Goal: Task Accomplishment & Management: Manage account settings

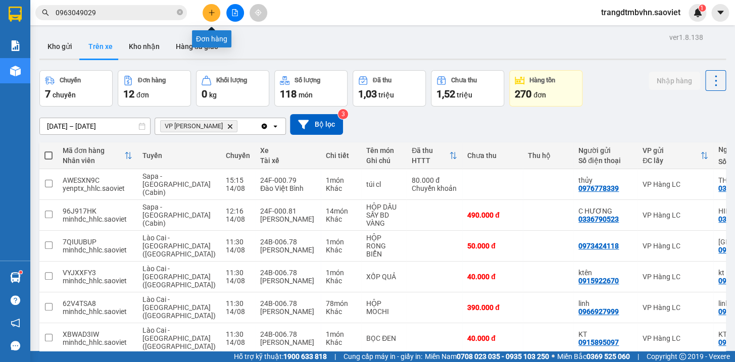
click at [207, 14] on button at bounding box center [212, 13] width 18 height 18
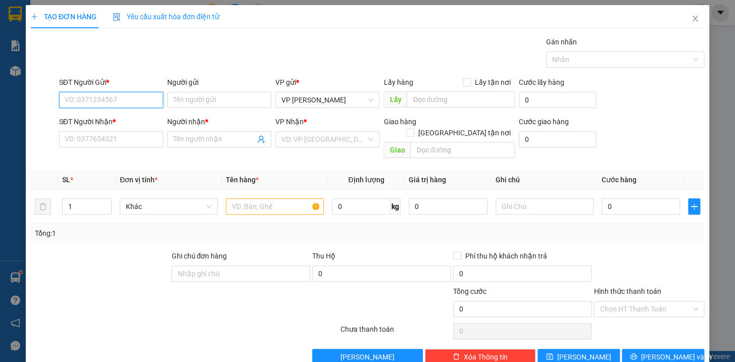
click at [143, 95] on input "SĐT Người Gửi *" at bounding box center [111, 100] width 104 height 16
type input "0915411939"
click at [88, 120] on div "0915411939" at bounding box center [109, 120] width 91 height 11
type input "0987419373"
type input "0915411939"
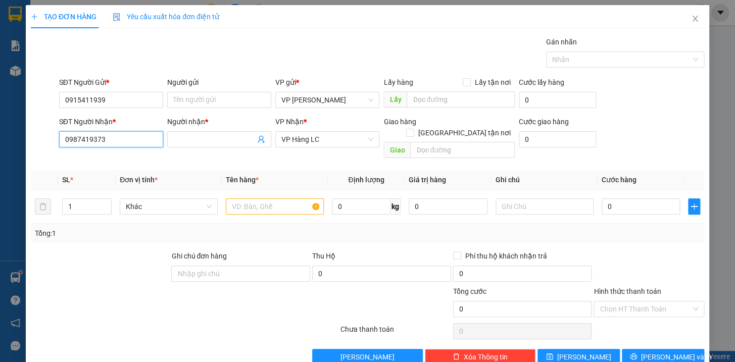
click at [136, 134] on input "0987419373" at bounding box center [111, 139] width 104 height 16
type input "0"
type input "0989500054"
click at [93, 162] on div "0989500054 - A Mạnh" at bounding box center [109, 159] width 91 height 11
type input "A Mạnh"
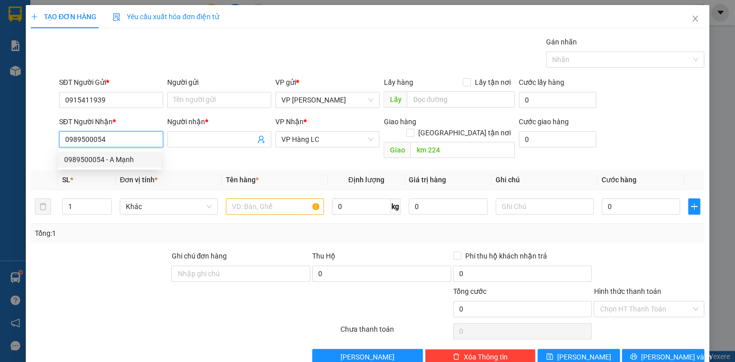
type input "km 224"
click at [324, 141] on span "VP Hàng LC" at bounding box center [327, 139] width 92 height 15
type input "0989500054"
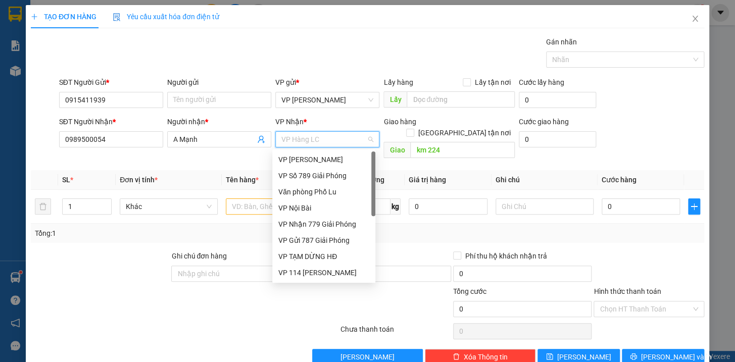
drag, startPoint x: 372, startPoint y: 245, endPoint x: 371, endPoint y: 171, distance: 73.8
click at [371, 171] on div at bounding box center [373, 184] width 4 height 65
click at [339, 139] on span "VP Hàng LC" at bounding box center [327, 139] width 92 height 15
drag, startPoint x: 372, startPoint y: 201, endPoint x: 369, endPoint y: 209, distance: 9.1
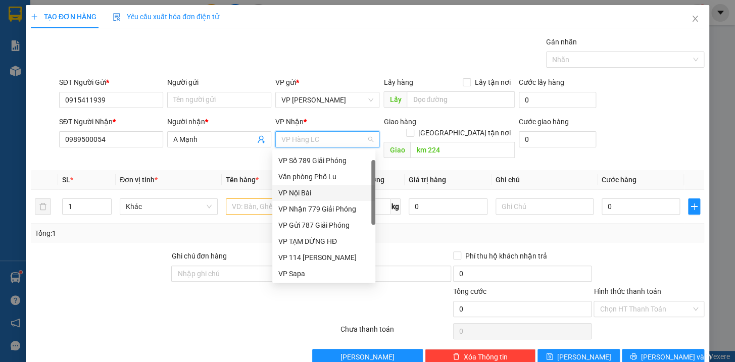
click at [369, 209] on div "VP [PERSON_NAME] VP Số 789 Giải Phóng Văn phòng Phố Lu VP Nội Bài VP Nhận 779…" at bounding box center [323, 216] width 103 height 129
click at [341, 179] on div "Văn phòng Phố Lu" at bounding box center [323, 176] width 91 height 11
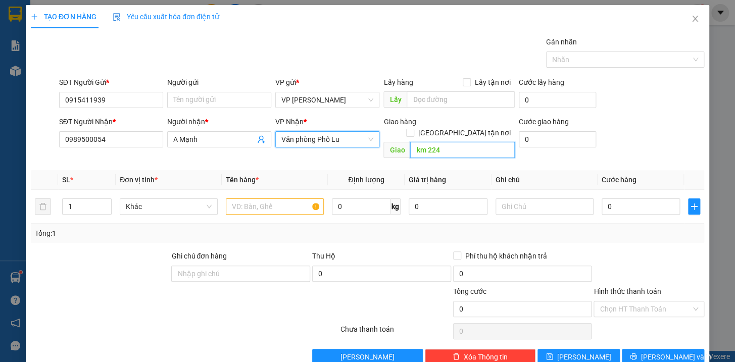
click at [447, 142] on input "km 224" at bounding box center [462, 150] width 105 height 16
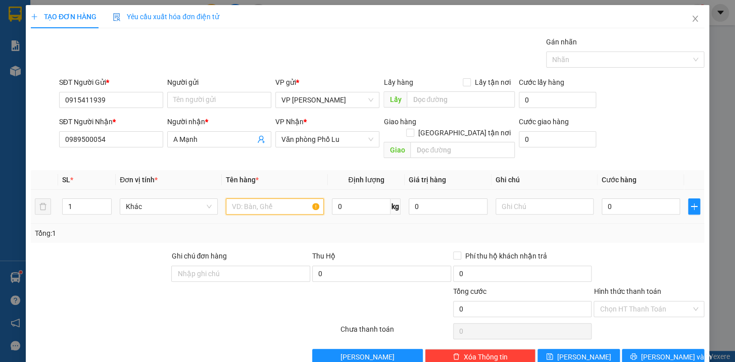
click at [299, 199] on input "text" at bounding box center [275, 207] width 98 height 16
type input "hộp kkt"
click at [609, 199] on input "0" at bounding box center [641, 207] width 79 height 16
type input "5"
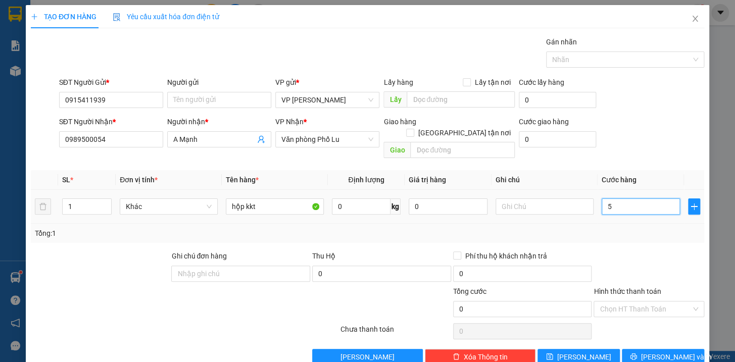
type input "5"
type input "50"
type input "500"
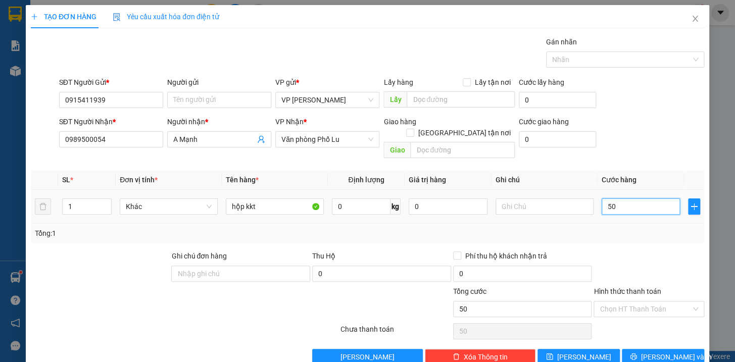
type input "500"
type input "5.000"
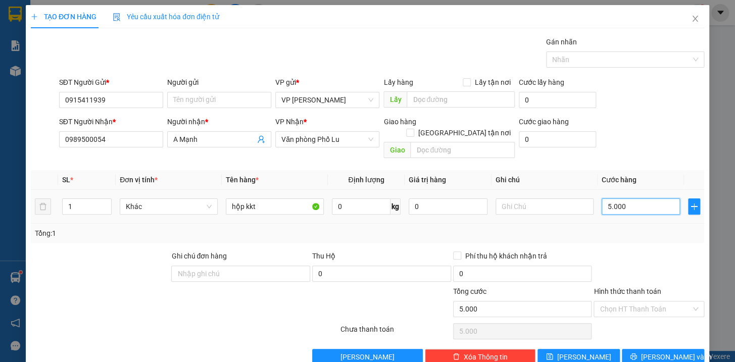
type input "50.000"
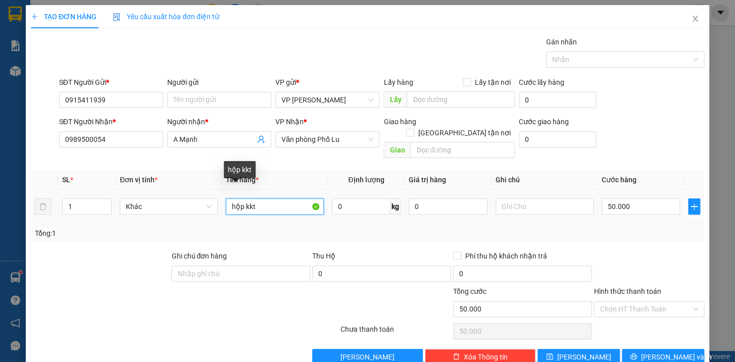
click at [242, 199] on input "hộp kkt" at bounding box center [275, 207] width 98 height 16
type input "hộp pt kkt"
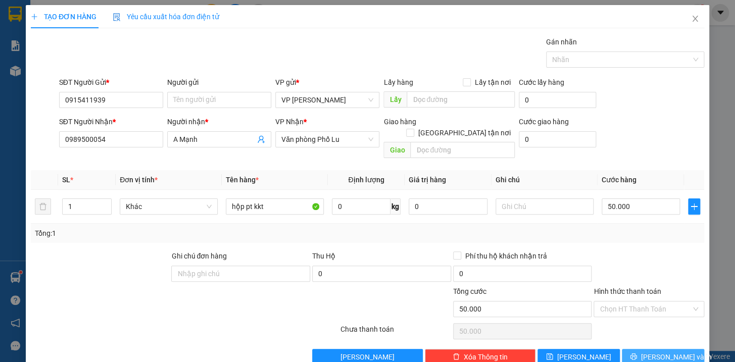
click at [673, 352] on span "[PERSON_NAME] và In" at bounding box center [676, 357] width 71 height 11
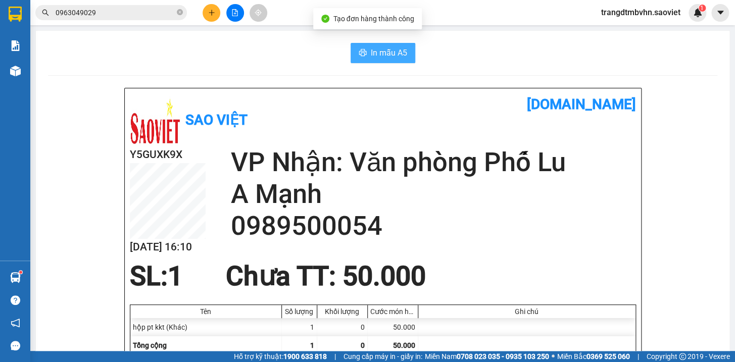
click at [389, 57] on span "In mẫu A5" at bounding box center [389, 52] width 36 height 13
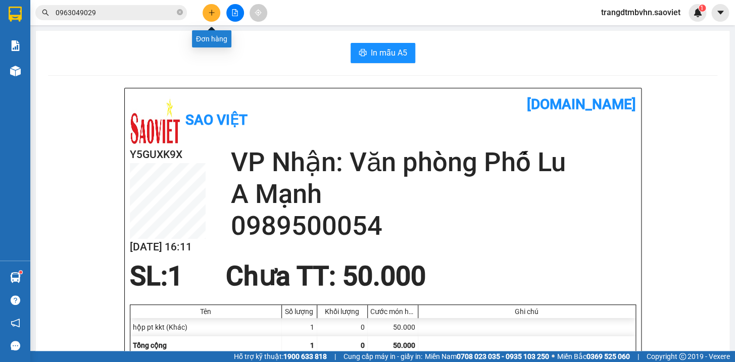
click at [207, 10] on button at bounding box center [212, 13] width 18 height 18
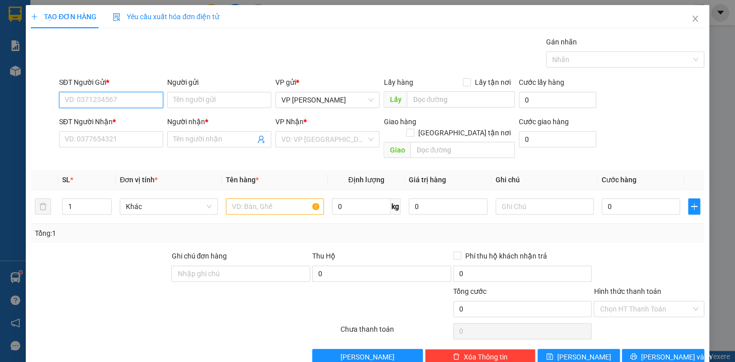
click at [155, 99] on input "SĐT Người Gửi *" at bounding box center [111, 100] width 104 height 16
click at [130, 118] on div "0823162222 - anh hạnh" at bounding box center [109, 120] width 91 height 11
type input "0823162222"
type input "anh hạnh"
type input "0975328234"
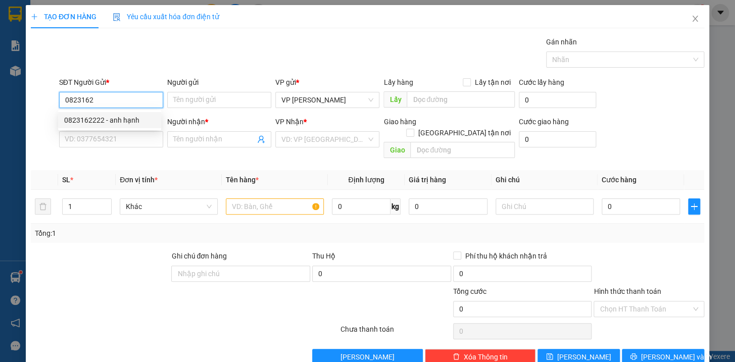
type input "Khuyên"
type input "0823162222"
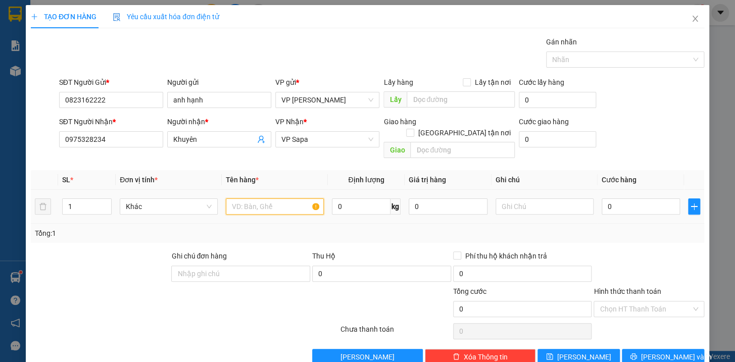
click at [247, 199] on input "text" at bounding box center [275, 207] width 98 height 16
type input "hộp xanh quả hg k chịu"
click at [622, 199] on input "0" at bounding box center [641, 207] width 79 height 16
type input "5"
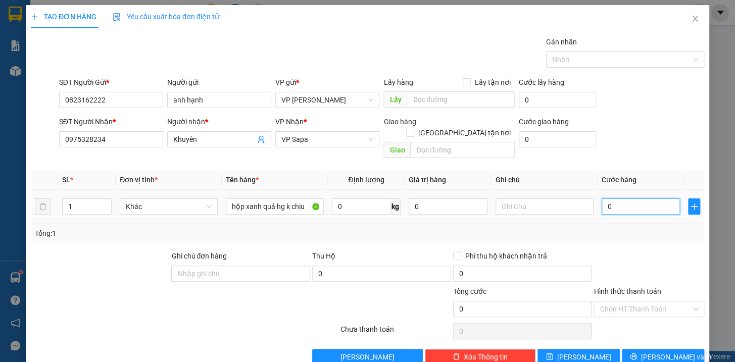
type input "5"
type input "50"
type input "500"
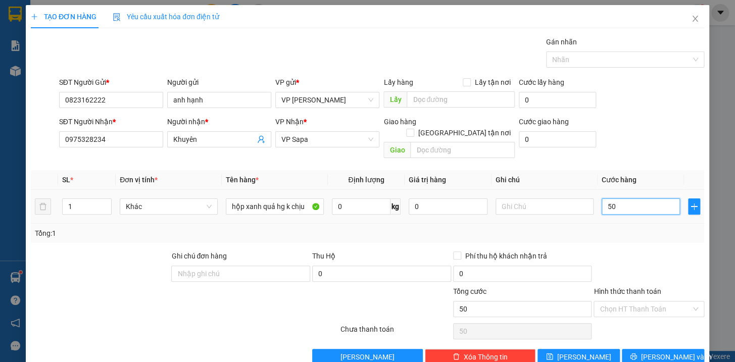
type input "500"
type input "5.000"
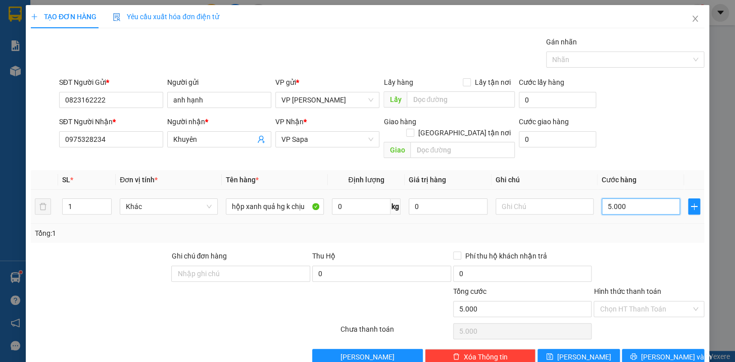
type input "50.000"
click at [654, 352] on span "[PERSON_NAME] và In" at bounding box center [676, 357] width 71 height 11
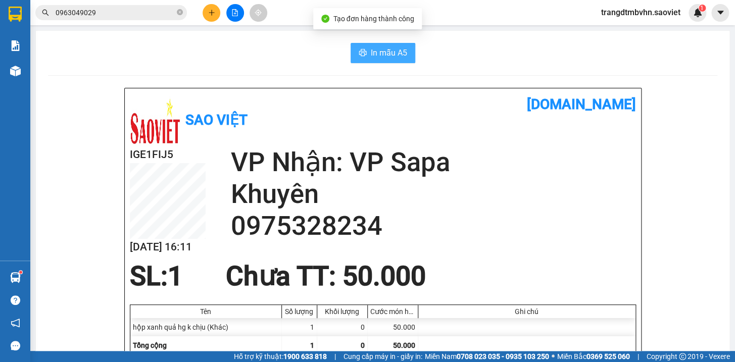
click at [374, 47] on span "In mẫu A5" at bounding box center [389, 52] width 36 height 13
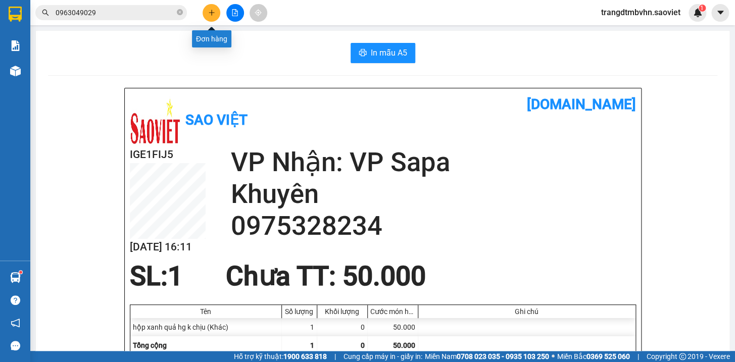
click at [208, 15] on icon "plus" at bounding box center [211, 12] width 7 height 7
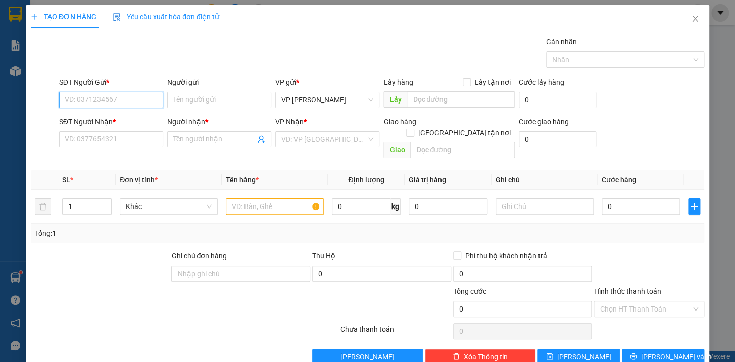
click at [138, 104] on input "SĐT Người Gửi *" at bounding box center [111, 100] width 104 height 16
type input "0962203466"
click at [104, 140] on input "SĐT Người Nhận *" at bounding box center [111, 139] width 104 height 16
click at [137, 104] on input "0962203466" at bounding box center [111, 100] width 104 height 16
click at [111, 119] on div "0962203466" at bounding box center [109, 120] width 91 height 11
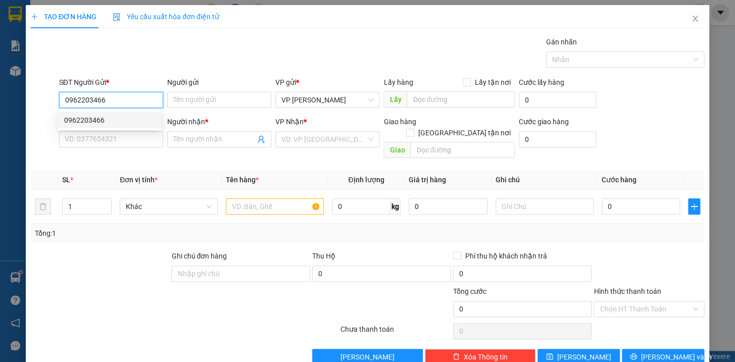
type input "0919926413"
type input "THÀNH"
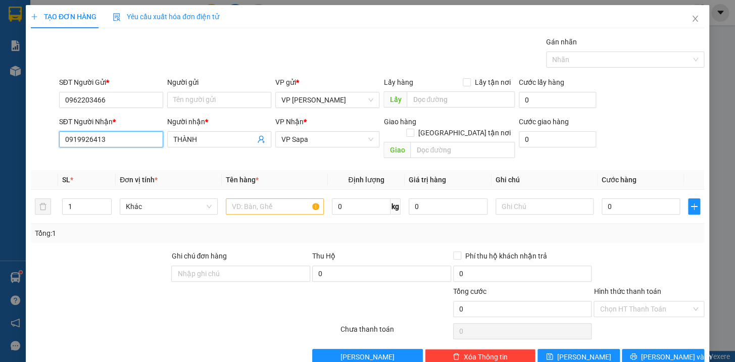
click at [117, 139] on input "0919926413" at bounding box center [111, 139] width 104 height 16
click at [100, 159] on div "0919926413 - THÀNH" at bounding box center [109, 159] width 91 height 11
click at [92, 199] on input "1" at bounding box center [87, 206] width 49 height 15
type input "10"
click at [252, 199] on input "text" at bounding box center [275, 207] width 98 height 16
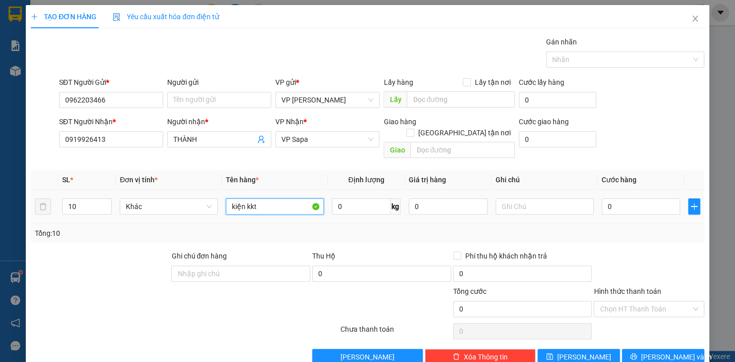
click at [246, 199] on input "kiện kkt" at bounding box center [275, 207] width 98 height 16
click at [242, 199] on input "kiện kkt" at bounding box center [275, 207] width 98 height 16
click at [259, 199] on input "kiện đèn lét kkt" at bounding box center [275, 207] width 98 height 16
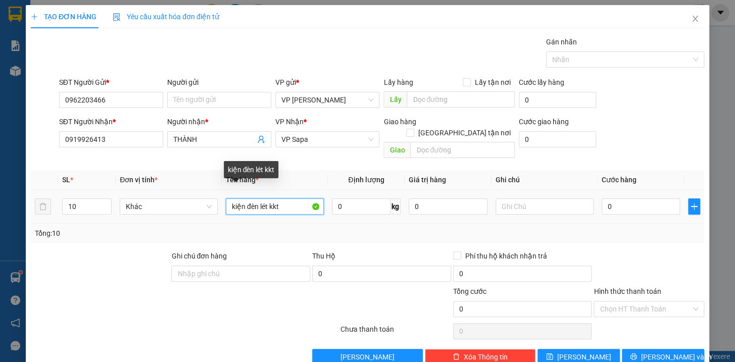
click at [259, 199] on input "kiện đèn lét kkt" at bounding box center [275, 207] width 98 height 16
click at [260, 199] on input "kiện đèn lét kkt" at bounding box center [275, 207] width 98 height 16
type input "kiện đèn nét kkt"
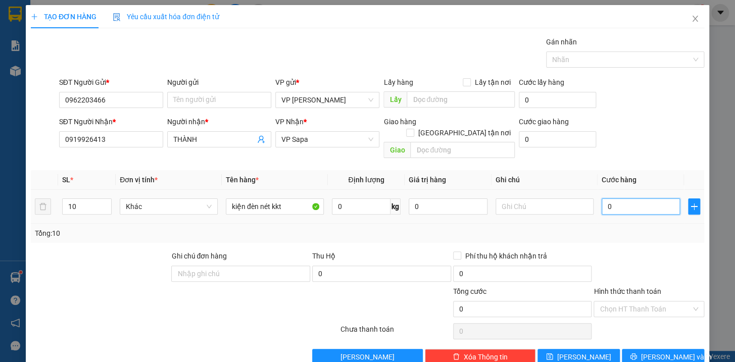
click at [618, 199] on input "0" at bounding box center [641, 207] width 79 height 16
type input "4"
type input "45"
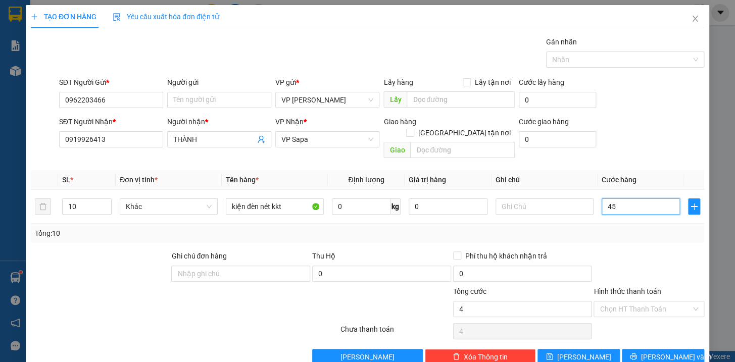
type input "45"
type input "450"
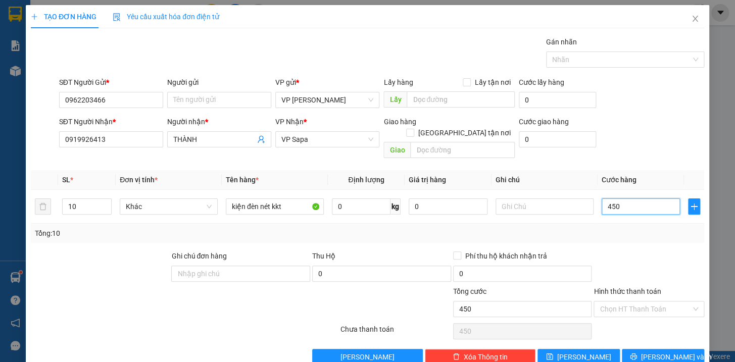
type input "4.500"
type input "45.000"
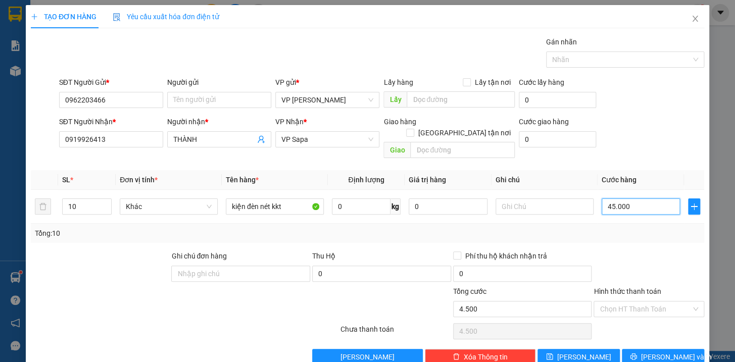
type input "45.000"
type input "450.000"
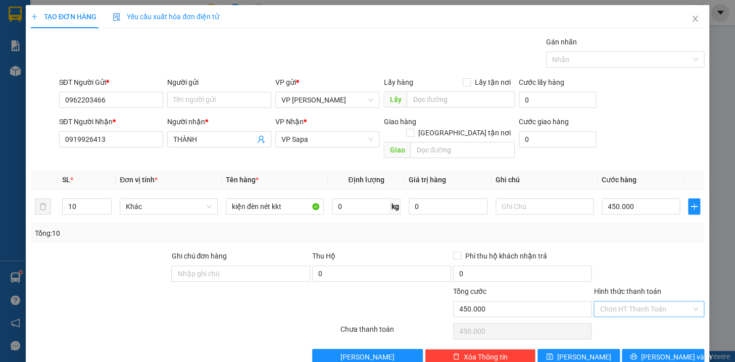
click at [652, 302] on input "Hình thức thanh toán" at bounding box center [645, 309] width 91 height 15
click at [636, 319] on div "Tại văn phòng" at bounding box center [642, 317] width 97 height 11
type input "0"
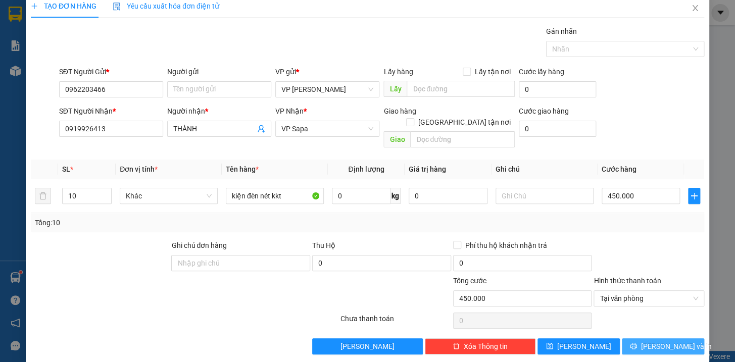
click at [690, 339] on button "[PERSON_NAME] và In" at bounding box center [663, 347] width 82 height 16
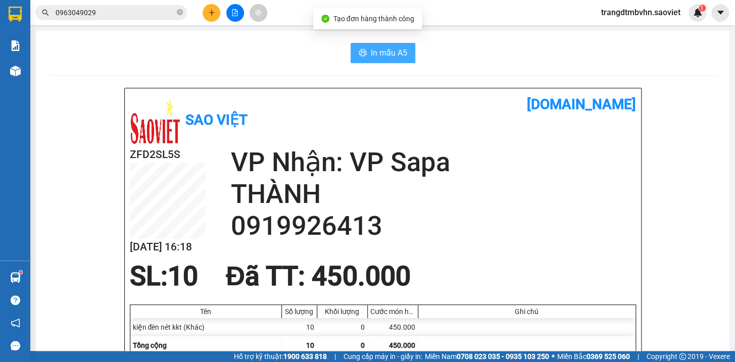
click at [384, 57] on span "In mẫu A5" at bounding box center [389, 52] width 36 height 13
click at [404, 57] on button "In mẫu A5" at bounding box center [383, 53] width 65 height 20
click at [180, 13] on icon "close-circle" at bounding box center [180, 12] width 6 height 6
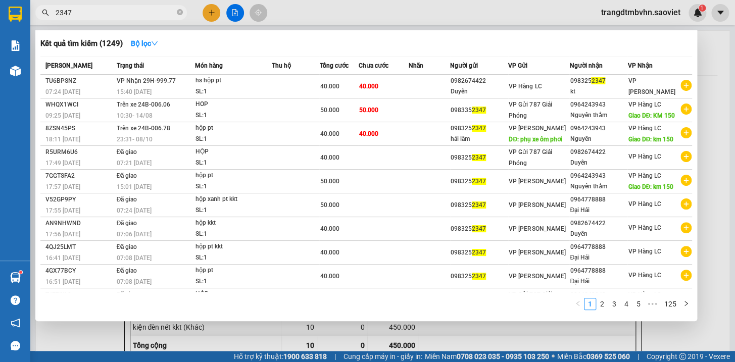
type input "2347"
click at [707, 65] on div at bounding box center [367, 181] width 735 height 362
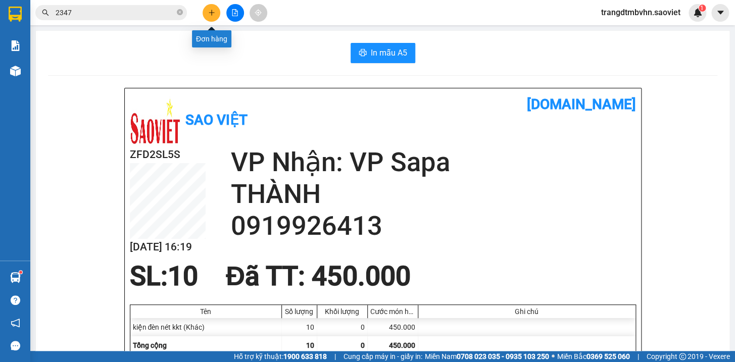
click at [214, 13] on icon "plus" at bounding box center [212, 12] width 6 height 1
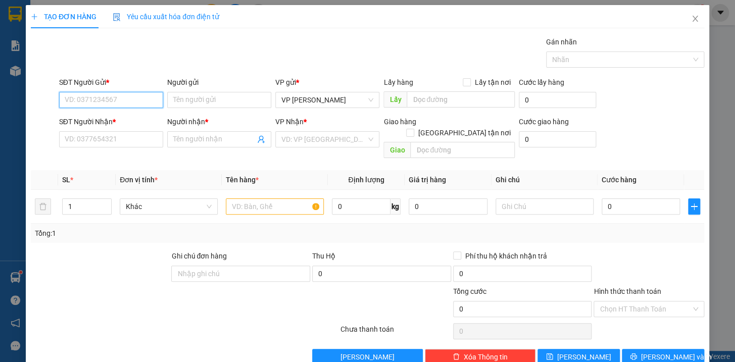
click at [143, 101] on input "SĐT Người Gửi *" at bounding box center [111, 100] width 104 height 16
click at [103, 102] on input "SĐT Người Gửi *" at bounding box center [111, 100] width 104 height 16
type input "0815020186"
click at [105, 138] on input "SĐT Người Nhận *" at bounding box center [111, 139] width 104 height 16
drag, startPoint x: 106, startPoint y: 101, endPoint x: 53, endPoint y: 98, distance: 53.1
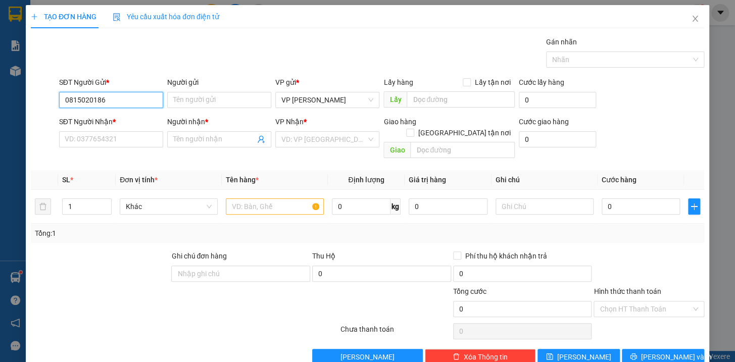
click at [53, 98] on div "SĐT Người Gửi * 0815020186 0815020186 Người gửi Tên người gửi VP gửi * VP [PERS…" at bounding box center [368, 94] width 676 height 35
click at [76, 145] on input "SĐT Người Nhận *" at bounding box center [111, 139] width 104 height 16
paste input "0815020186"
type input "0815020186"
click at [120, 101] on input "0815020186" at bounding box center [111, 100] width 104 height 16
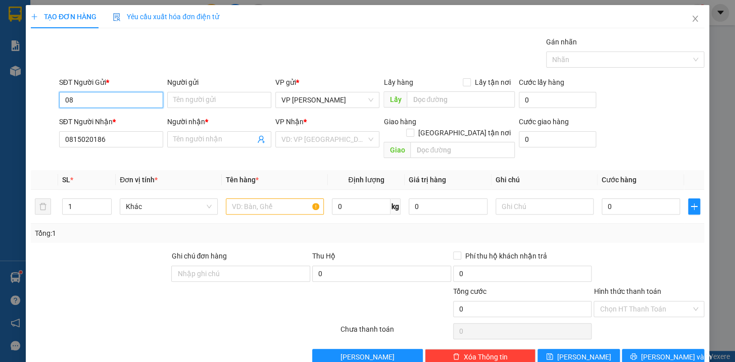
type input "0"
type input "0986671565"
click at [111, 122] on div "0986671565 - kt" at bounding box center [109, 120] width 91 height 11
type input "kt"
type input "0986671565"
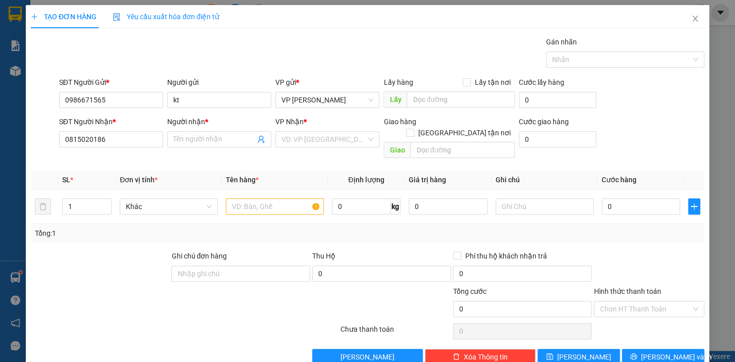
click at [212, 148] on div "Người nhận * Tên người nhận" at bounding box center [219, 133] width 104 height 35
click at [212, 142] on input "Người nhận *" at bounding box center [214, 139] width 82 height 11
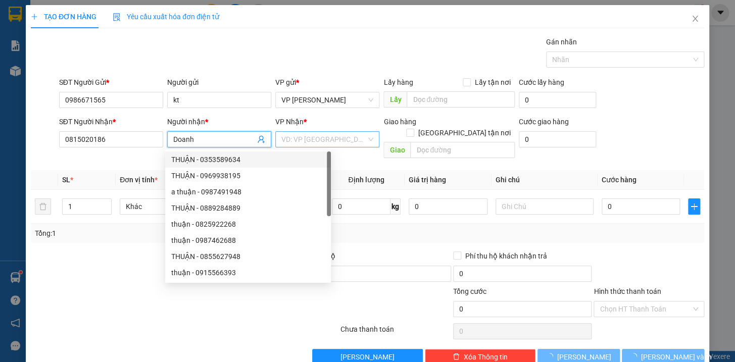
type input "Doanh"
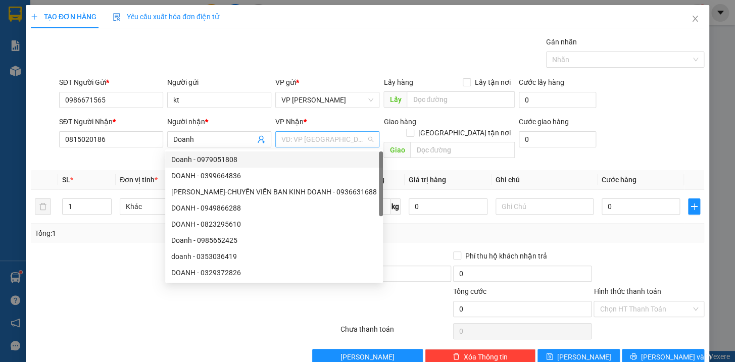
click at [327, 138] on input "search" at bounding box center [323, 139] width 85 height 15
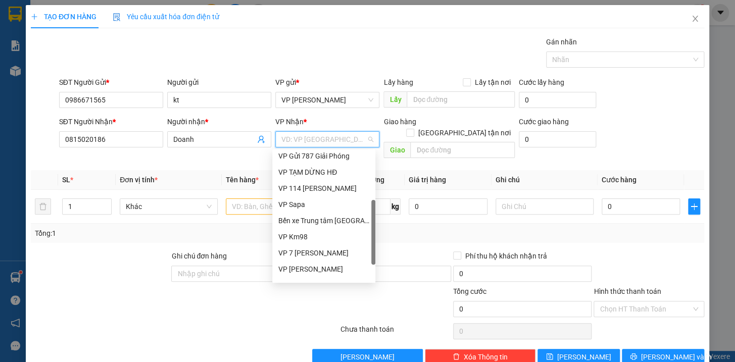
scroll to position [84, 0]
drag, startPoint x: 373, startPoint y: 210, endPoint x: 370, endPoint y: 260, distance: 50.1
click at [370, 260] on div "VP Gửi 787 Giải Phóng VP TẠM DỪNG HĐ VP 114 [PERSON_NAME] VP Sapa Bến xe Trung …" at bounding box center [323, 216] width 103 height 129
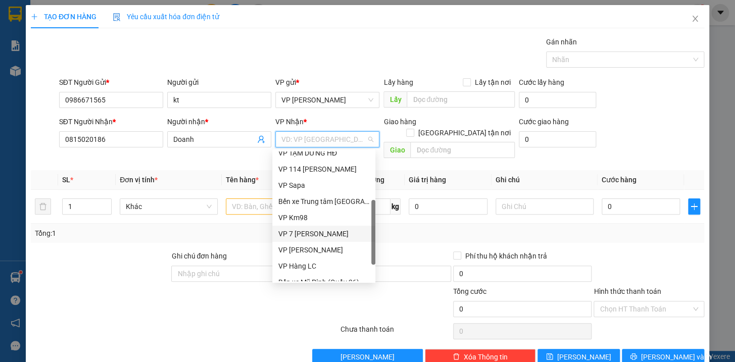
click at [371, 263] on div at bounding box center [373, 232] width 4 height 65
click at [312, 265] on div "VP Hàng LC" at bounding box center [323, 266] width 91 height 11
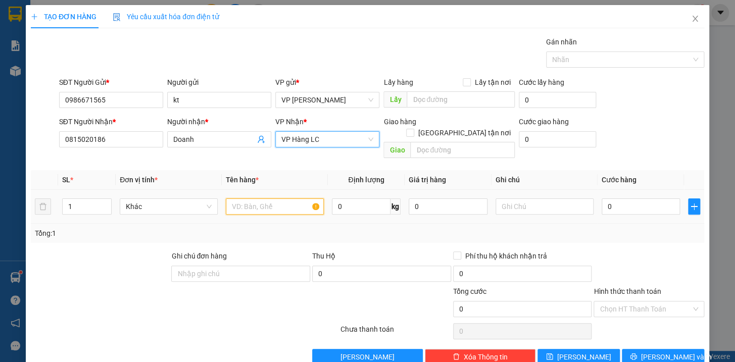
click at [264, 199] on input "text" at bounding box center [275, 207] width 98 height 16
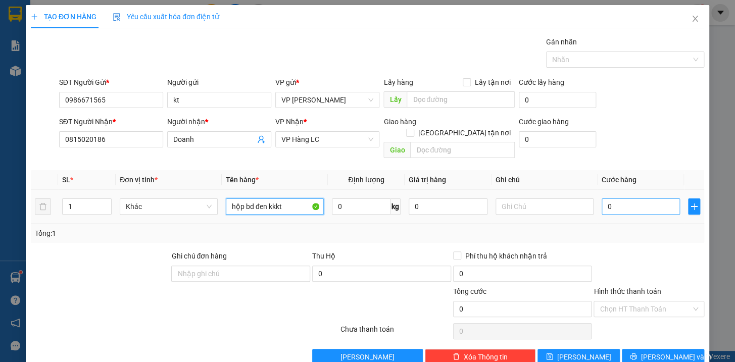
type input "hộp bd đen kkkt"
click at [612, 199] on input "0" at bounding box center [641, 207] width 79 height 16
type input "4"
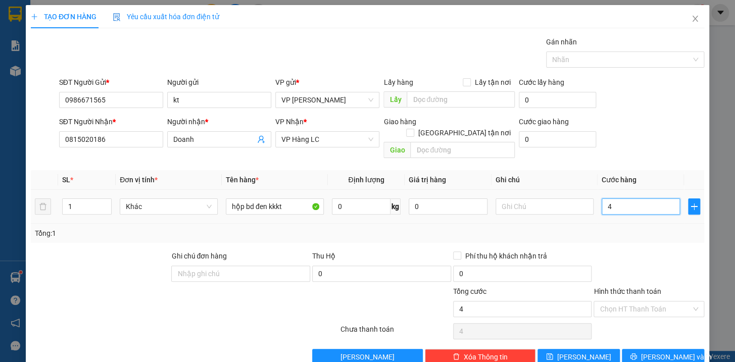
type input "40"
type input "400"
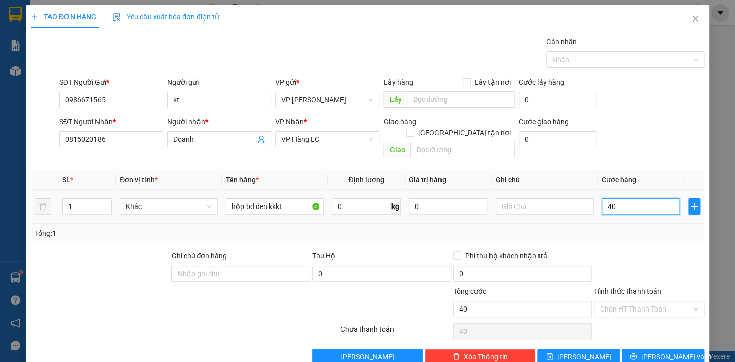
type input "400"
type input "4.000"
type input "40.000"
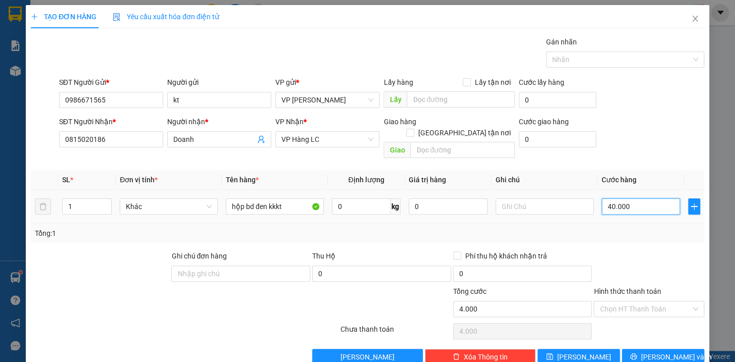
type input "40.000"
click at [665, 352] on span "[PERSON_NAME] và In" at bounding box center [676, 357] width 71 height 11
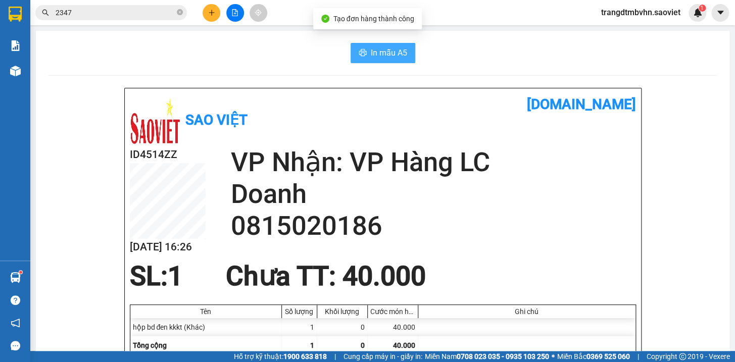
click at [375, 51] on span "In mẫu A5" at bounding box center [389, 52] width 36 height 13
drag, startPoint x: 502, startPoint y: 281, endPoint x: 725, endPoint y: 265, distance: 223.9
click at [724, 266] on main "In mẫu A5 Sao Việt [DOMAIN_NAME] ID4514ZZ [DATE] 16:26 VP Nhận: VP Hàng LC Doan…" at bounding box center [367, 175] width 735 height 351
click at [392, 51] on span "In mẫu A5" at bounding box center [389, 52] width 36 height 13
click at [181, 12] on icon "close-circle" at bounding box center [180, 12] width 6 height 6
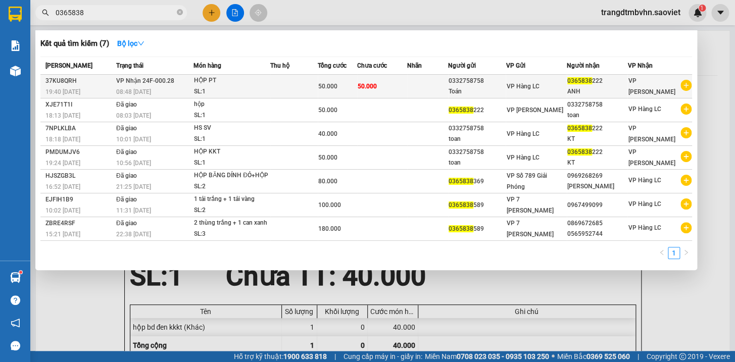
type input "0365838"
click at [565, 81] on div "VP Hàng LC" at bounding box center [536, 86] width 60 height 11
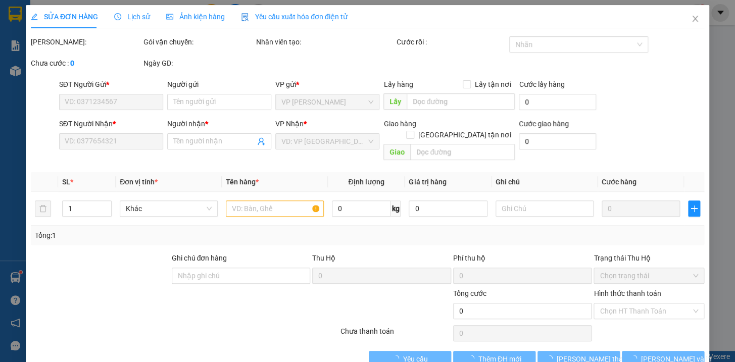
type input "0332758758"
type input "Toán"
type input "0365838222"
type input "ANH"
type input "50.000"
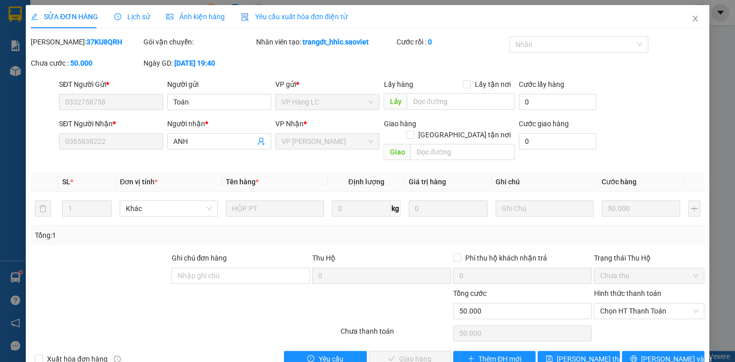
scroll to position [13, 0]
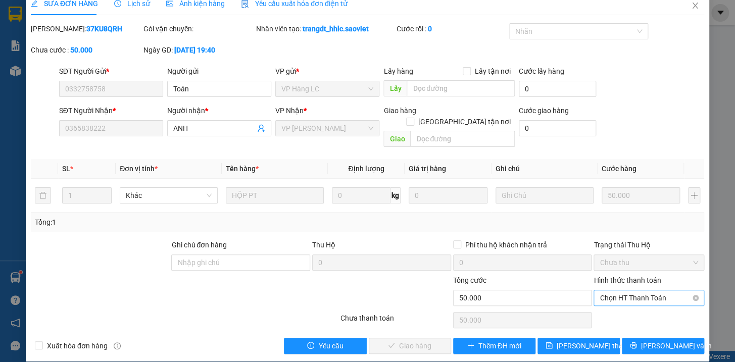
click at [638, 291] on span "Chọn HT Thanh Toán" at bounding box center [649, 298] width 99 height 15
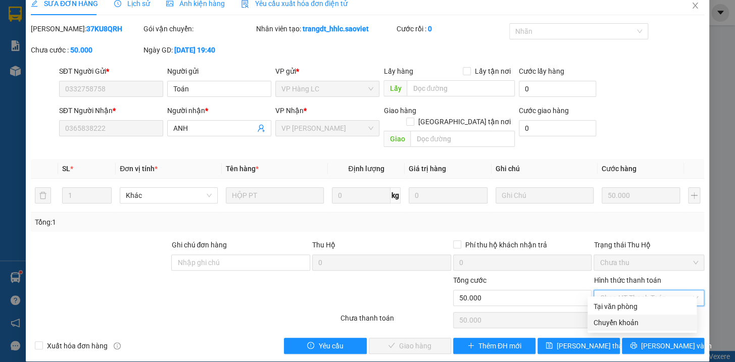
click at [620, 321] on div "Chuyển khoản" at bounding box center [642, 322] width 97 height 11
type input "0"
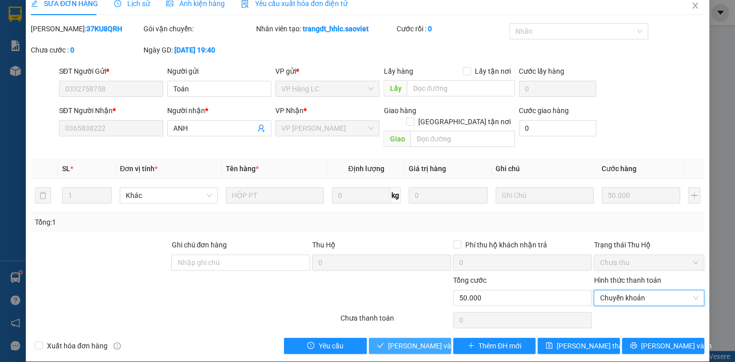
click at [417, 341] on span "[PERSON_NAME] và Giao hàng" at bounding box center [436, 346] width 97 height 11
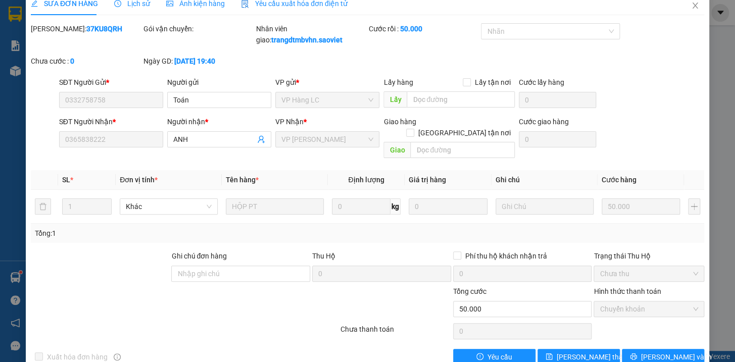
scroll to position [0, 0]
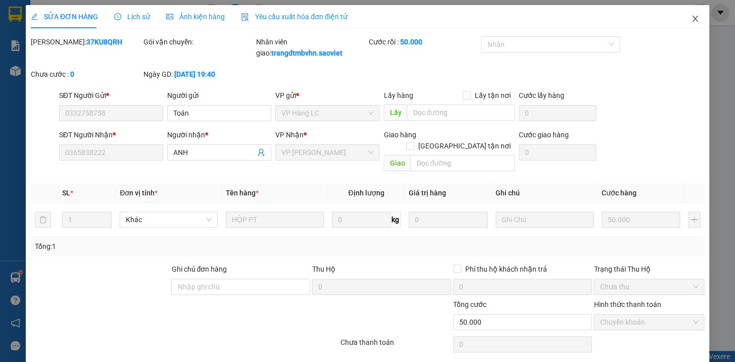
click at [691, 19] on icon "close" at bounding box center [695, 19] width 8 height 8
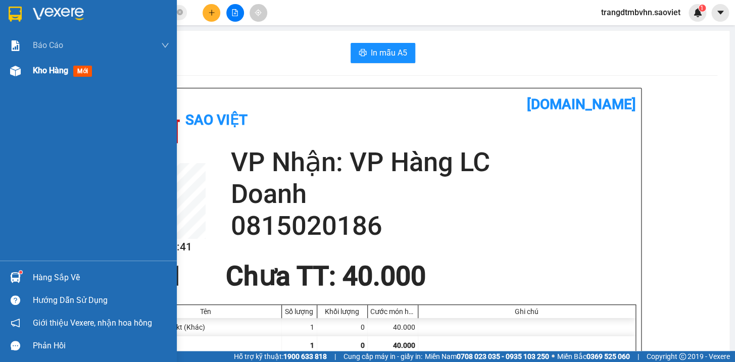
click at [55, 71] on span "Kho hàng" at bounding box center [50, 71] width 35 height 10
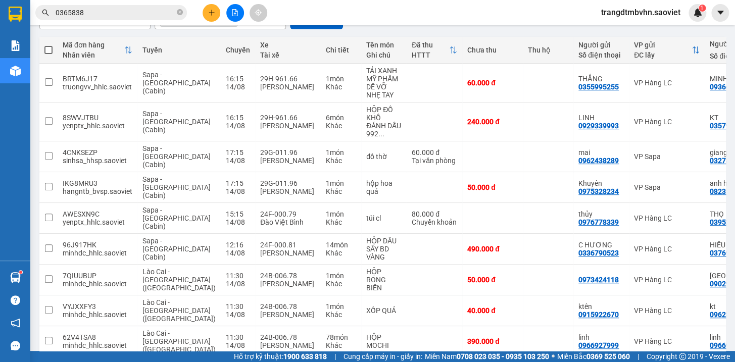
scroll to position [170, 0]
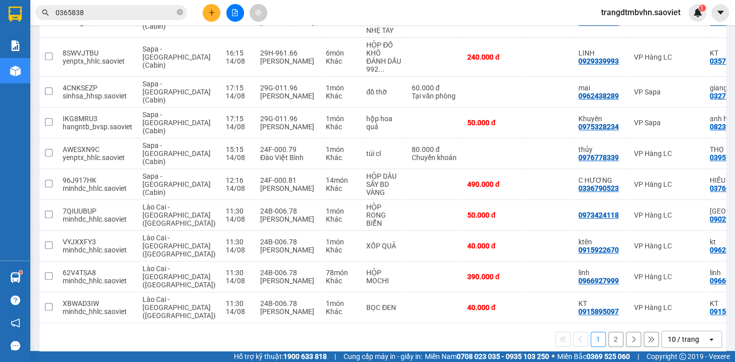
click at [608, 332] on button "2" at bounding box center [615, 339] width 15 height 15
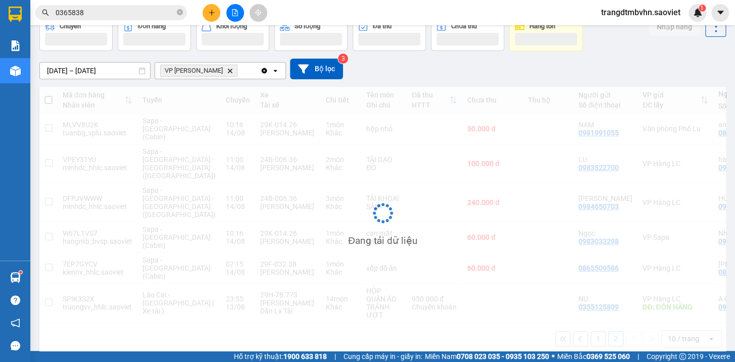
scroll to position [56, 0]
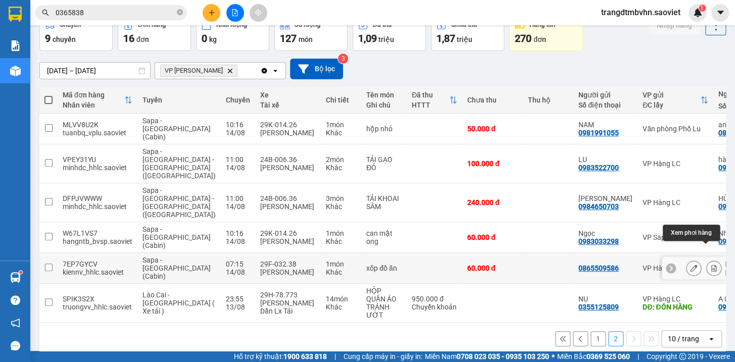
click at [710, 265] on icon at bounding box center [713, 268] width 7 height 7
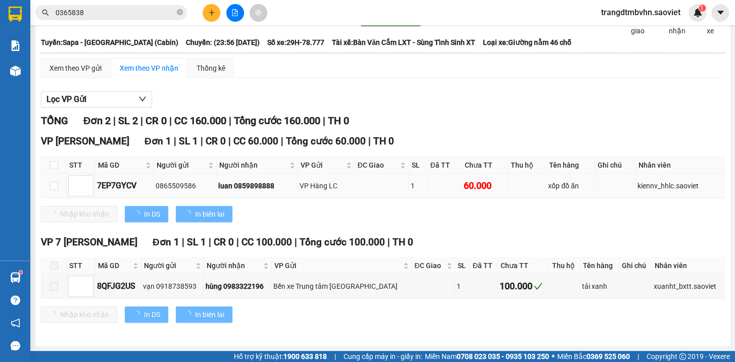
type input "[DATE]"
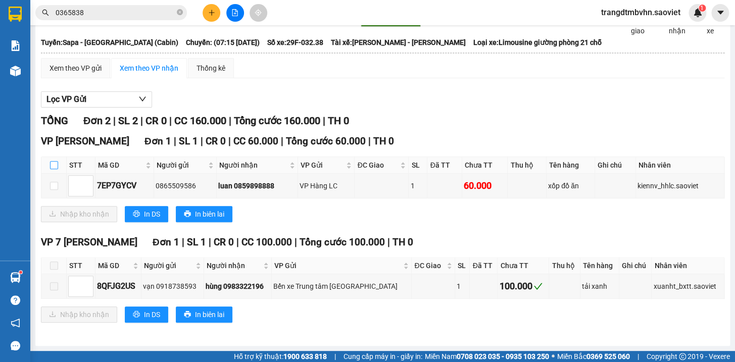
click at [54, 169] on input "checkbox" at bounding box center [54, 165] width 8 height 8
checkbox input "true"
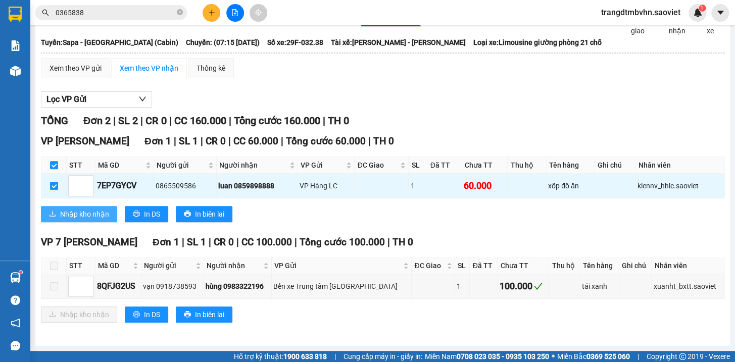
click at [84, 220] on span "Nhập kho nhận" at bounding box center [84, 214] width 49 height 11
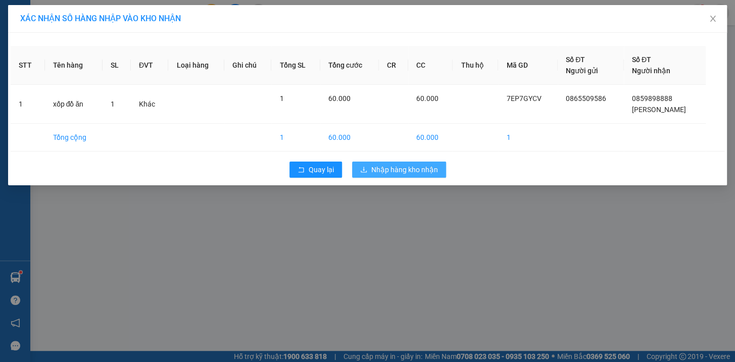
click at [428, 169] on span "Nhập hàng kho nhận" at bounding box center [404, 169] width 67 height 11
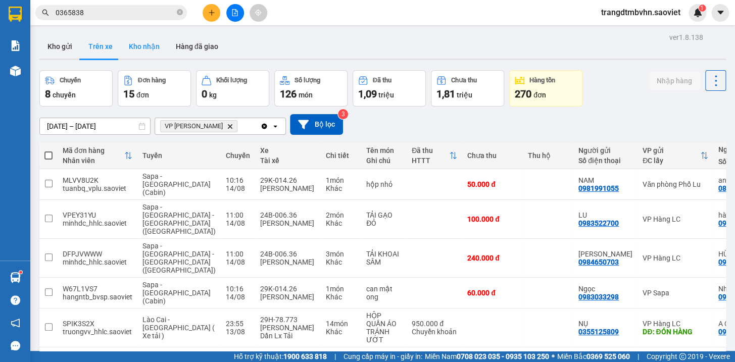
click at [140, 45] on button "Kho nhận" at bounding box center [144, 46] width 47 height 24
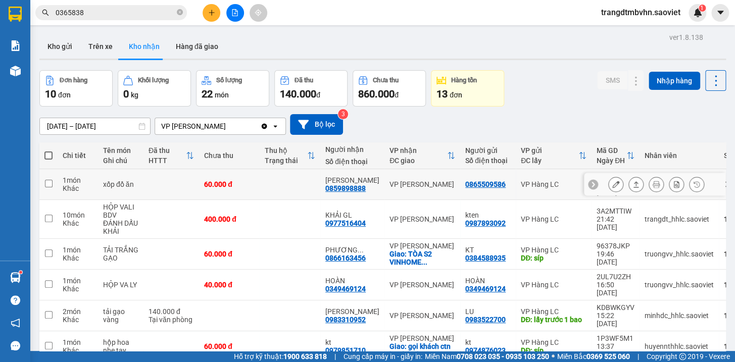
click at [188, 183] on td at bounding box center [171, 184] width 56 height 31
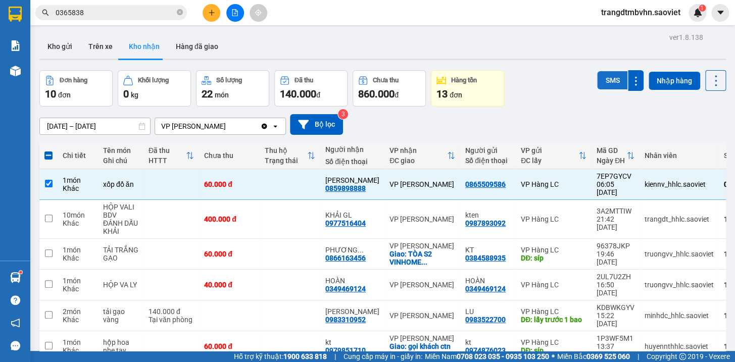
click at [605, 84] on button "SMS" at bounding box center [612, 80] width 30 height 18
click at [194, 180] on td at bounding box center [171, 184] width 56 height 31
checkbox input "false"
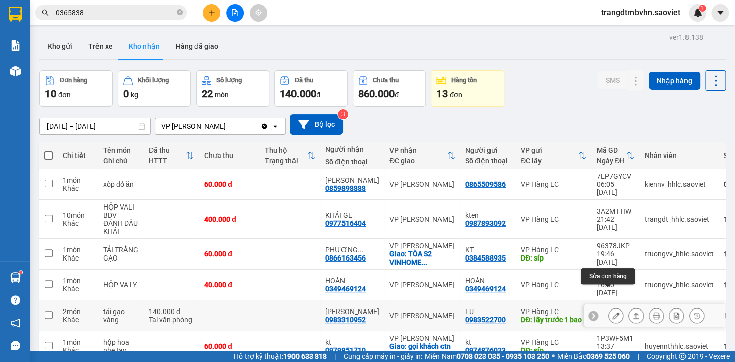
click at [609, 307] on button at bounding box center [616, 316] width 14 height 18
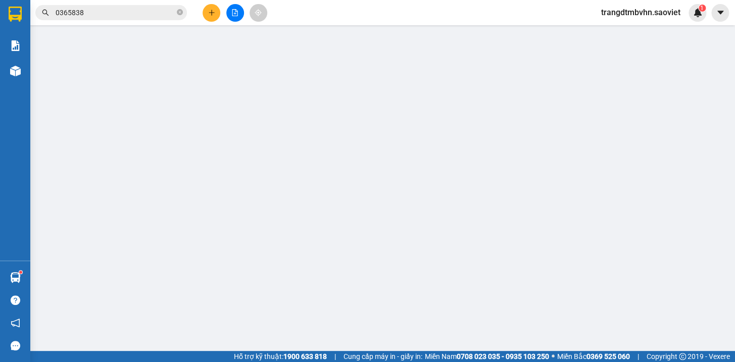
type input "0983522700"
type input "LU"
type input "lấy trước 1 bao"
type input "0983310952"
type input "[PERSON_NAME]"
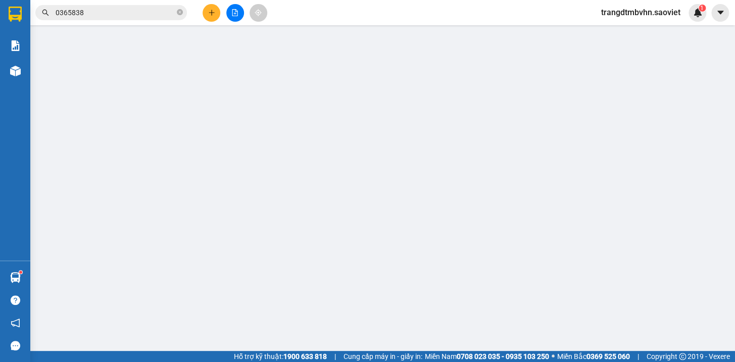
type input "140.000"
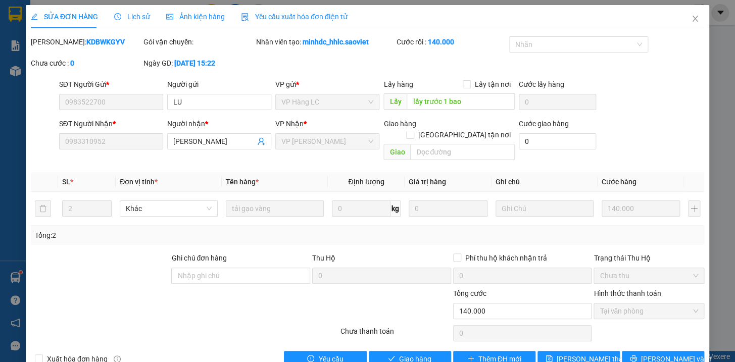
scroll to position [13, 0]
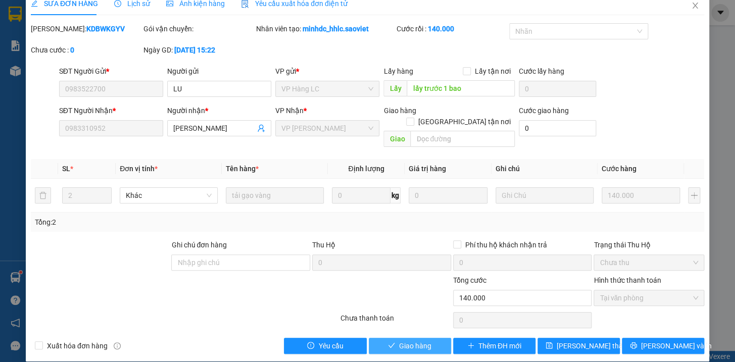
click at [419, 341] on span "Giao hàng" at bounding box center [415, 346] width 32 height 11
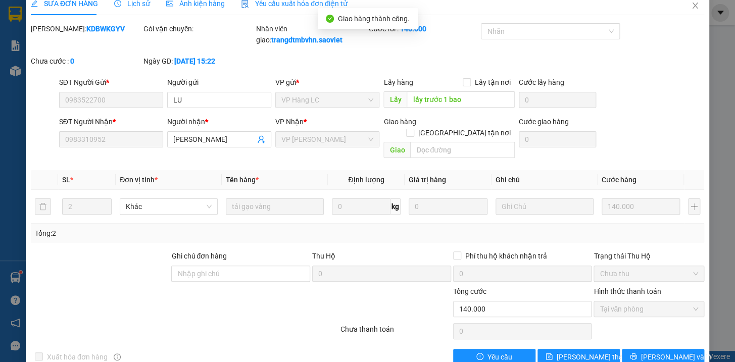
scroll to position [0, 0]
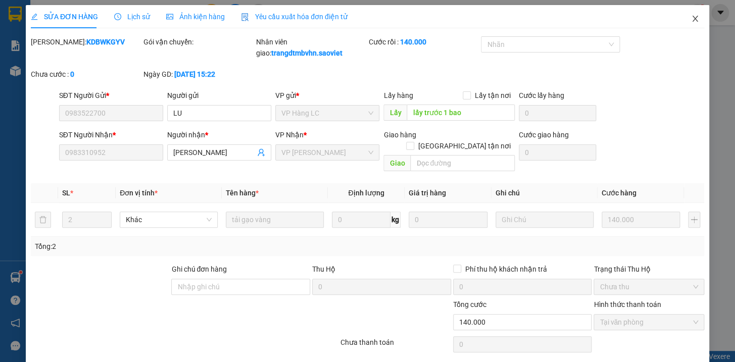
click at [692, 20] on icon "close" at bounding box center [695, 19] width 6 height 6
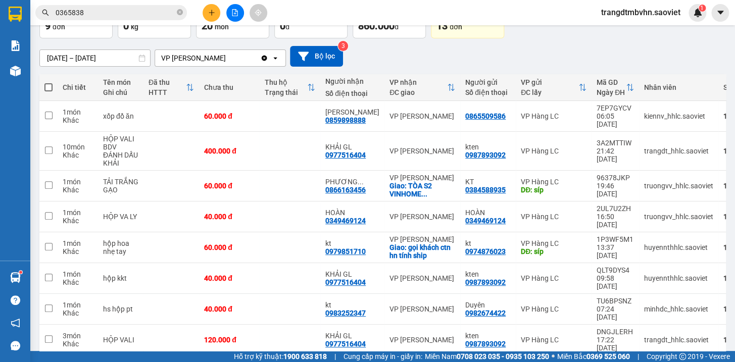
scroll to position [73, 0]
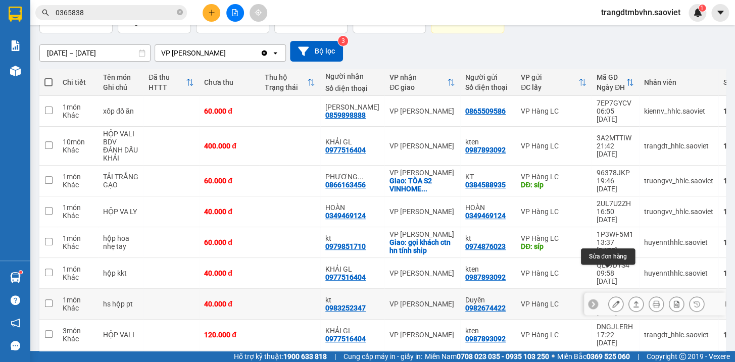
click at [609, 296] on button at bounding box center [616, 305] width 14 height 18
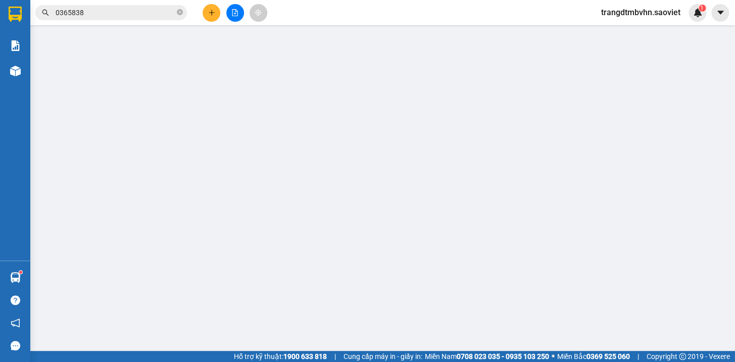
type input "0982674422"
type input "Duyên"
type input "0983252347"
type input "kt"
type input "40.000"
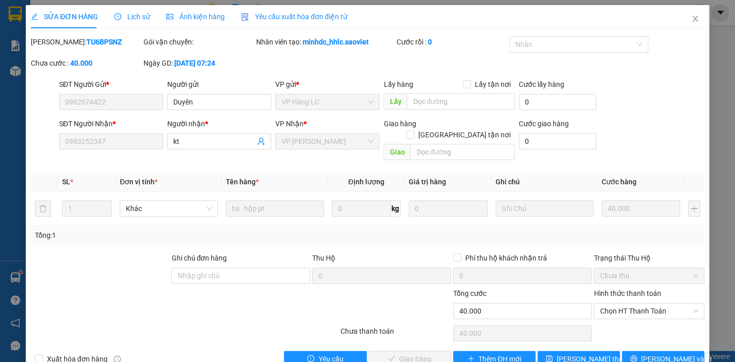
scroll to position [13, 0]
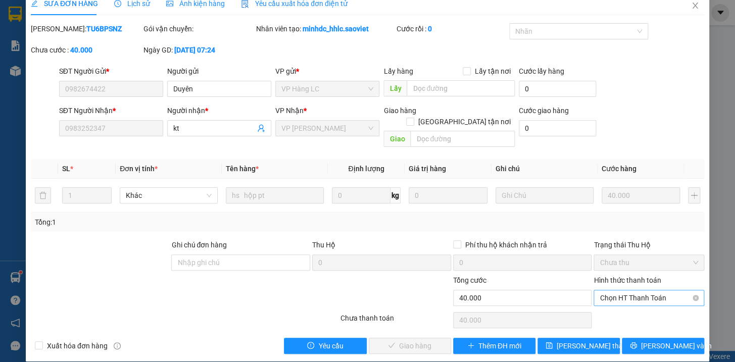
click at [647, 291] on span "Chọn HT Thanh Toán" at bounding box center [649, 298] width 99 height 15
click at [627, 308] on div "Tại văn phòng" at bounding box center [642, 306] width 97 height 11
type input "0"
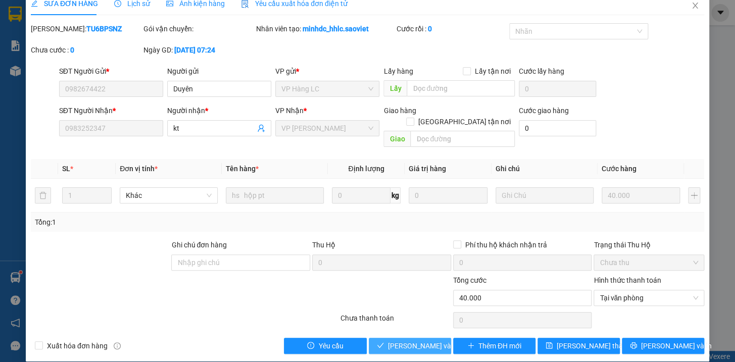
click at [398, 341] on span "[PERSON_NAME] và Giao hàng" at bounding box center [436, 346] width 97 height 11
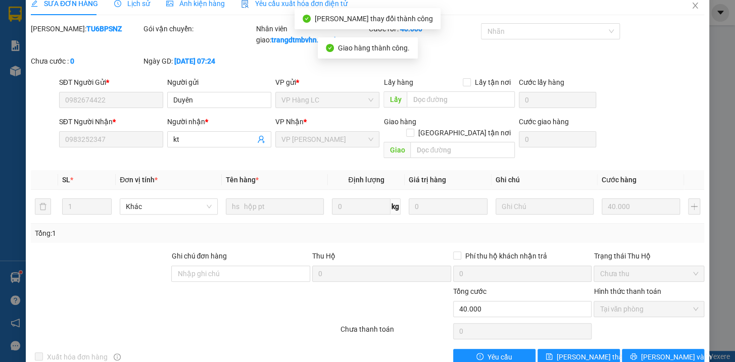
scroll to position [0, 0]
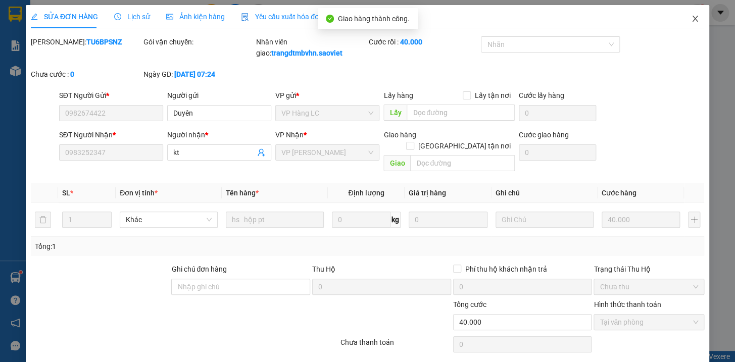
click at [691, 18] on icon "close" at bounding box center [695, 19] width 8 height 8
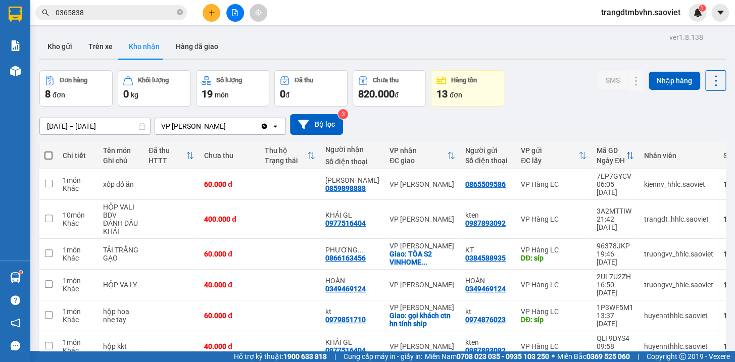
scroll to position [76, 0]
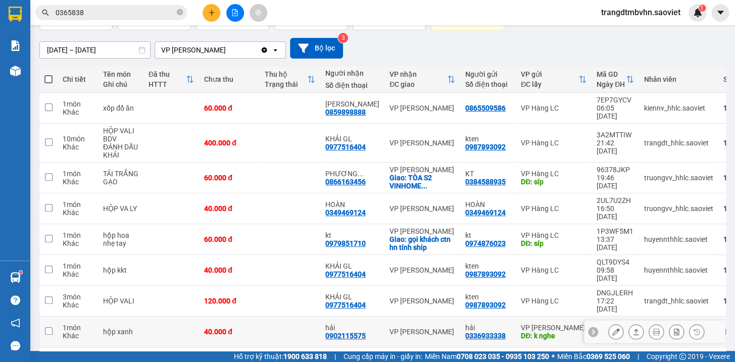
click at [612, 328] on icon at bounding box center [615, 331] width 7 height 7
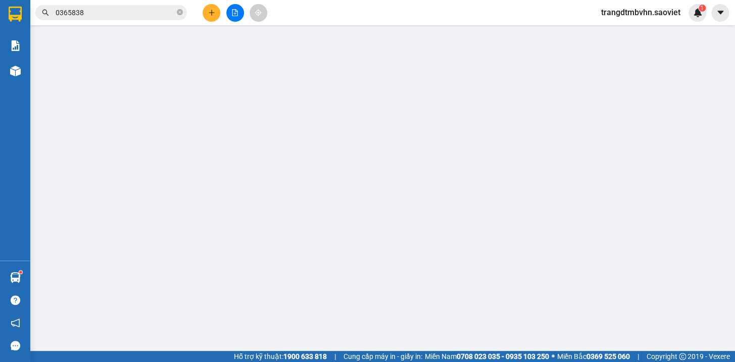
type input "0336933338"
type input "hải"
type input "k nghe"
type input "0902115575"
type input "hải"
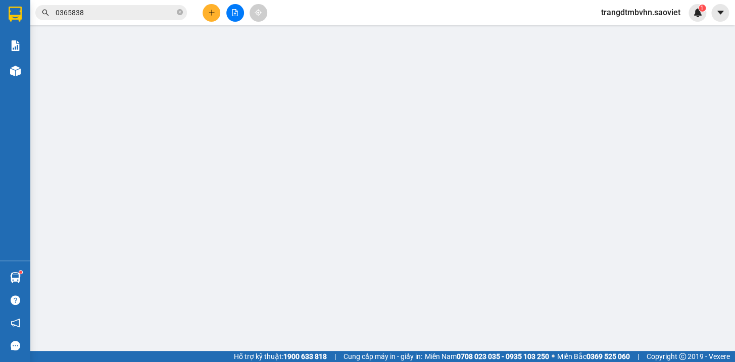
type input "40.000"
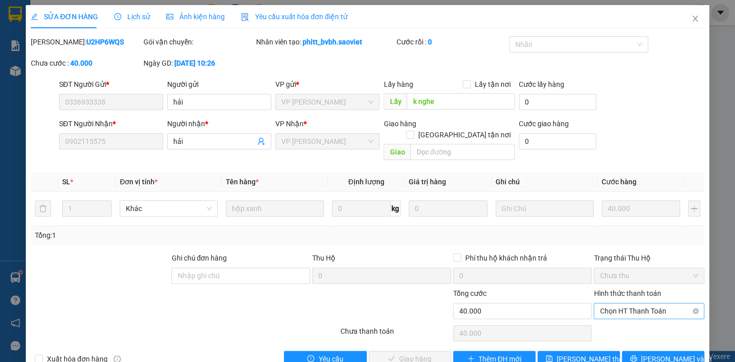
click at [606, 304] on span "Chọn HT Thanh Toán" at bounding box center [649, 311] width 99 height 15
click at [609, 318] on div "Tại văn phòng" at bounding box center [642, 319] width 97 height 11
type input "0"
click at [431, 354] on span "[PERSON_NAME] và Giao hàng" at bounding box center [436, 359] width 97 height 11
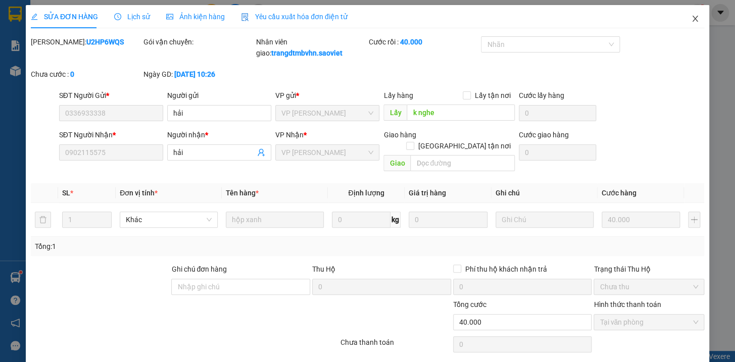
click at [691, 20] on icon "close" at bounding box center [695, 19] width 8 height 8
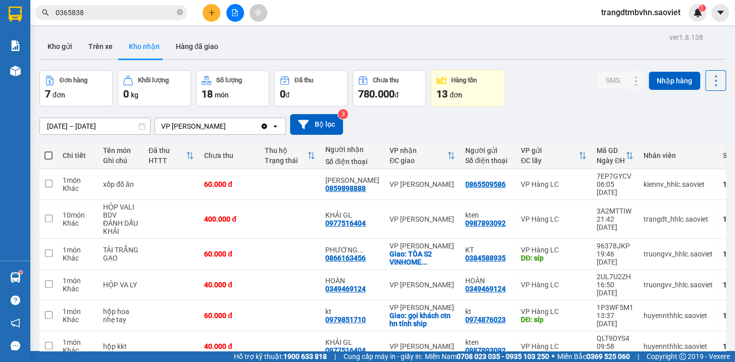
scroll to position [54, 0]
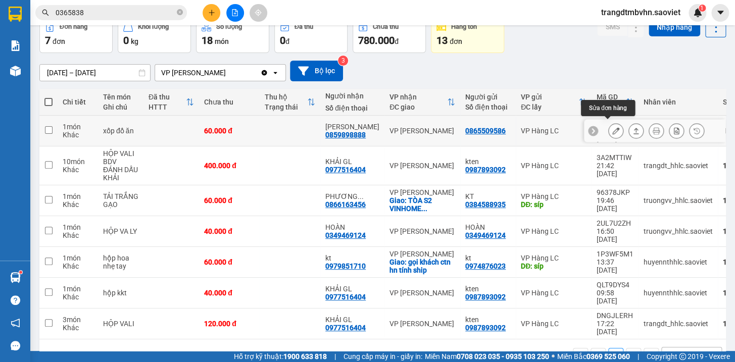
click at [612, 127] on icon at bounding box center [615, 130] width 7 height 7
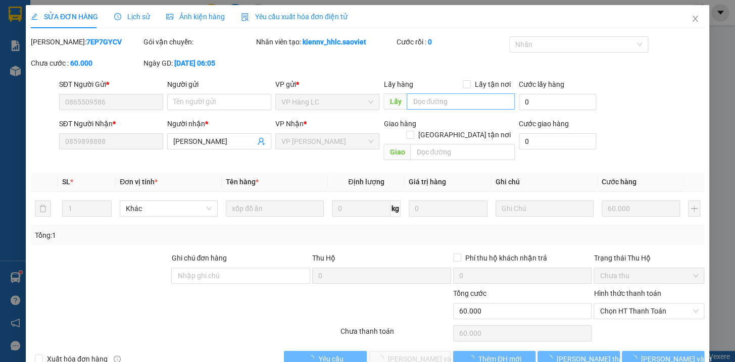
type input "0865509586"
type input "0859898888"
type input "[PERSON_NAME]"
type input "60.000"
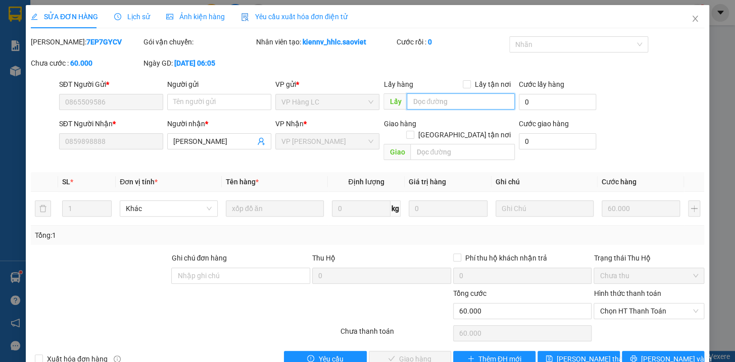
click at [439, 103] on input "text" at bounding box center [461, 101] width 108 height 16
type input "d"
type input "đg"
click at [599, 351] on button "[PERSON_NAME] thay đổi" at bounding box center [579, 359] width 82 height 16
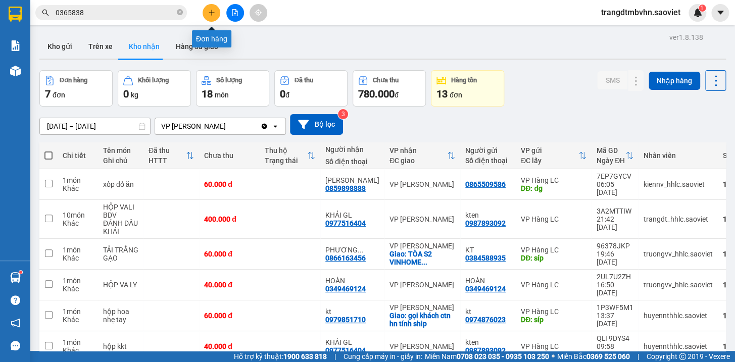
click at [214, 11] on icon "plus" at bounding box center [211, 12] width 7 height 7
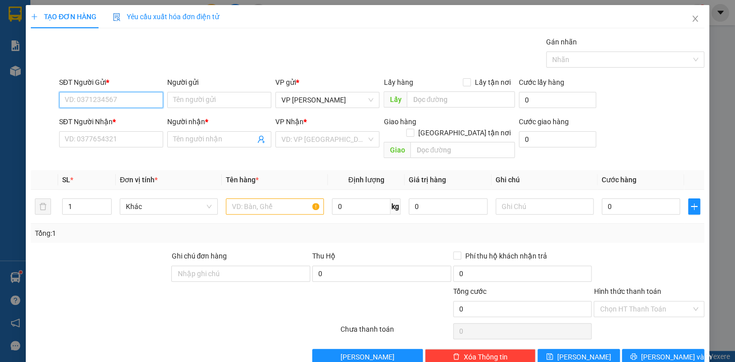
click at [148, 92] on input "SĐT Người Gửi *" at bounding box center [111, 100] width 104 height 16
click at [112, 120] on div "0869654838 - Dũng" at bounding box center [109, 120] width 91 height 11
type input "0869654838"
type input "Dũng"
type input "0865118168"
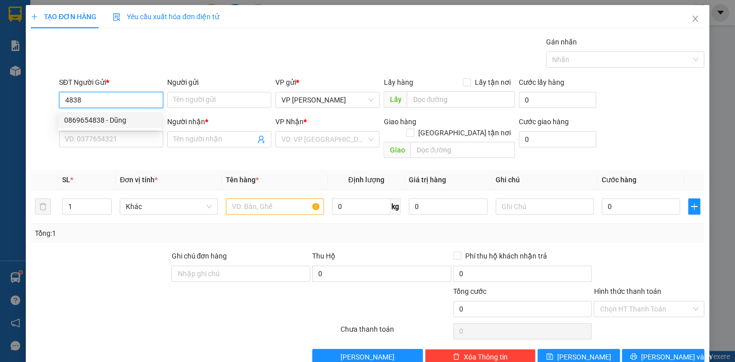
type input "HÙNG"
type input "0869654838"
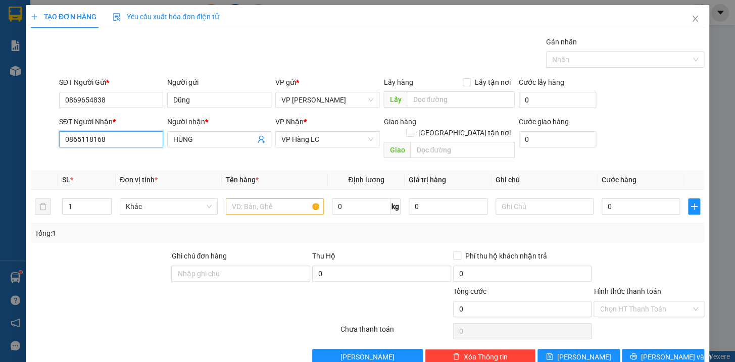
click at [119, 143] on input "0865118168" at bounding box center [111, 139] width 104 height 16
type input "0"
type input "0869654838"
click at [198, 137] on input "HÙNG" at bounding box center [214, 139] width 82 height 11
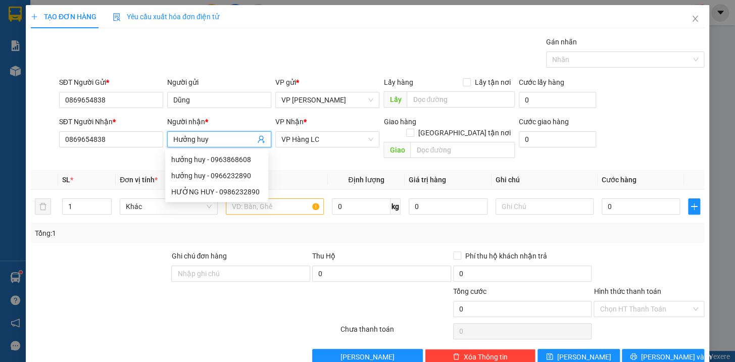
type input "Hưởng huy"
drag, startPoint x: 71, startPoint y: 256, endPoint x: 228, endPoint y: 195, distance: 168.4
click at [74, 253] on div at bounding box center [100, 268] width 141 height 35
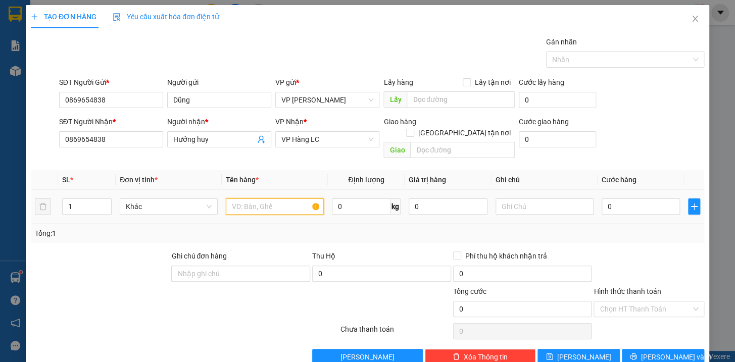
click at [246, 199] on input "text" at bounding box center [275, 207] width 98 height 16
type input "bọc trắng pt kkt"
click at [637, 199] on input "0" at bounding box center [641, 207] width 79 height 16
type input "4"
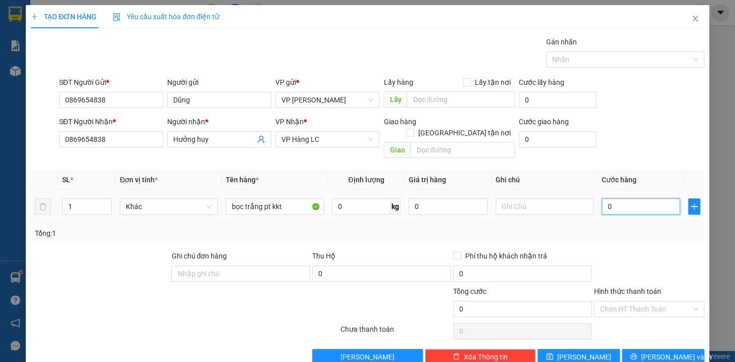
type input "4"
type input "40"
type input "400"
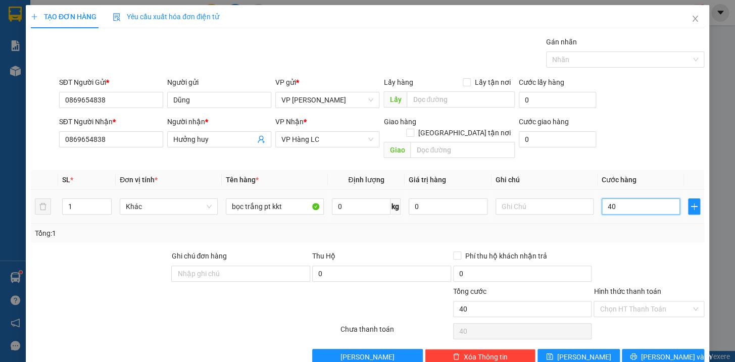
type input "400"
type input "4.000"
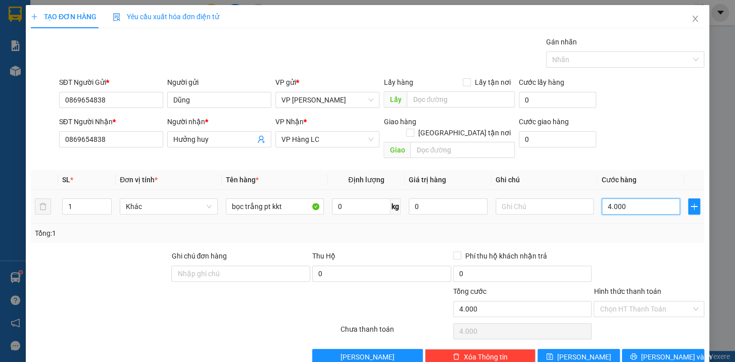
type input "40.000"
click at [148, 146] on input "0869654838" at bounding box center [111, 139] width 104 height 16
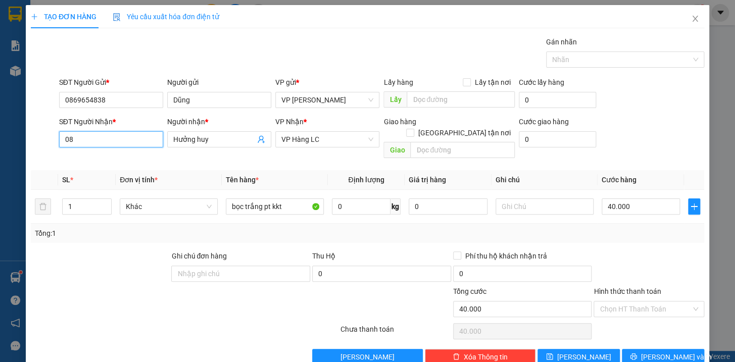
type input "0"
type input "0986232890"
click at [669, 352] on span "[PERSON_NAME] và In" at bounding box center [676, 357] width 71 height 11
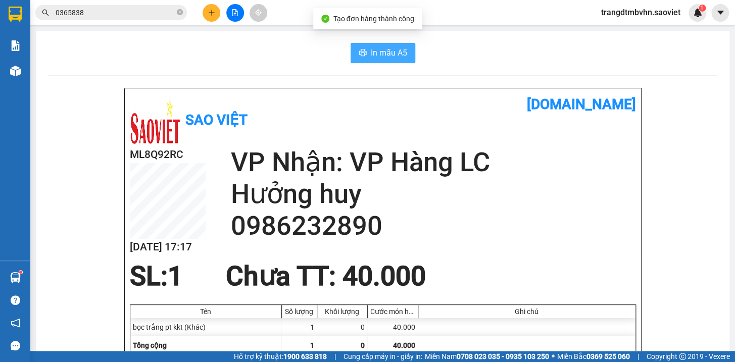
click at [396, 53] on span "In mẫu A5" at bounding box center [389, 52] width 36 height 13
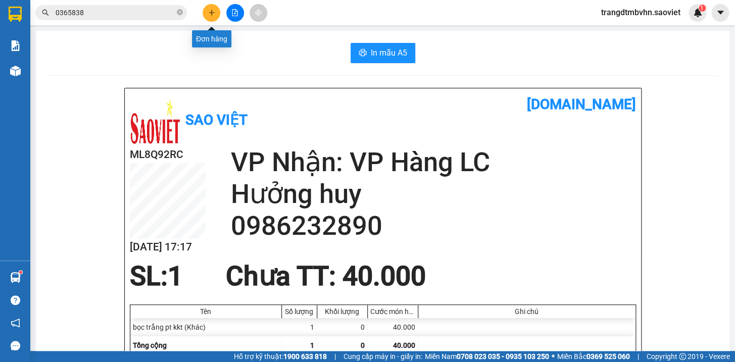
click at [207, 14] on button at bounding box center [212, 13] width 18 height 18
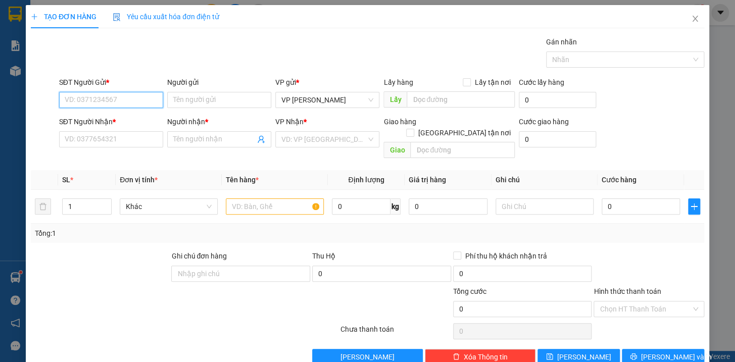
click at [101, 101] on input "SĐT Người Gửi *" at bounding box center [111, 100] width 104 height 16
click at [96, 123] on div "0906885277 - hải" at bounding box center [109, 120] width 91 height 11
type input "0906885277"
type input "hải"
type input "0962346555"
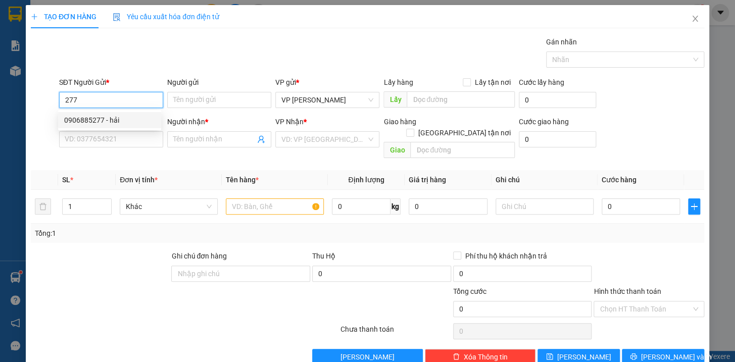
type input "Thủy"
type input "0906885277"
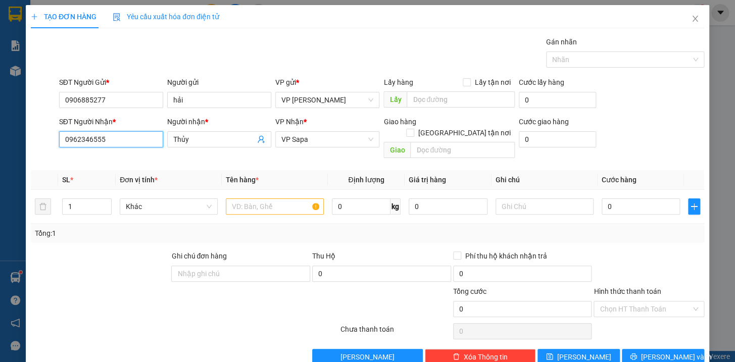
click at [136, 135] on input "0962346555" at bounding box center [111, 139] width 104 height 16
type input "0"
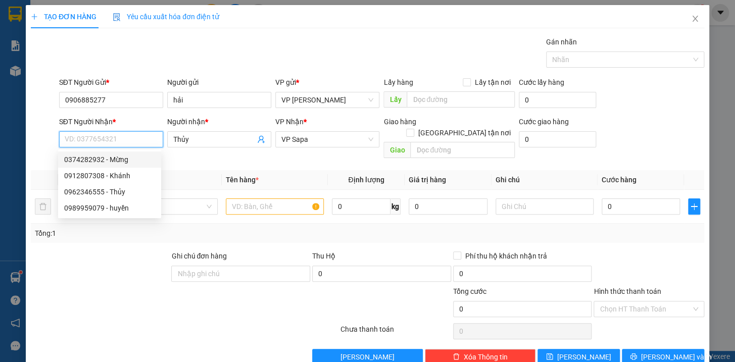
click at [110, 160] on div "0374282932 - Mừng" at bounding box center [109, 159] width 91 height 11
type input "0374282932"
type input "Mừng"
checkbox input "true"
type input "s1 hoàng liên"
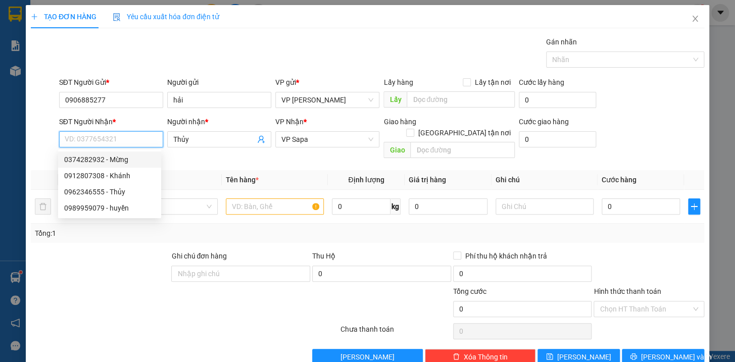
type input "250.000"
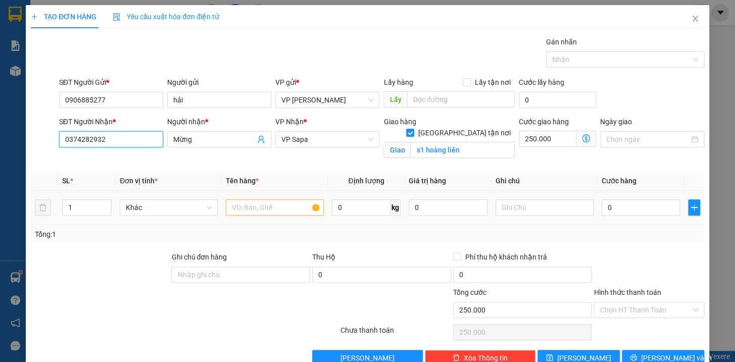
type input "0374282932"
click at [261, 206] on input "text" at bounding box center [275, 208] width 98 height 16
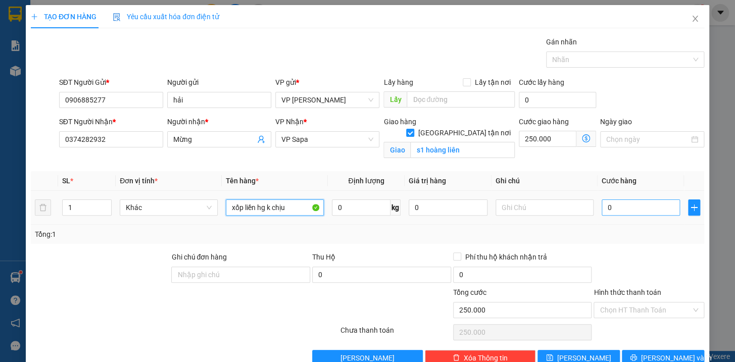
type input "xốp liền hg k chịu"
click at [629, 204] on input "0" at bounding box center [641, 208] width 79 height 16
type input "8"
type input "250.008"
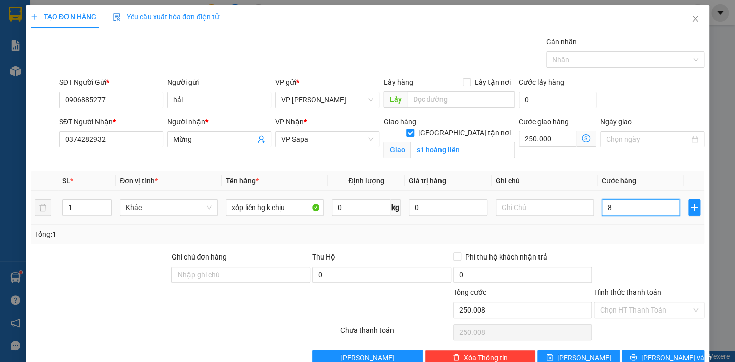
type input "80"
type input "250.080"
type input "800"
type input "250.800"
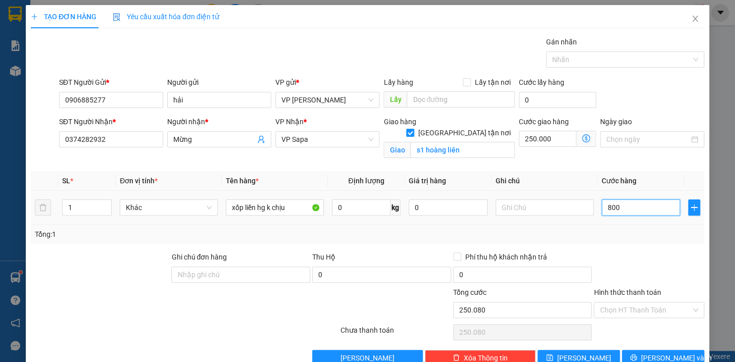
type input "250.800"
type input "8.000"
type input "258.000"
type input "80.000"
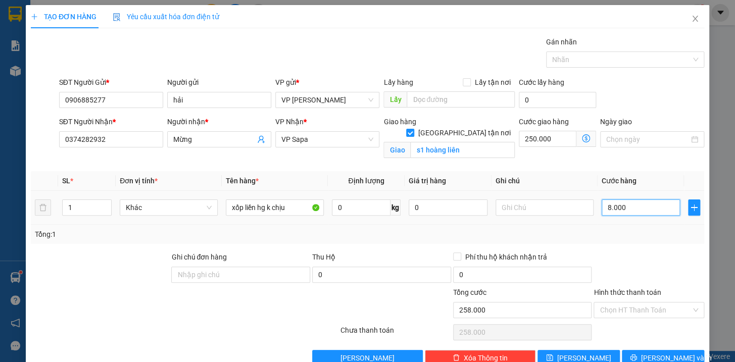
type input "330.000"
type input "80.000"
click at [563, 139] on input "250.000" at bounding box center [548, 139] width 58 height 16
type input "5"
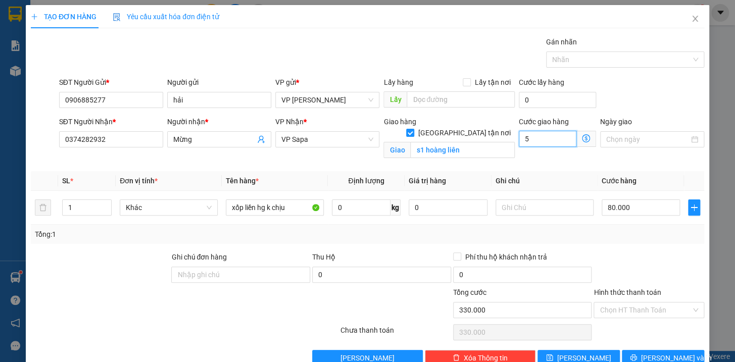
type input "80.005"
type input "80.050"
type input "500"
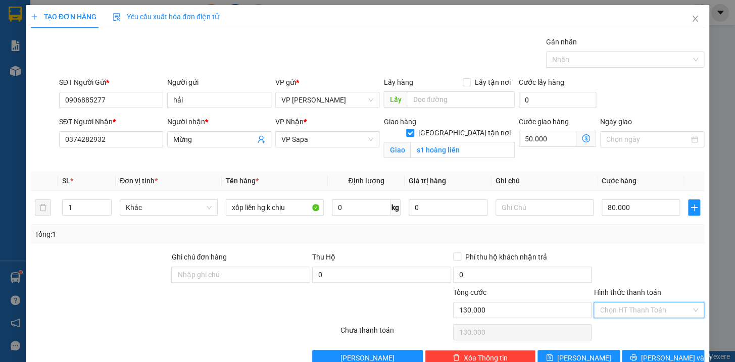
click at [614, 306] on input "Hình thức thanh toán" at bounding box center [645, 310] width 91 height 15
click at [627, 257] on div "Tại văn phòng" at bounding box center [642, 257] width 97 height 11
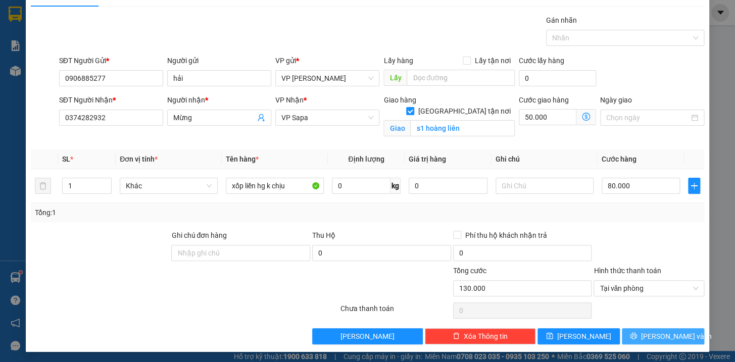
drag, startPoint x: 670, startPoint y: 333, endPoint x: 677, endPoint y: 322, distance: 12.2
click at [670, 331] on span "[PERSON_NAME] và In" at bounding box center [676, 336] width 71 height 11
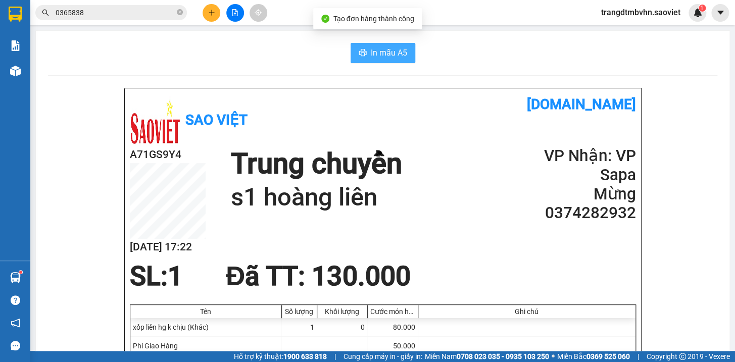
click at [382, 46] on span "In mẫu A5" at bounding box center [389, 52] width 36 height 13
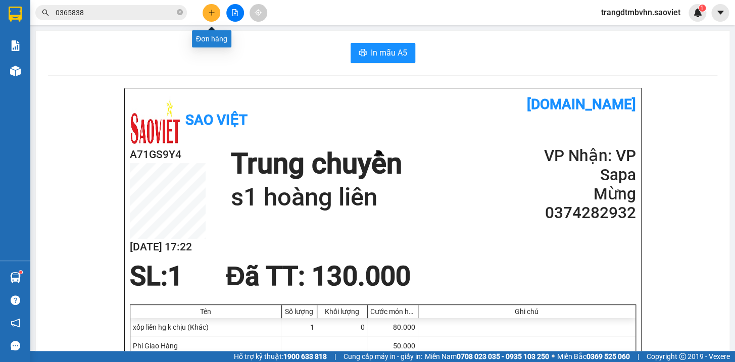
click at [214, 16] on button at bounding box center [212, 13] width 18 height 18
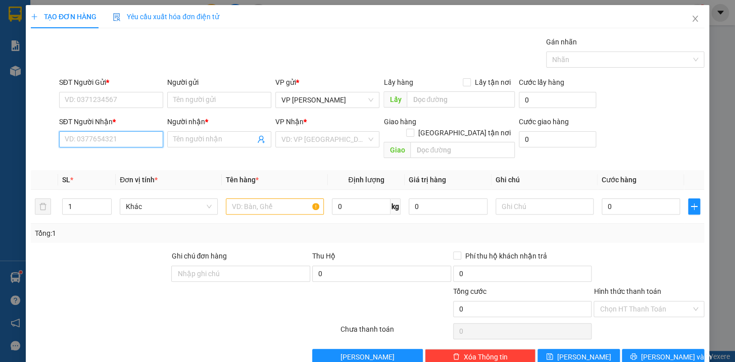
drag, startPoint x: 100, startPoint y: 140, endPoint x: 103, endPoint y: 124, distance: 16.5
click at [100, 138] on input "SĐT Người Nhận *" at bounding box center [111, 139] width 104 height 16
click at [109, 155] on div "0975328234 - Khuyên" at bounding box center [109, 159] width 91 height 11
click at [127, 89] on div "SĐT Người Gửi *" at bounding box center [111, 84] width 104 height 15
click at [129, 101] on input "SĐT Người Gửi *" at bounding box center [111, 100] width 104 height 16
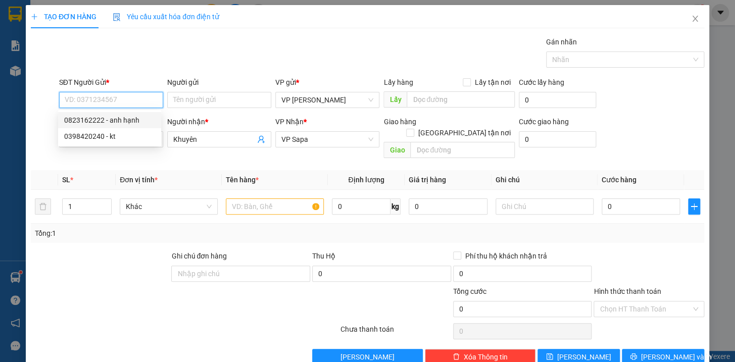
click at [128, 120] on div "0823162222 - anh hạnh" at bounding box center [109, 120] width 91 height 11
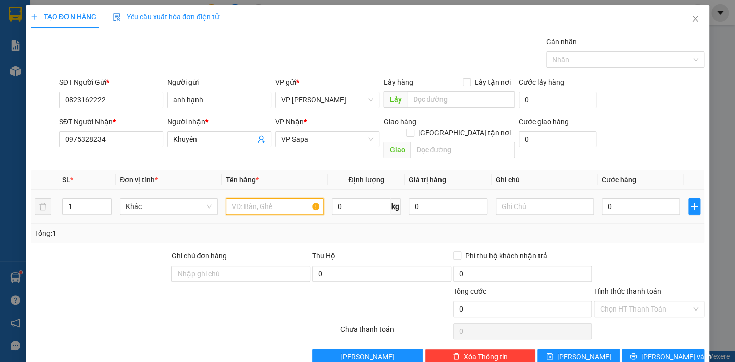
click at [259, 199] on input "text" at bounding box center [275, 207] width 98 height 16
click at [630, 200] on input "0" at bounding box center [641, 207] width 79 height 16
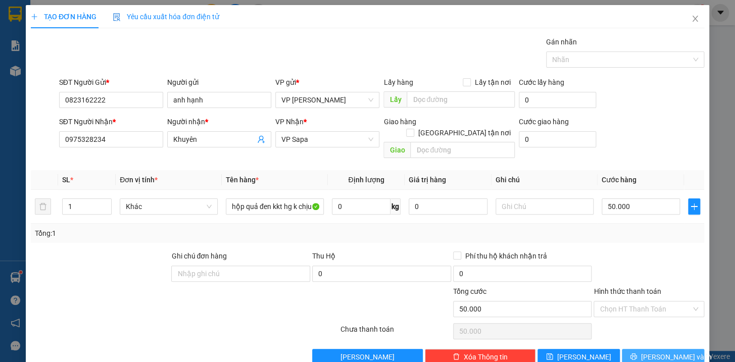
click at [680, 349] on button "[PERSON_NAME] và In" at bounding box center [663, 357] width 82 height 16
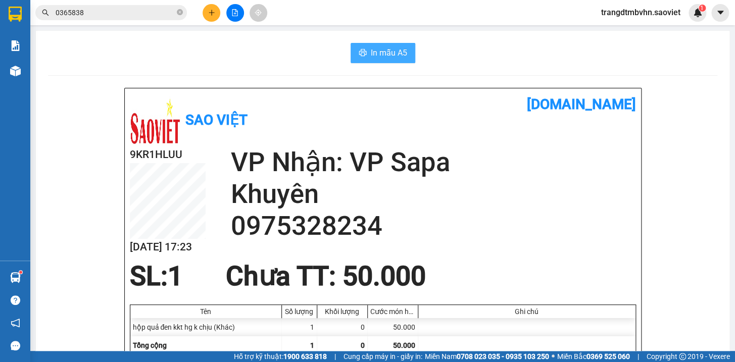
click at [380, 55] on span "In mẫu A5" at bounding box center [389, 52] width 36 height 13
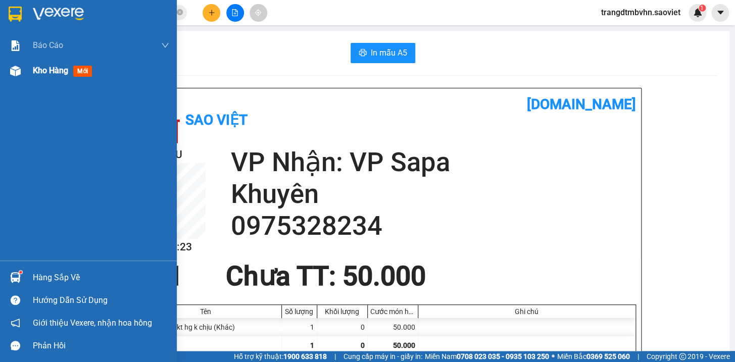
click at [40, 72] on span "Kho hàng" at bounding box center [50, 71] width 35 height 10
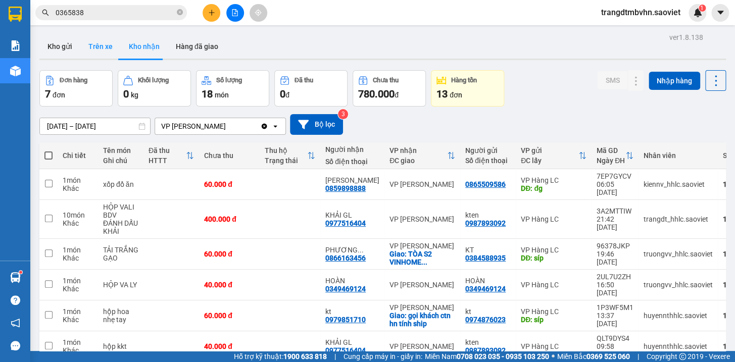
click at [103, 44] on button "Trên xe" at bounding box center [100, 46] width 40 height 24
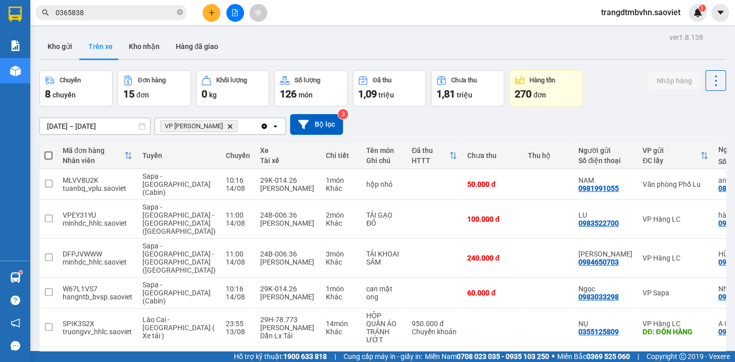
scroll to position [46, 0]
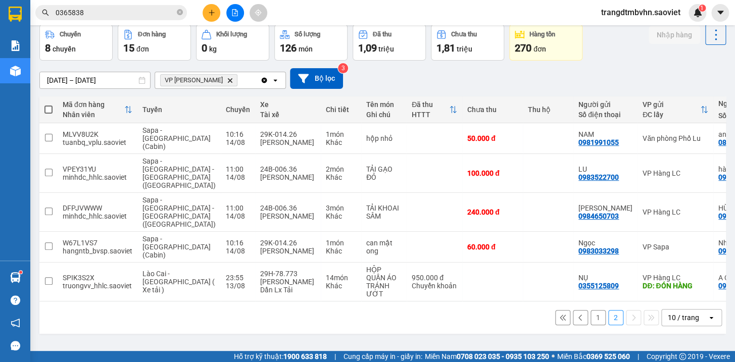
click at [591, 310] on button "1" at bounding box center [598, 317] width 15 height 15
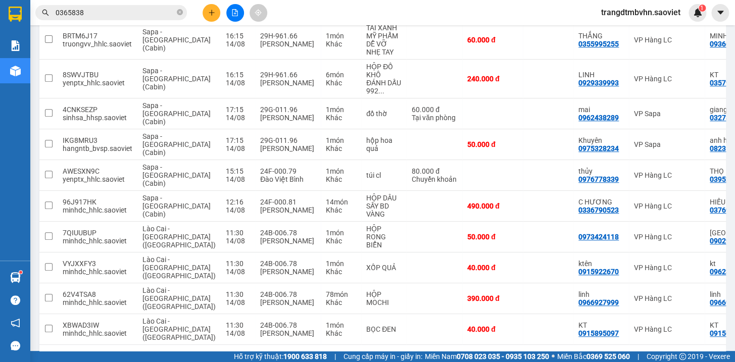
scroll to position [170, 0]
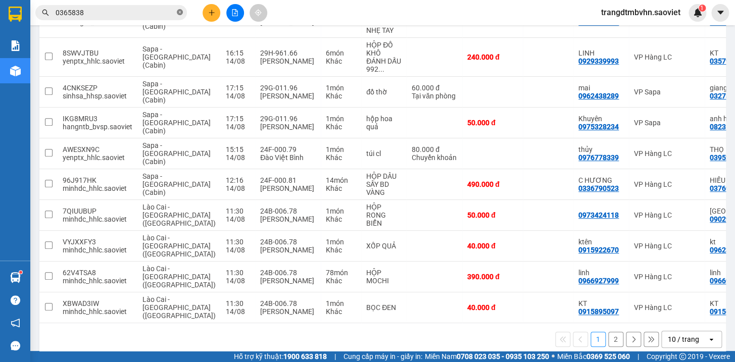
click at [180, 15] on icon "close-circle" at bounding box center [180, 12] width 6 height 6
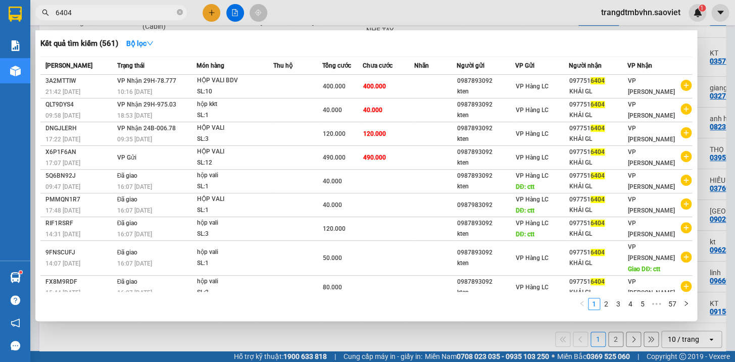
click at [723, 68] on div at bounding box center [367, 181] width 735 height 362
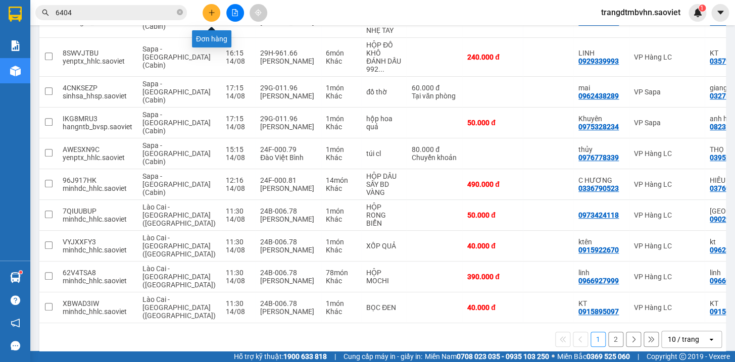
click at [213, 14] on icon "plus" at bounding box center [211, 12] width 7 height 7
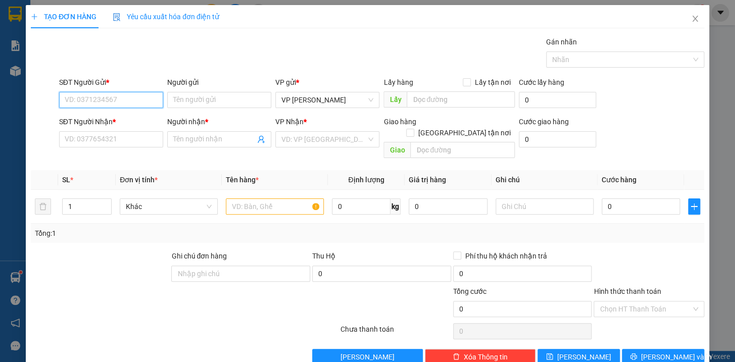
click at [132, 95] on input "SĐT Người Gửi *" at bounding box center [111, 100] width 104 height 16
click at [111, 124] on div "0968594593 - KT" at bounding box center [109, 120] width 91 height 11
click at [255, 199] on input "text" at bounding box center [275, 207] width 98 height 16
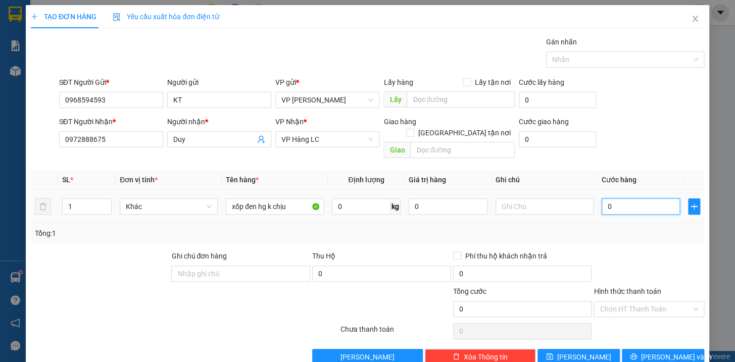
click at [615, 200] on input "0" at bounding box center [641, 207] width 79 height 16
click at [658, 352] on span "[PERSON_NAME] và In" at bounding box center [676, 357] width 71 height 11
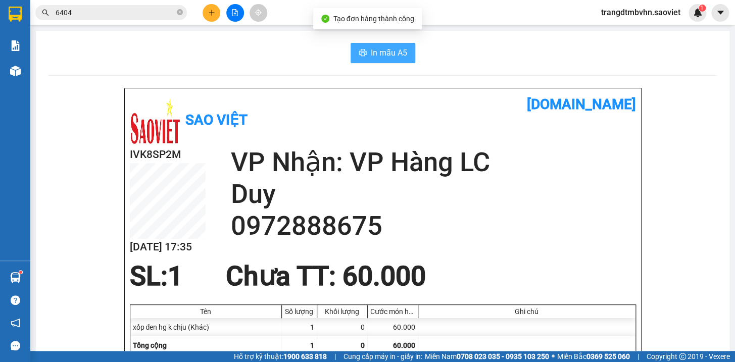
click at [388, 51] on span "In mẫu A5" at bounding box center [389, 52] width 36 height 13
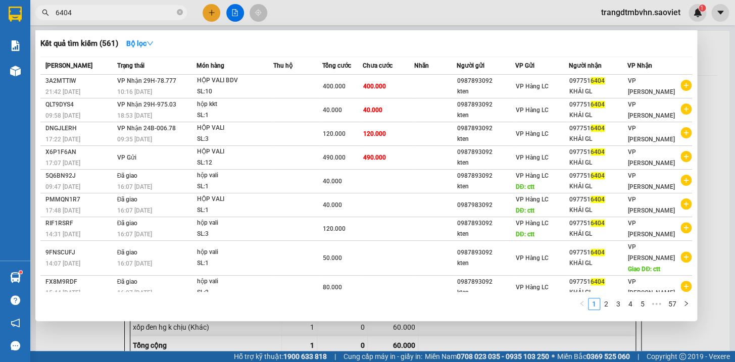
click at [159, 15] on input "6404" at bounding box center [115, 12] width 119 height 11
click at [175, 12] on span "6404" at bounding box center [111, 12] width 152 height 15
click at [178, 13] on icon "close-circle" at bounding box center [180, 12] width 6 height 6
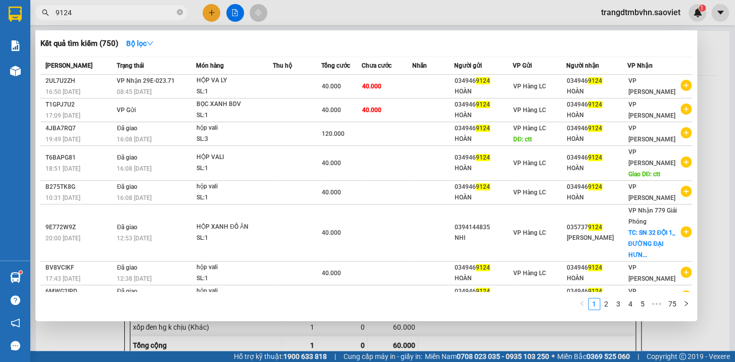
click at [711, 64] on div at bounding box center [367, 181] width 735 height 362
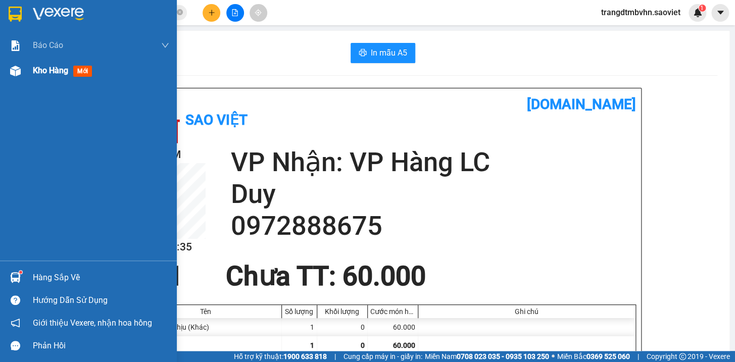
click at [55, 71] on span "Kho hàng" at bounding box center [50, 71] width 35 height 10
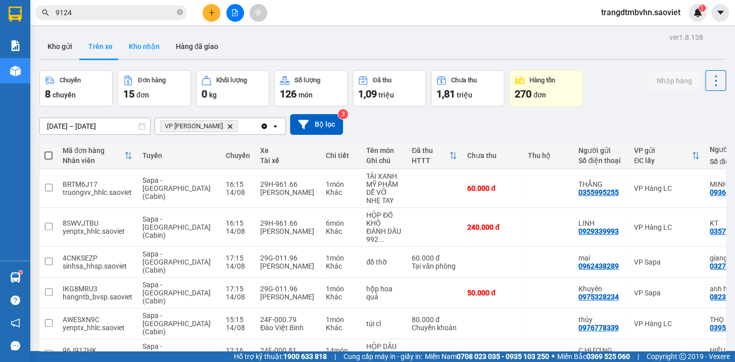
click at [137, 47] on button "Kho nhận" at bounding box center [144, 46] width 47 height 24
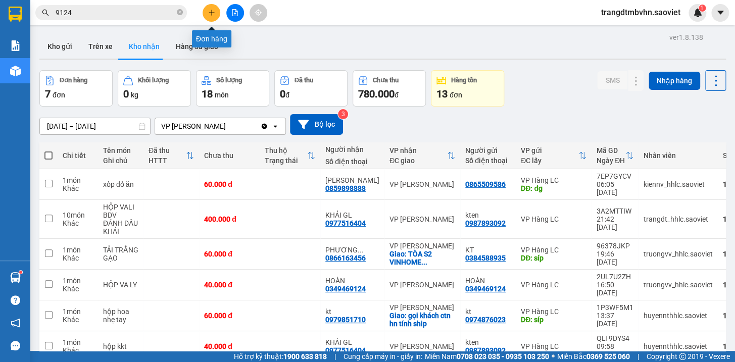
click at [212, 13] on icon "plus" at bounding box center [211, 12] width 7 height 7
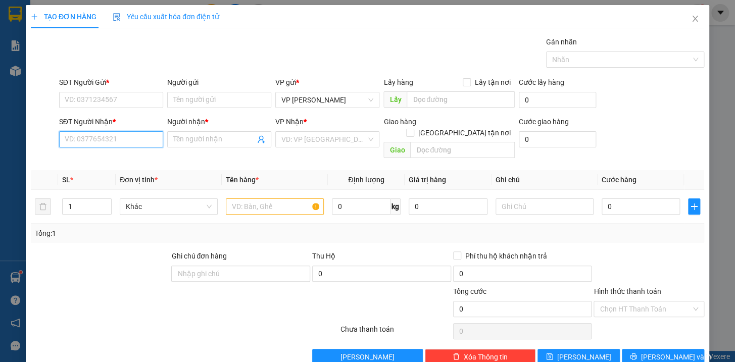
click at [148, 141] on input "SĐT Người Nhận *" at bounding box center [111, 139] width 104 height 16
click at [134, 158] on div "0986511789 - [GEOGRAPHIC_DATA]" at bounding box center [121, 159] width 114 height 11
click at [103, 101] on input "SĐT Người Gửi *" at bounding box center [111, 100] width 104 height 16
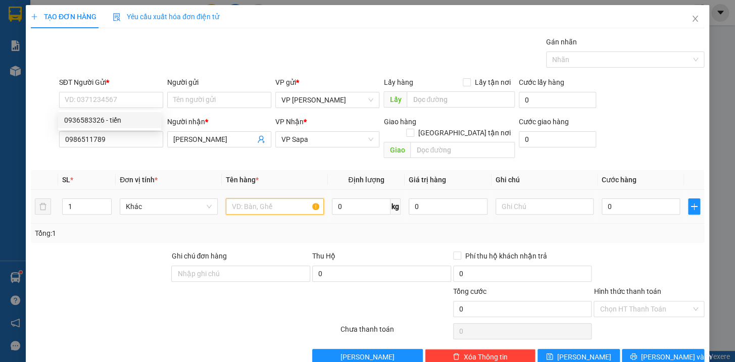
click at [256, 199] on input "text" at bounding box center [275, 207] width 98 height 16
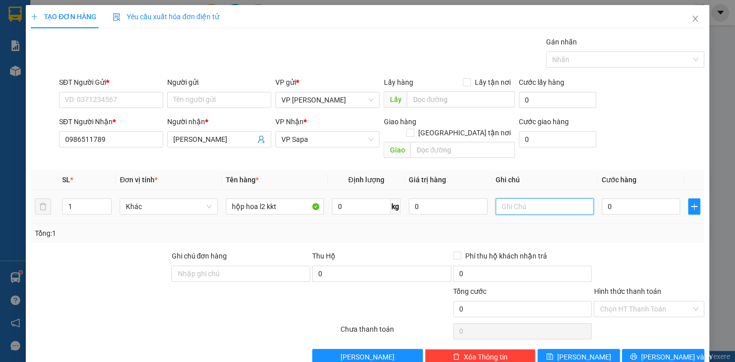
click at [504, 199] on input "text" at bounding box center [545, 207] width 98 height 16
click at [647, 199] on input "0" at bounding box center [641, 207] width 79 height 16
click at [147, 99] on input "SĐT Người Gửi *" at bounding box center [111, 100] width 104 height 16
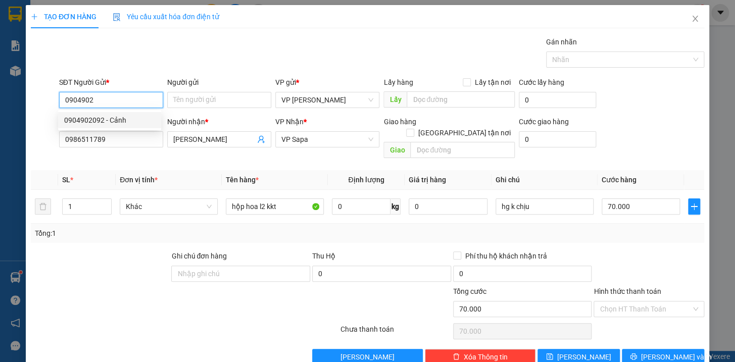
click at [123, 121] on div "0904902092 - Cảnh" at bounding box center [109, 120] width 91 height 11
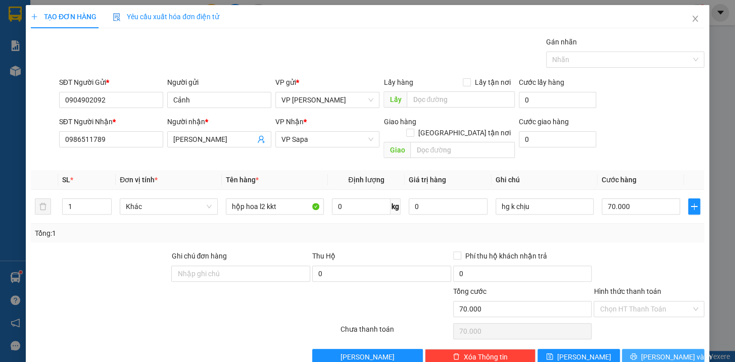
click at [653, 352] on span "[PERSON_NAME] và In" at bounding box center [676, 357] width 71 height 11
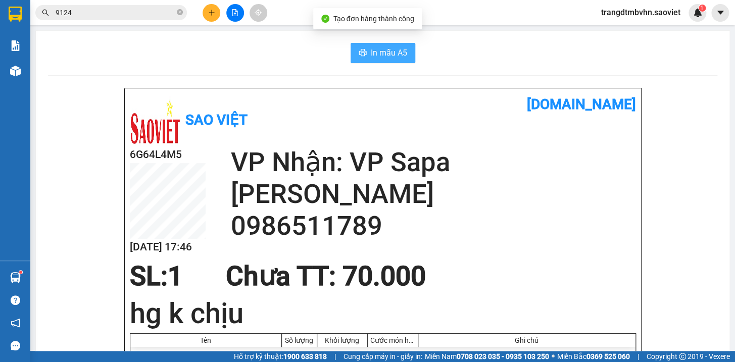
click at [398, 45] on button "In mẫu A5" at bounding box center [383, 53] width 65 height 20
click at [180, 12] on icon "close-circle" at bounding box center [180, 12] width 6 height 6
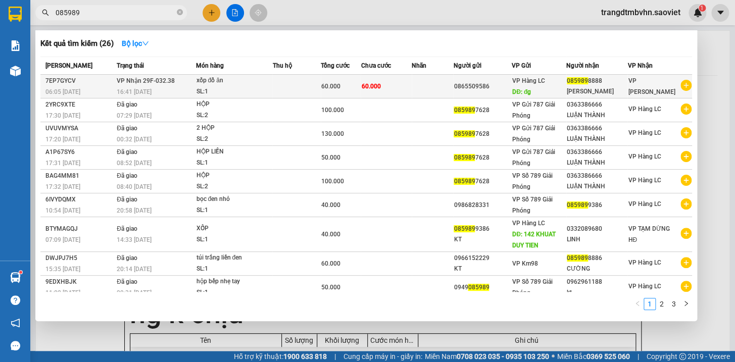
click at [557, 77] on div "VP Hàng LC DĐ: đg" at bounding box center [539, 86] width 54 height 22
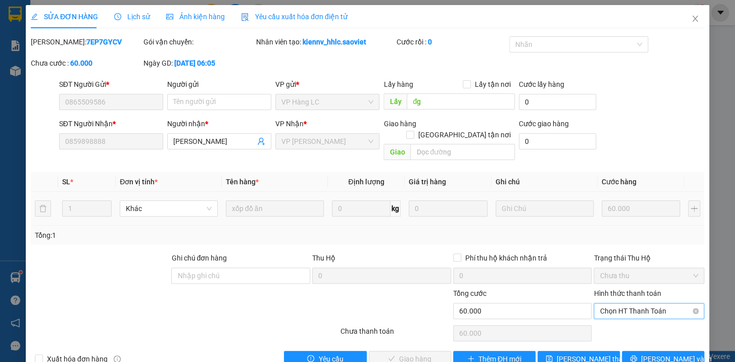
click at [622, 304] on span "Chọn HT Thanh Toán" at bounding box center [649, 311] width 99 height 15
click at [632, 323] on div "Tại văn phòng" at bounding box center [642, 319] width 97 height 11
click at [422, 354] on span "[PERSON_NAME] và Giao hàng" at bounding box center [436, 359] width 97 height 11
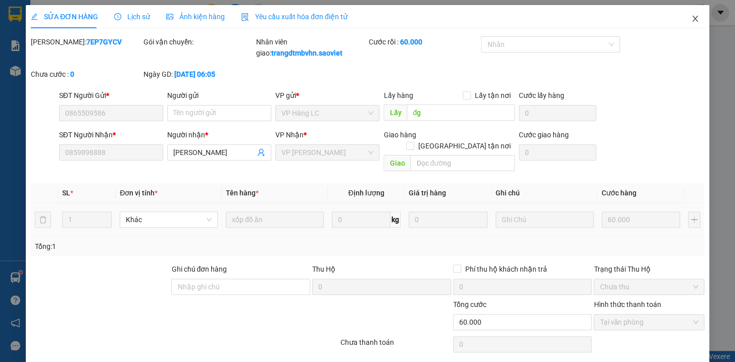
click at [691, 19] on icon "close" at bounding box center [695, 19] width 8 height 8
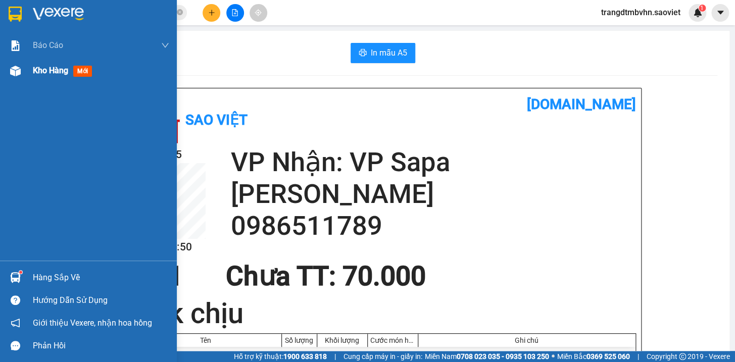
click at [37, 71] on span "Kho hàng" at bounding box center [50, 71] width 35 height 10
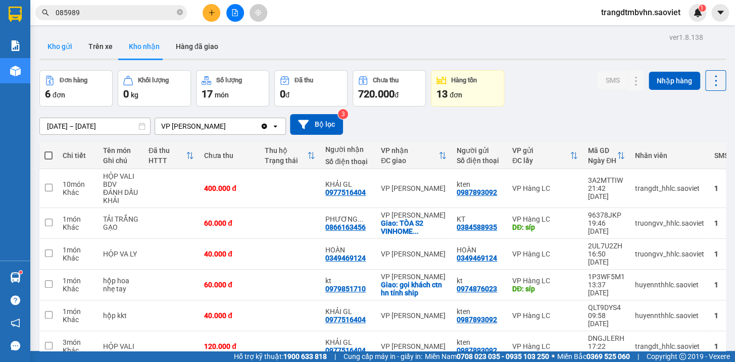
click at [61, 51] on button "Kho gửi" at bounding box center [59, 46] width 41 height 24
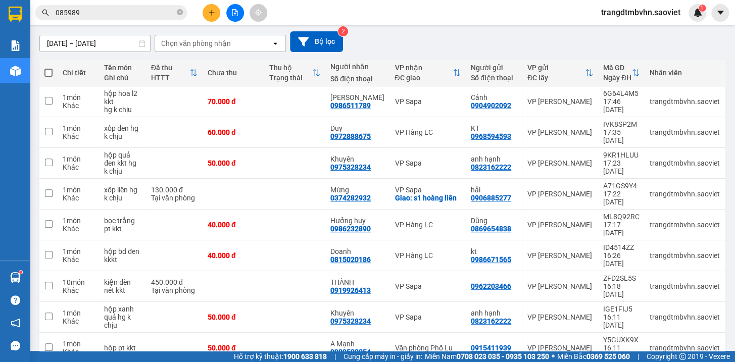
scroll to position [103, 0]
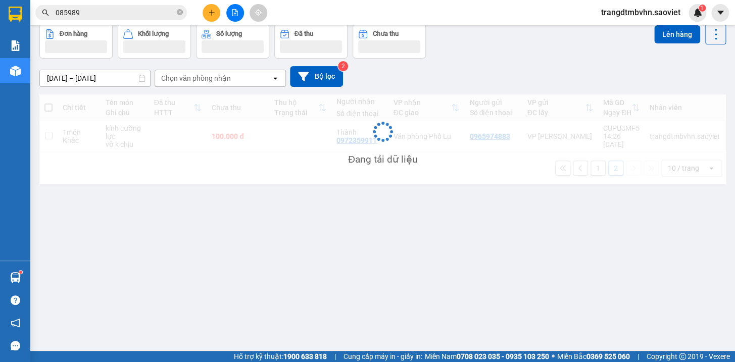
scroll to position [46, 0]
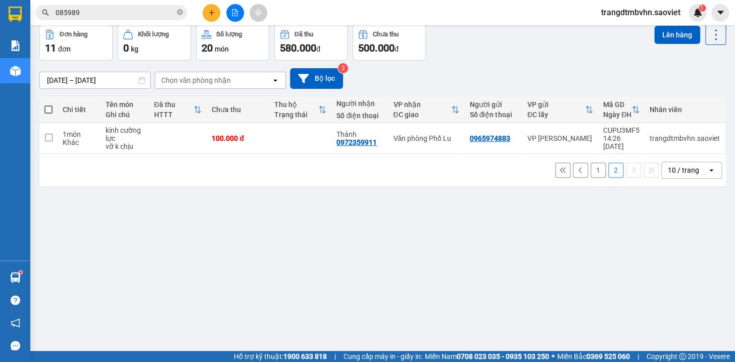
click at [45, 107] on span at bounding box center [48, 110] width 8 height 8
click at [49, 105] on input "checkbox" at bounding box center [49, 105] width 0 height 0
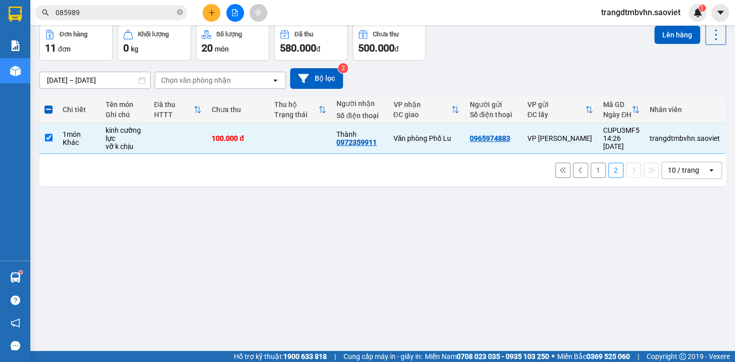
scroll to position [15, 0]
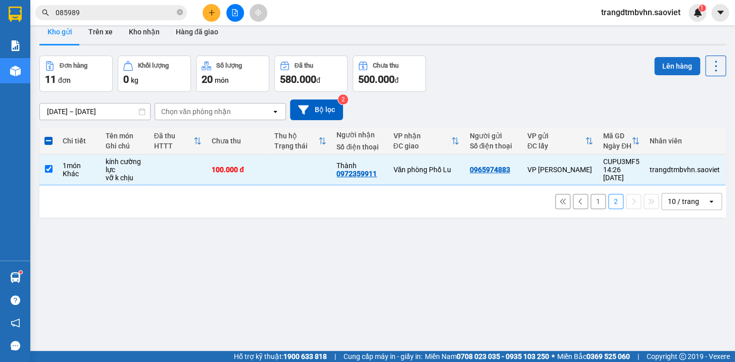
click at [678, 65] on button "Lên hàng" at bounding box center [677, 66] width 46 height 18
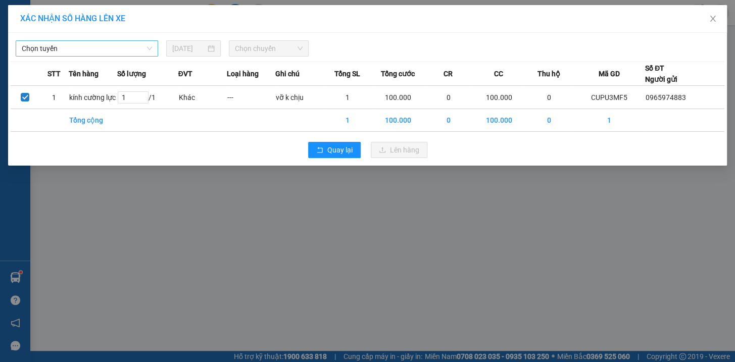
click at [132, 51] on span "Chọn tuyến" at bounding box center [87, 48] width 130 height 15
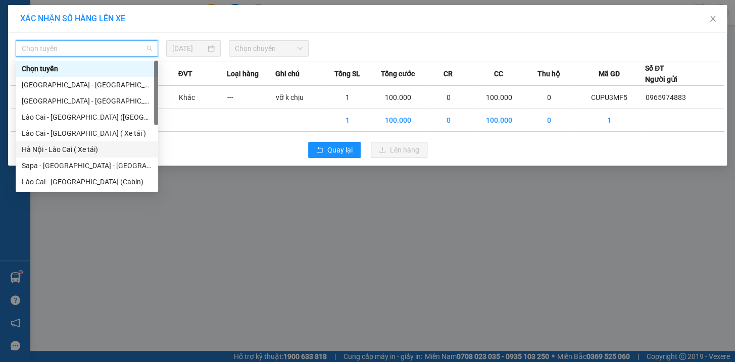
click at [71, 147] on div "Hà Nội - Lào Cai ( Xe tải)" at bounding box center [87, 149] width 130 height 11
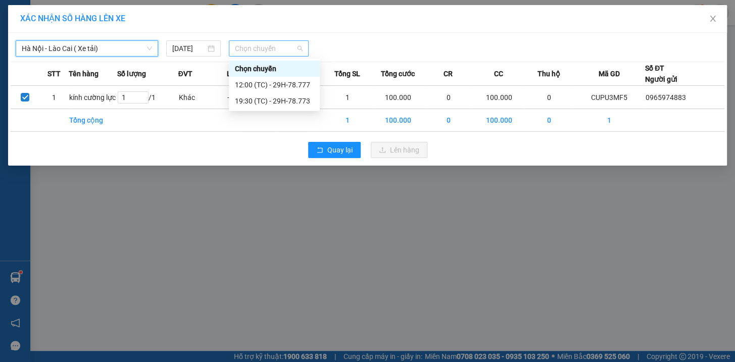
click at [289, 46] on span "Chọn chuyến" at bounding box center [269, 48] width 68 height 15
click at [284, 104] on div "19:30 (TC) - 29H-78.773" at bounding box center [274, 100] width 79 height 11
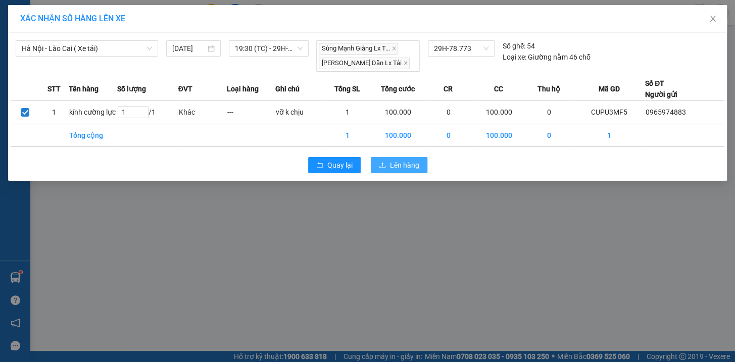
click at [412, 164] on span "Lên hàng" at bounding box center [404, 165] width 29 height 11
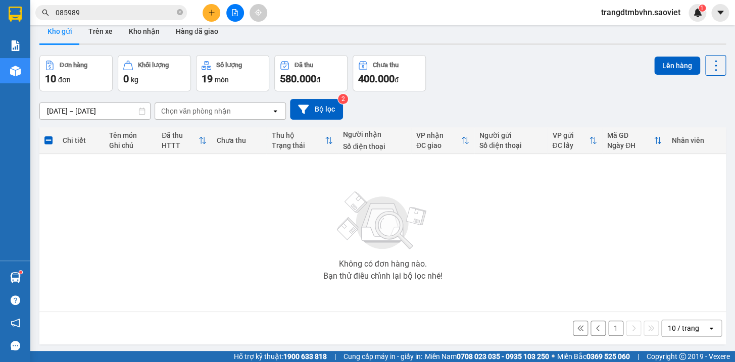
scroll to position [46, 0]
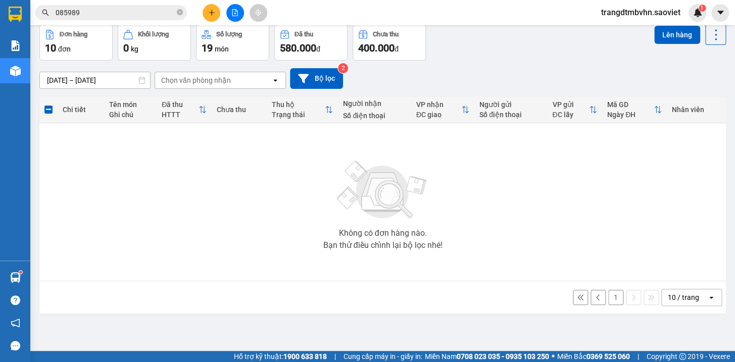
click at [611, 300] on button "1" at bounding box center [615, 297] width 15 height 15
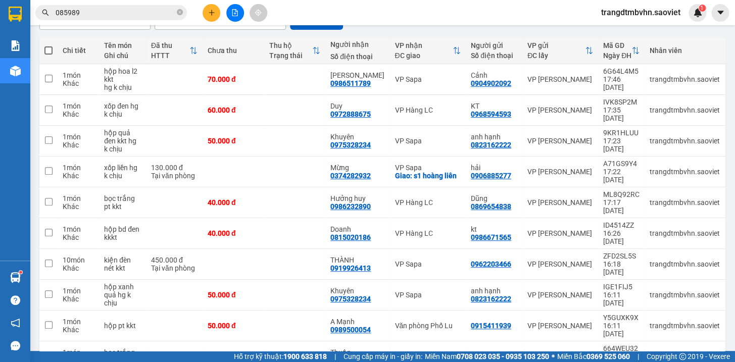
scroll to position [110, 0]
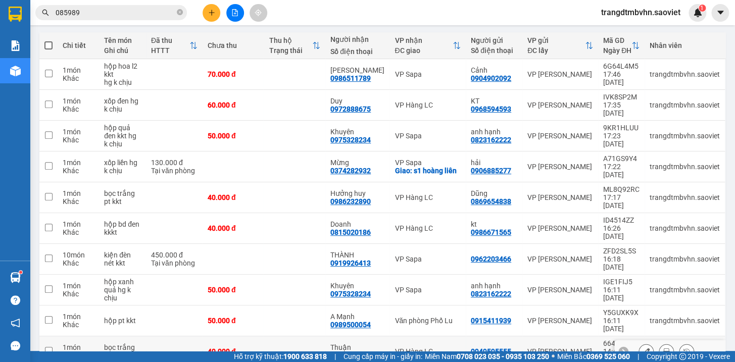
drag, startPoint x: 294, startPoint y: 304, endPoint x: 293, endPoint y: 288, distance: 15.7
click at [293, 337] on td at bounding box center [295, 352] width 62 height 31
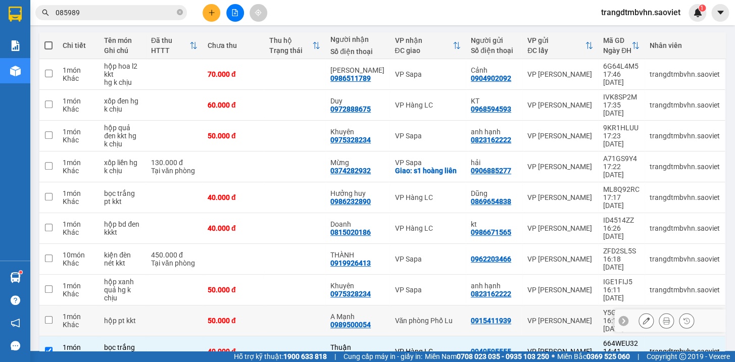
click at [294, 306] on td at bounding box center [295, 321] width 62 height 31
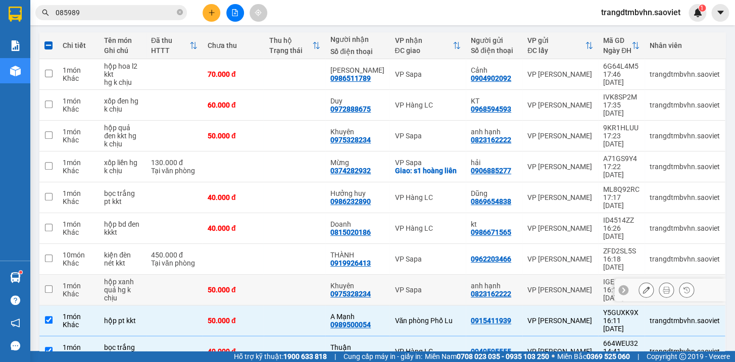
click at [297, 275] on td at bounding box center [295, 290] width 62 height 31
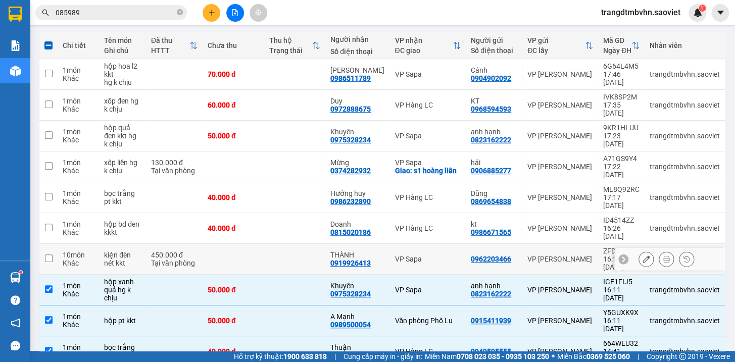
click at [293, 244] on td at bounding box center [295, 259] width 62 height 31
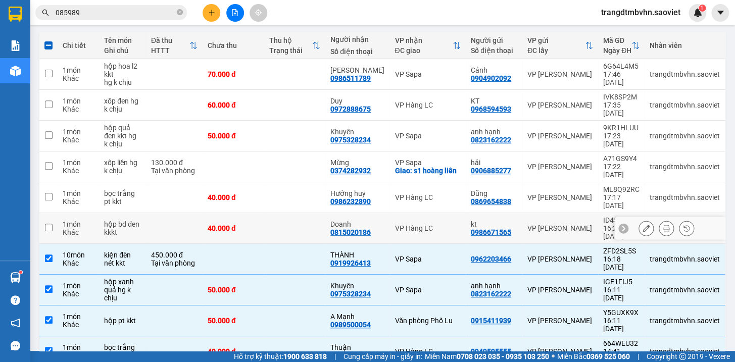
click at [295, 213] on td at bounding box center [295, 228] width 62 height 31
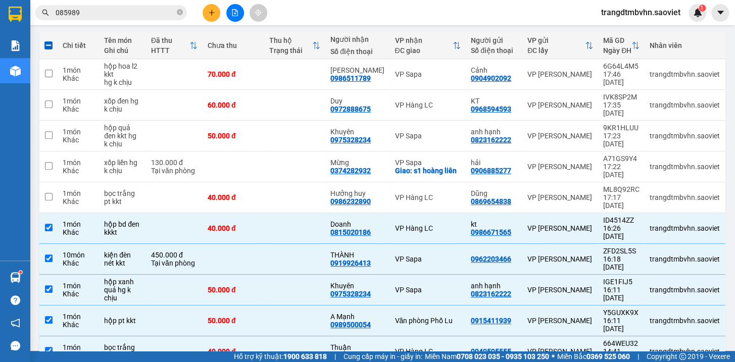
scroll to position [0, 0]
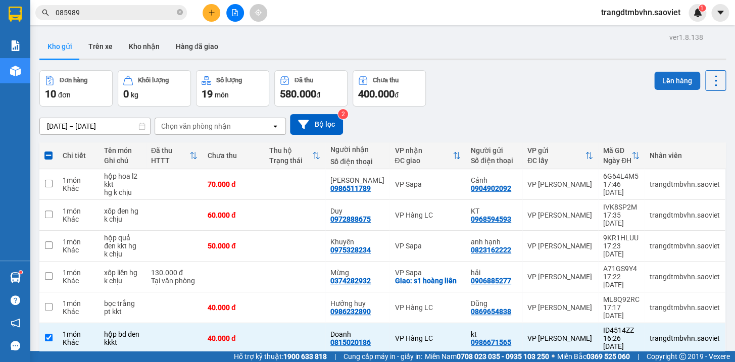
click at [668, 81] on button "Lên hàng" at bounding box center [677, 81] width 46 height 18
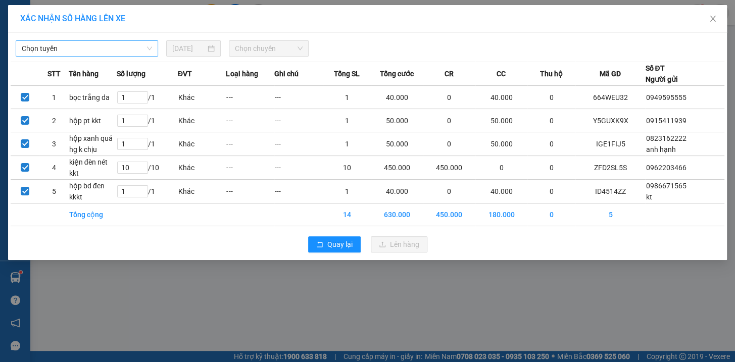
click at [105, 47] on span "Chọn tuyến" at bounding box center [87, 48] width 130 height 15
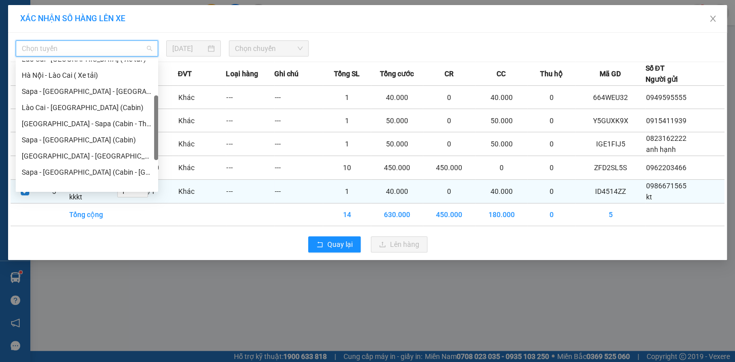
scroll to position [81, 0]
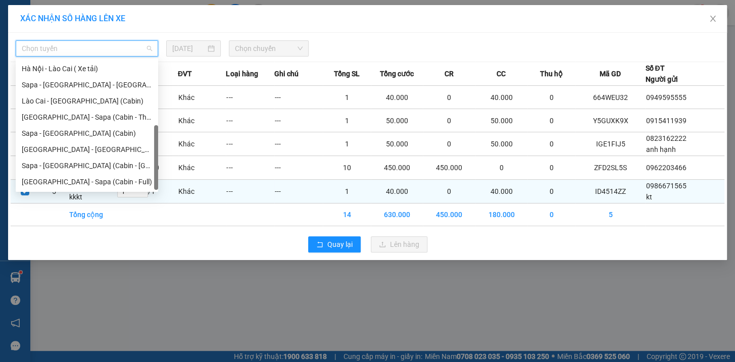
drag, startPoint x: 157, startPoint y: 106, endPoint x: 164, endPoint y: 188, distance: 82.2
click at [164, 188] on body "Kết quả tìm kiếm ( 26 ) Bộ lọc Mã ĐH Trạng thái Món hàng Thu hộ Tổng cước Chưa …" at bounding box center [367, 181] width 735 height 362
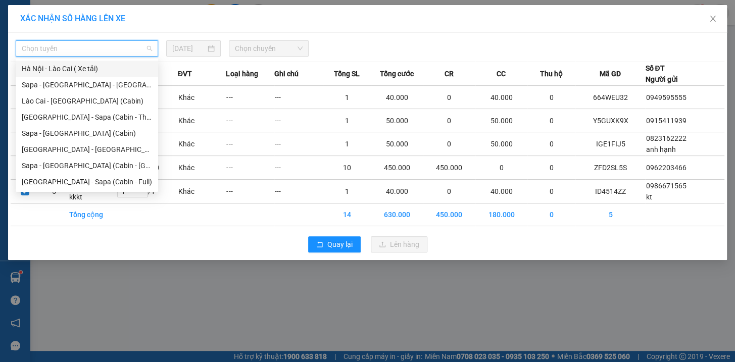
click at [77, 69] on div "Hà Nội - Lào Cai ( Xe tải)" at bounding box center [87, 68] width 130 height 11
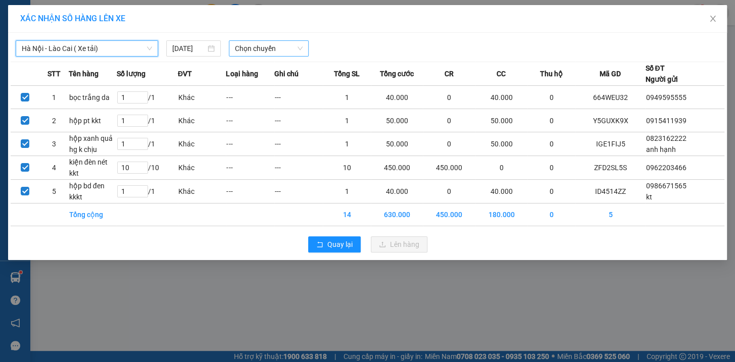
click at [289, 47] on span "Chọn chuyến" at bounding box center [269, 48] width 68 height 15
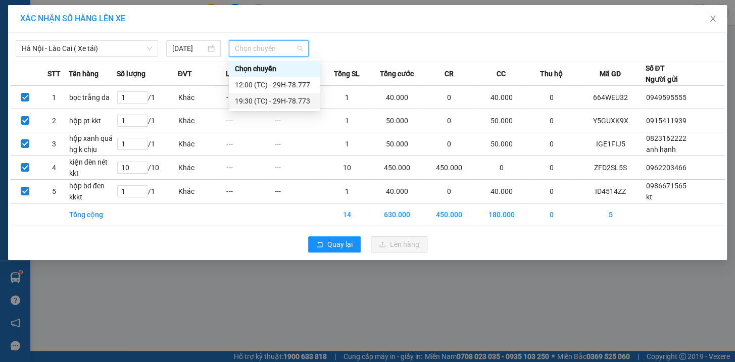
click at [295, 98] on div "19:30 (TC) - 29H-78.773" at bounding box center [274, 100] width 79 height 11
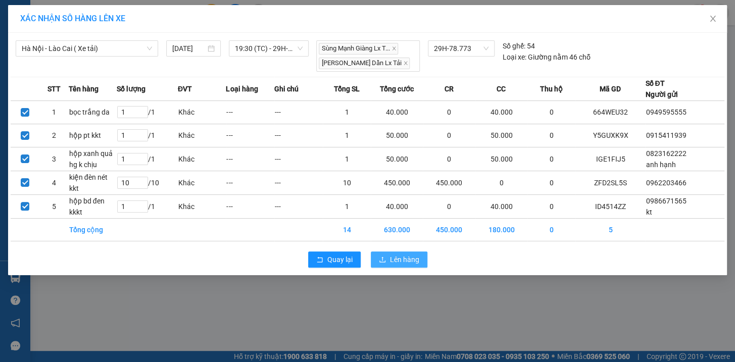
click at [404, 257] on span "Lên hàng" at bounding box center [404, 259] width 29 height 11
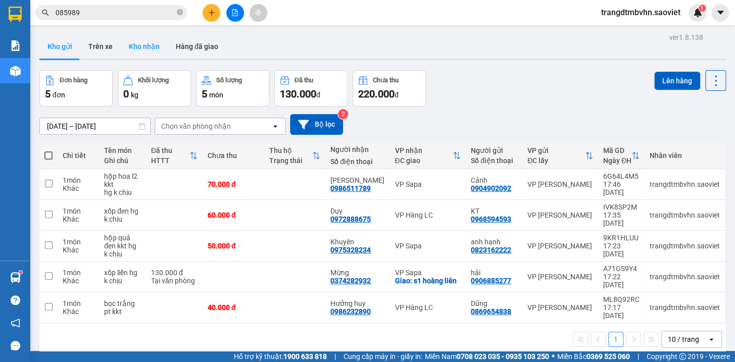
click at [145, 48] on button "Kho nhận" at bounding box center [144, 46] width 47 height 24
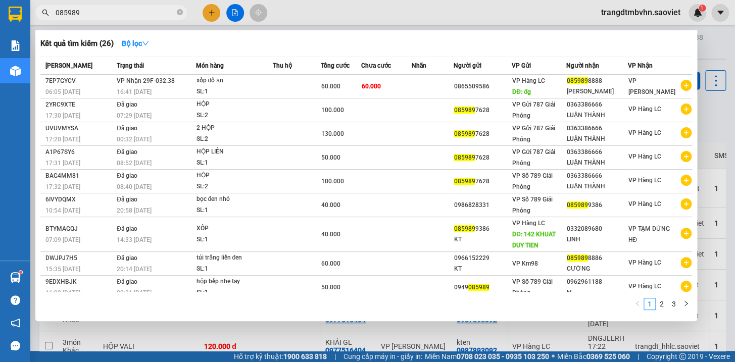
click at [126, 11] on input "085989" at bounding box center [115, 12] width 119 height 11
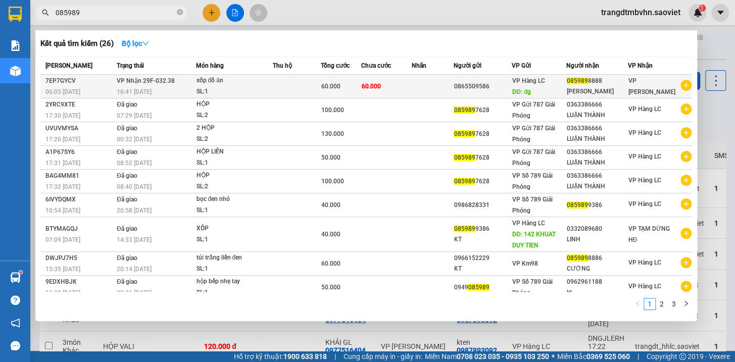
click at [586, 81] on span "085989" at bounding box center [577, 80] width 21 height 7
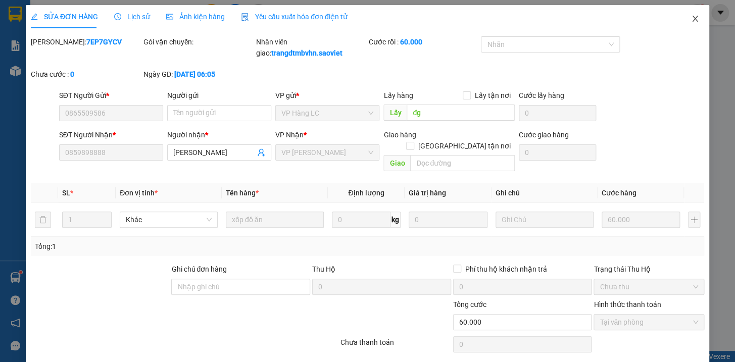
click at [691, 21] on icon "close" at bounding box center [695, 19] width 8 height 8
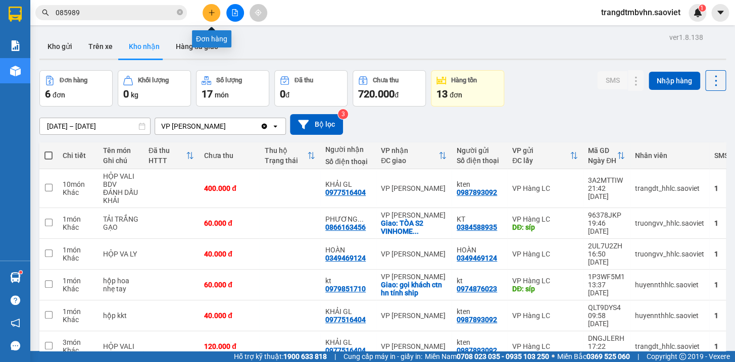
click at [203, 10] on button at bounding box center [212, 13] width 18 height 18
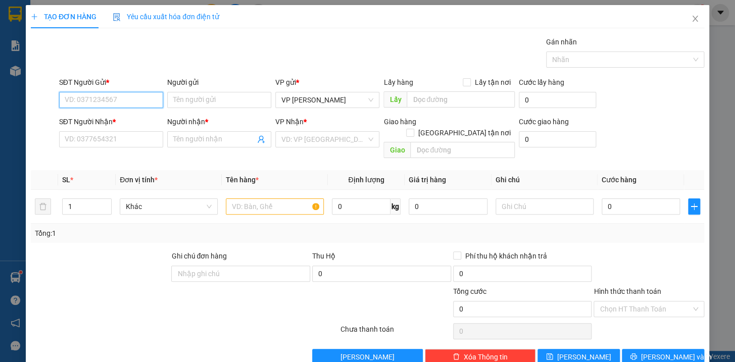
click at [142, 92] on input "SĐT Người Gửi *" at bounding box center [111, 100] width 104 height 16
click at [251, 199] on input "text" at bounding box center [275, 207] width 98 height 16
click at [73, 103] on input "SĐT Người Gửi *" at bounding box center [111, 100] width 104 height 16
click at [116, 119] on div "0968379896 - kt" at bounding box center [109, 120] width 91 height 11
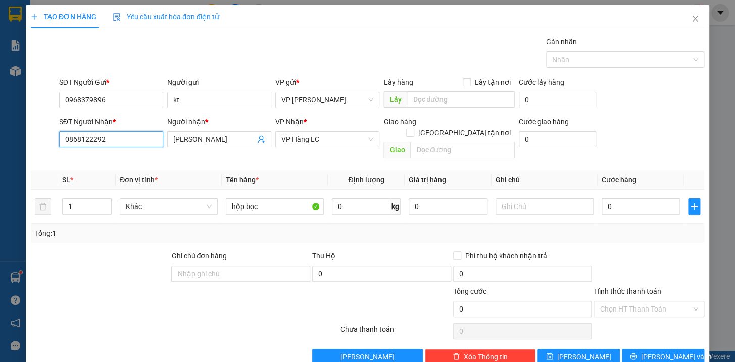
click at [139, 143] on input "0868122292" at bounding box center [111, 139] width 104 height 16
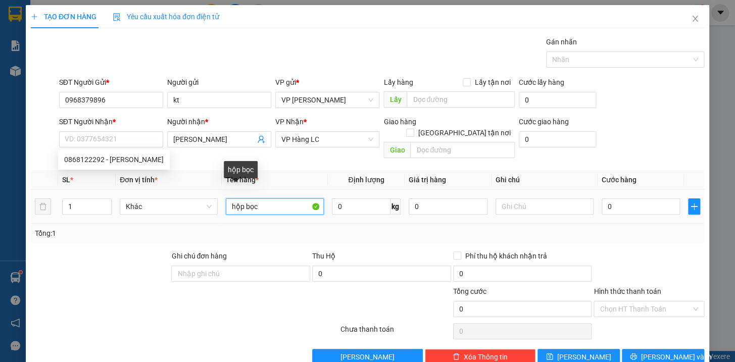
click at [278, 199] on input "hộp bọc" at bounding box center [275, 207] width 98 height 16
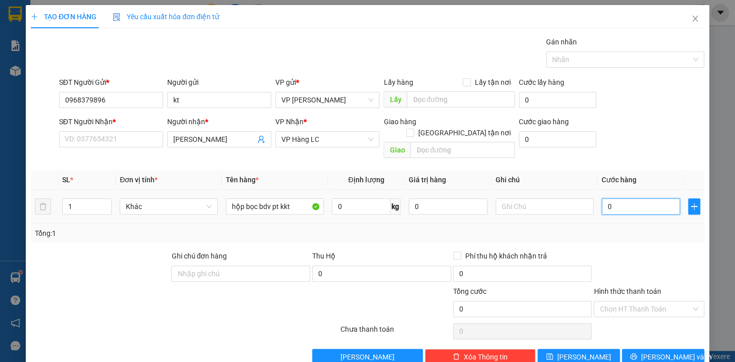
click at [656, 199] on input "0" at bounding box center [641, 207] width 79 height 16
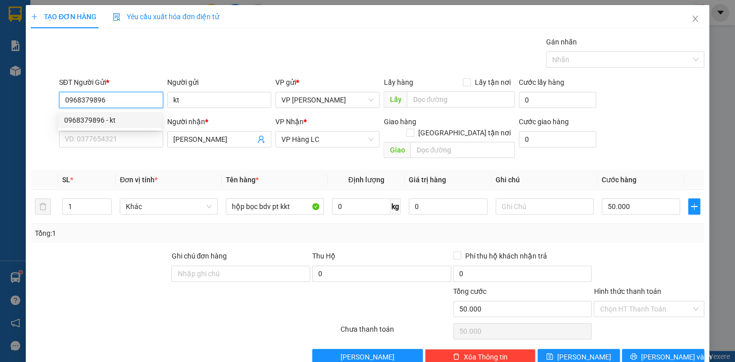
drag, startPoint x: 99, startPoint y: 104, endPoint x: 65, endPoint y: 100, distance: 34.1
click at [65, 100] on input "0968379896" at bounding box center [111, 100] width 104 height 16
click at [126, 135] on input "SĐT Người Nhận *" at bounding box center [111, 139] width 104 height 16
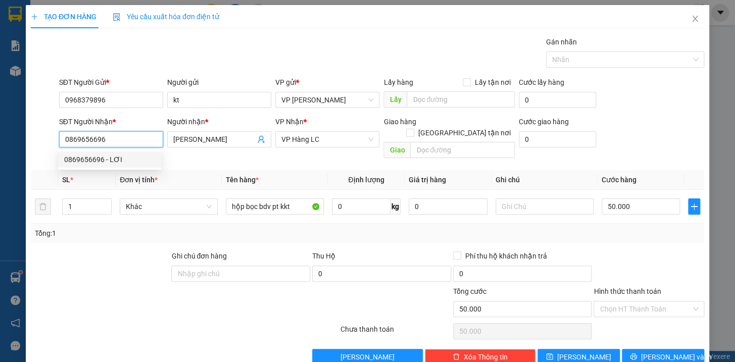
click at [106, 159] on div "0869656696 - LƠI" at bounding box center [109, 159] width 91 height 11
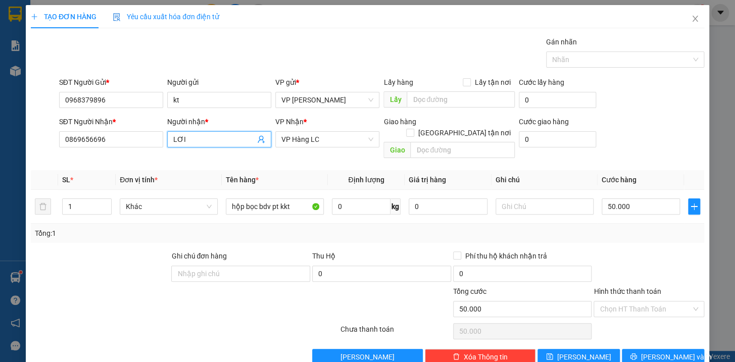
click at [214, 139] on input "LƠI" at bounding box center [214, 139] width 82 height 11
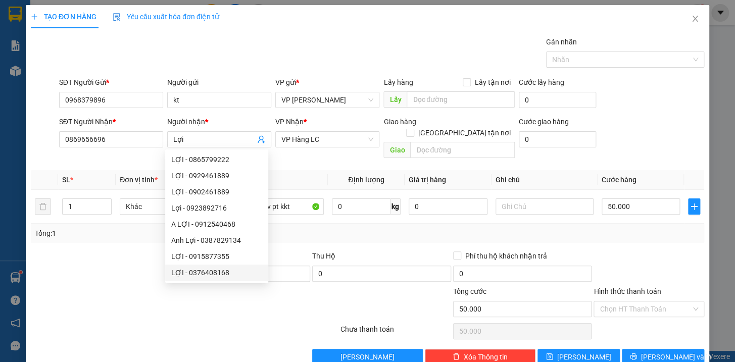
click at [115, 271] on div at bounding box center [100, 268] width 141 height 35
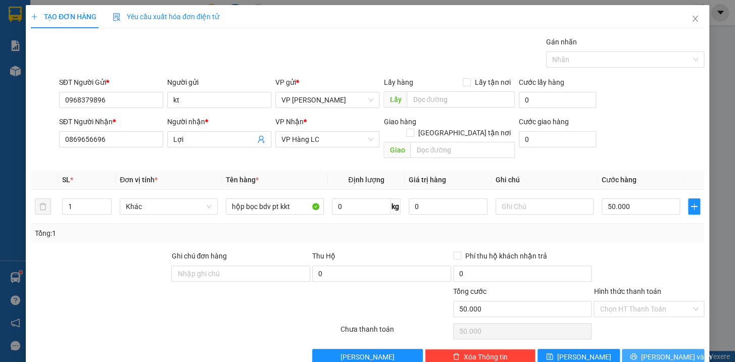
click at [684, 349] on button "[PERSON_NAME] và In" at bounding box center [663, 357] width 82 height 16
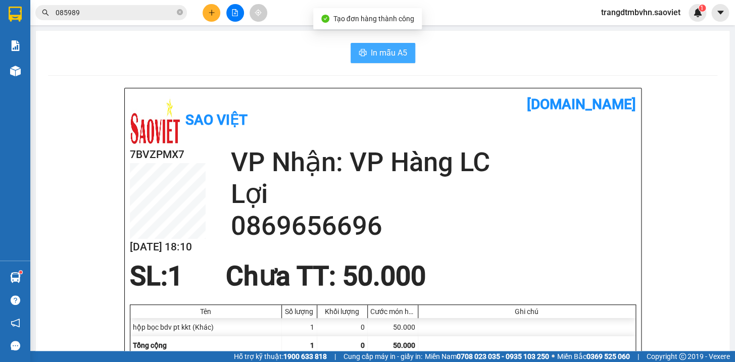
click at [394, 50] on span "In mẫu A5" at bounding box center [389, 52] width 36 height 13
click at [212, 10] on icon "plus" at bounding box center [211, 13] width 1 height 6
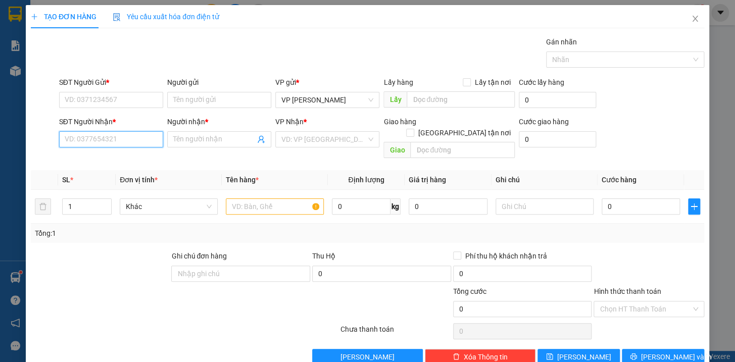
drag, startPoint x: 127, startPoint y: 141, endPoint x: 126, endPoint y: 133, distance: 8.1
click at [127, 137] on input "SĐT Người Nhận *" at bounding box center [111, 139] width 104 height 16
drag, startPoint x: 112, startPoint y: 158, endPoint x: 126, endPoint y: 121, distance: 39.5
click at [111, 158] on div "0346867674 - Trình" at bounding box center [109, 159] width 91 height 11
click at [128, 102] on input "SĐT Người Gửi *" at bounding box center [111, 100] width 104 height 16
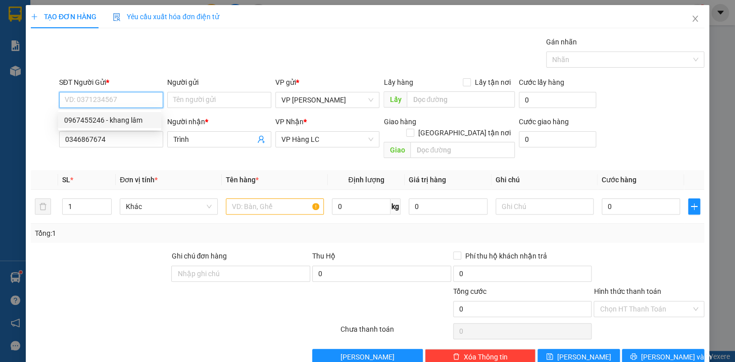
click at [132, 121] on div "0967455246 - khang lâm" at bounding box center [109, 120] width 91 height 11
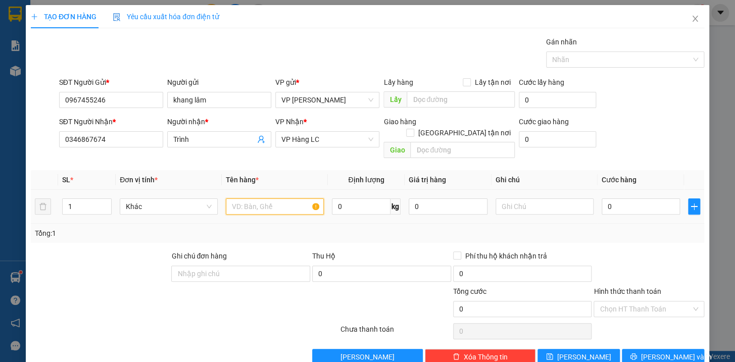
click at [244, 199] on input "text" at bounding box center [275, 207] width 98 height 16
click at [637, 199] on input "0" at bounding box center [641, 207] width 79 height 16
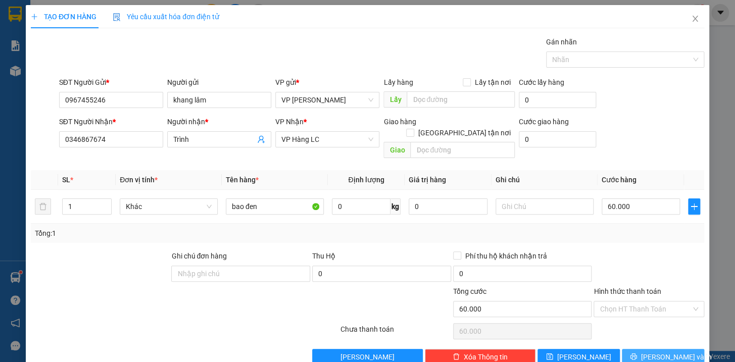
click at [674, 352] on span "[PERSON_NAME] và In" at bounding box center [676, 357] width 71 height 11
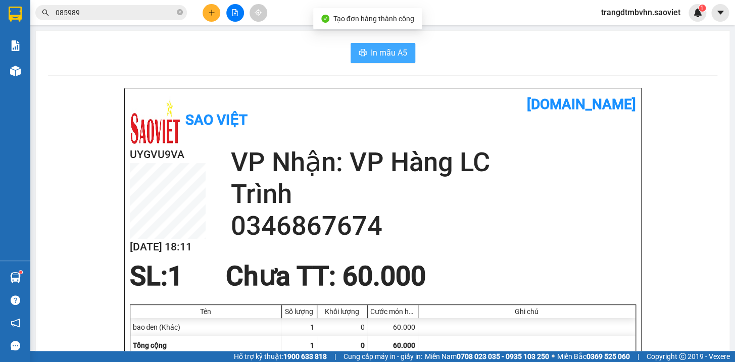
click at [382, 51] on span "In mẫu A5" at bounding box center [389, 52] width 36 height 13
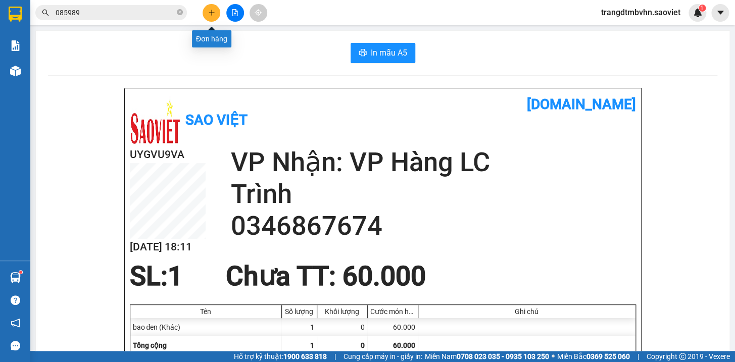
click at [210, 13] on icon "plus" at bounding box center [212, 12] width 6 height 1
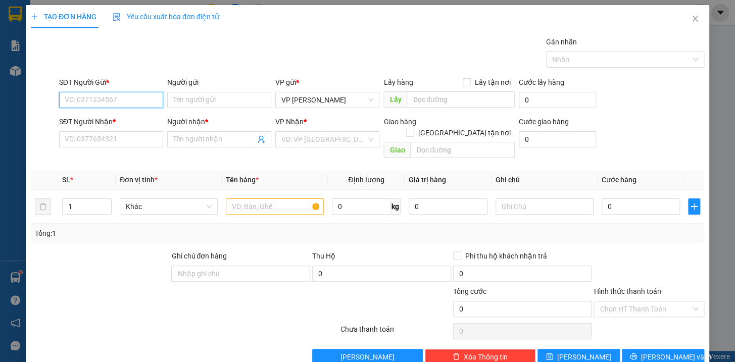
click at [136, 95] on input "SĐT Người Gửi *" at bounding box center [111, 100] width 104 height 16
click at [112, 136] on input "SĐT Người Nhận *" at bounding box center [111, 139] width 104 height 16
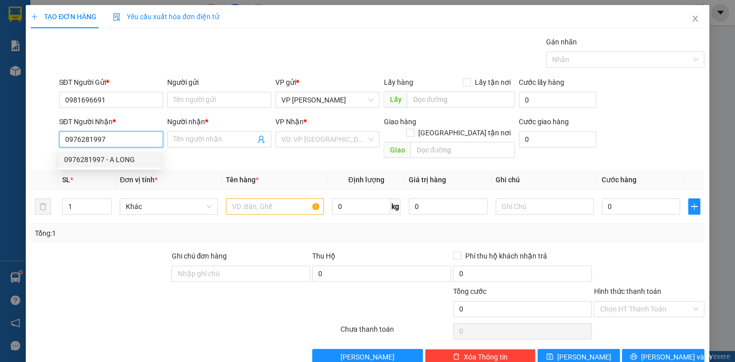
click at [129, 163] on div "0976281997 - A LONG" at bounding box center [109, 159] width 91 height 11
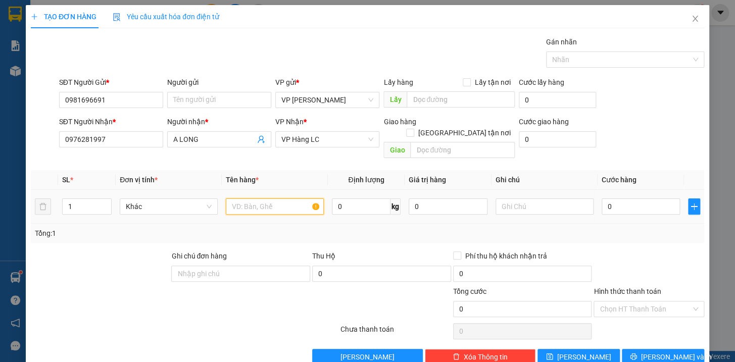
click at [263, 199] on input "text" at bounding box center [275, 207] width 98 height 16
drag, startPoint x: 635, startPoint y: 194, endPoint x: 628, endPoint y: 193, distance: 6.6
click at [635, 199] on input "0" at bounding box center [641, 207] width 79 height 16
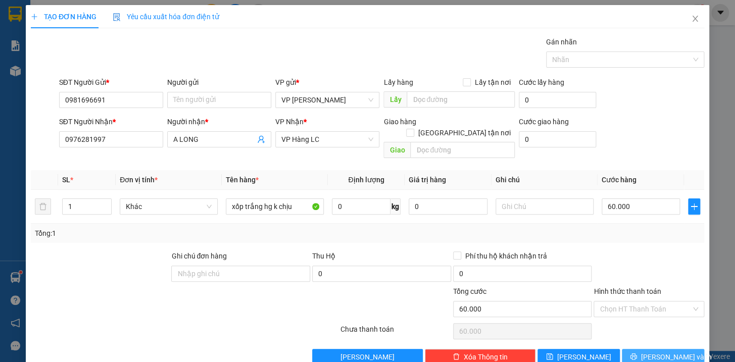
click at [665, 352] on span "[PERSON_NAME] và In" at bounding box center [676, 357] width 71 height 11
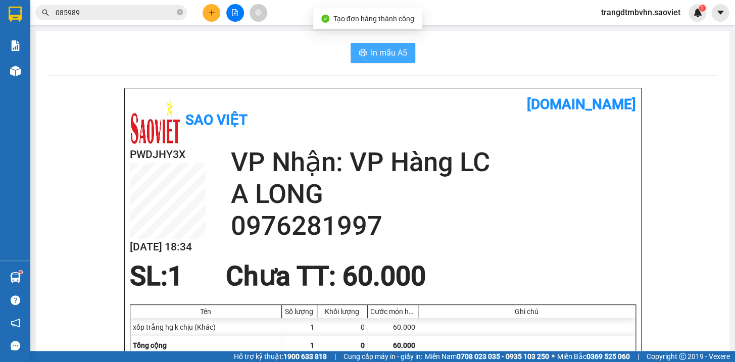
click at [359, 53] on icon "printer" at bounding box center [363, 52] width 8 height 7
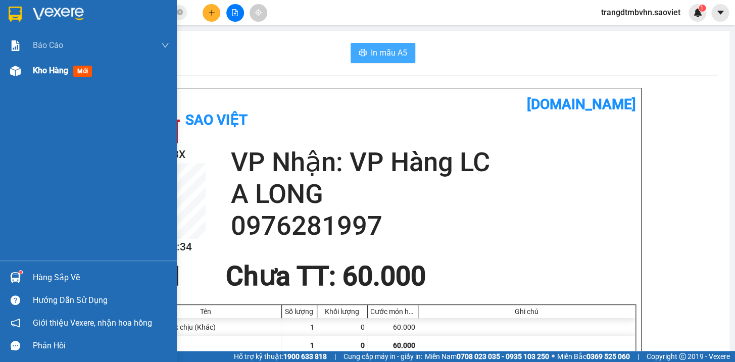
click at [49, 75] on span "Kho hàng" at bounding box center [50, 71] width 35 height 10
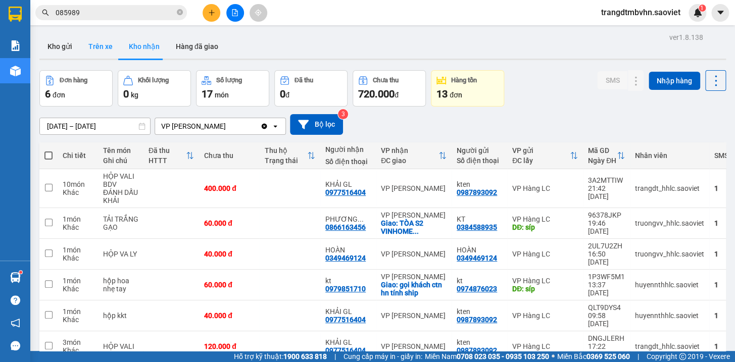
click at [101, 43] on button "Trên xe" at bounding box center [100, 46] width 40 height 24
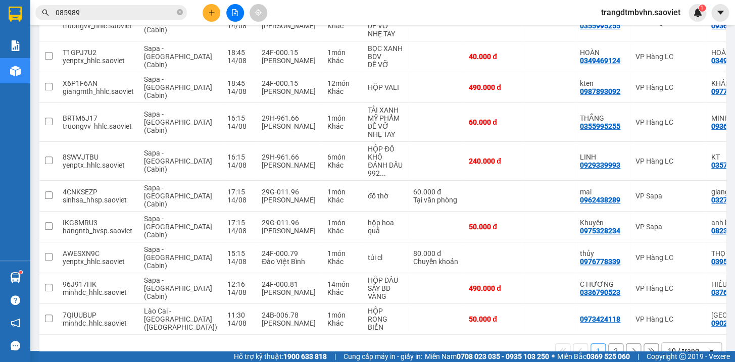
scroll to position [170, 0]
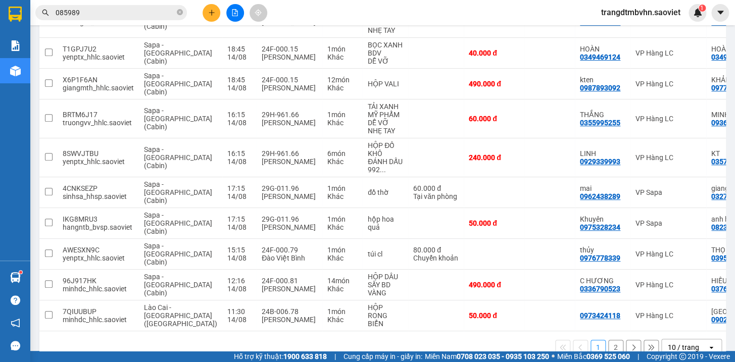
click at [608, 340] on button "2" at bounding box center [615, 347] width 15 height 15
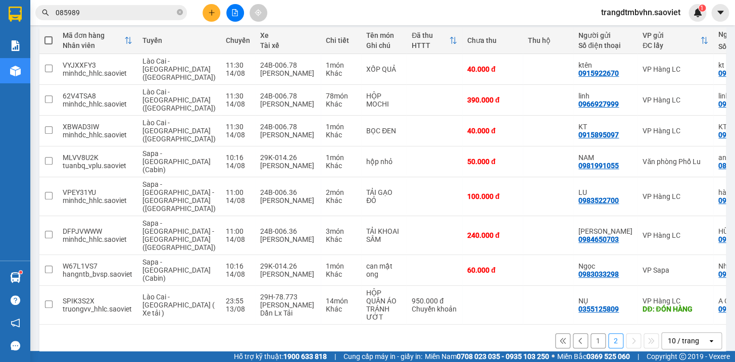
scroll to position [117, 0]
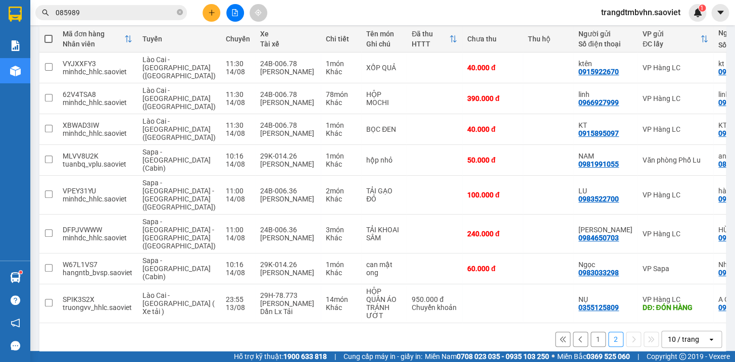
click at [593, 332] on button "1" at bounding box center [598, 339] width 15 height 15
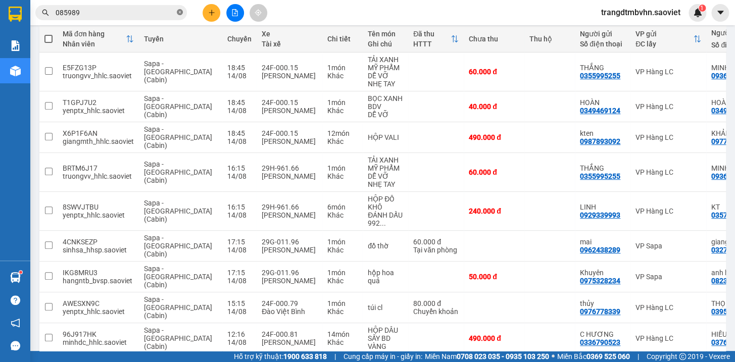
click at [178, 13] on icon "close-circle" at bounding box center [180, 12] width 6 height 6
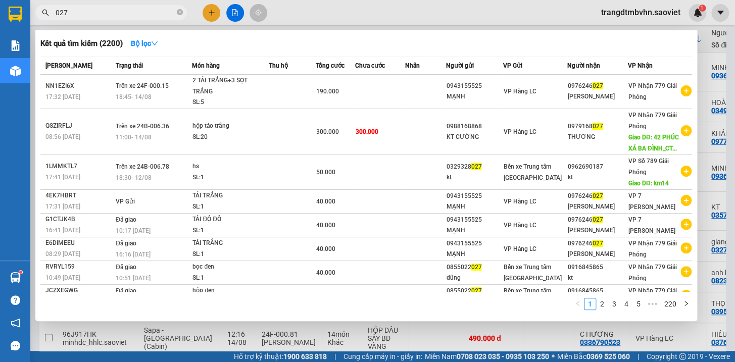
click at [726, 72] on div at bounding box center [367, 181] width 735 height 362
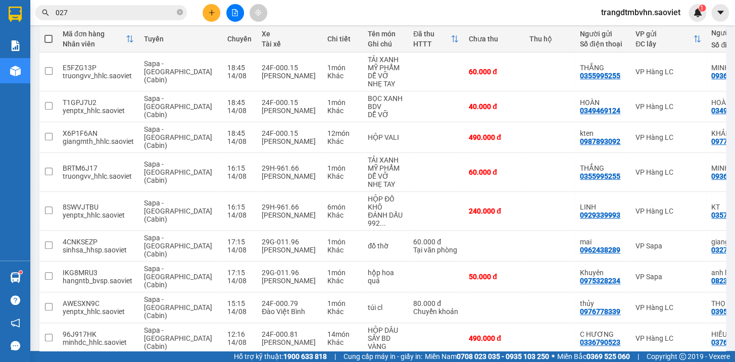
scroll to position [0, 0]
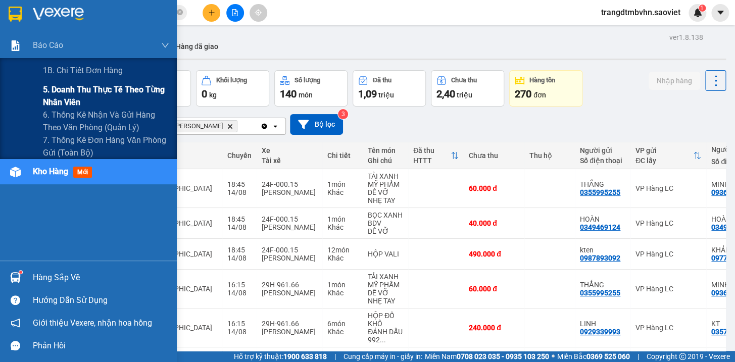
click at [106, 88] on span "5. Doanh thu thực tế theo từng nhân viên" at bounding box center [106, 95] width 126 height 25
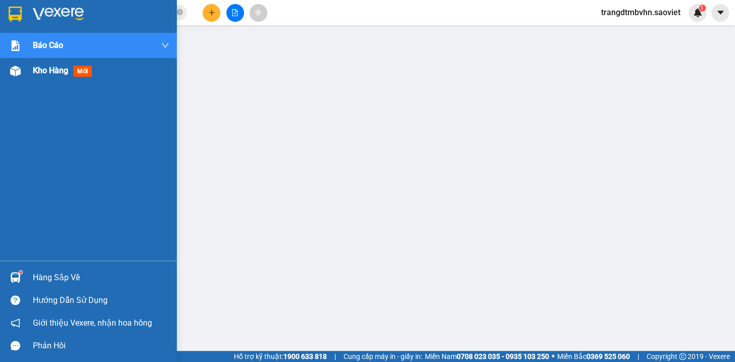
click at [52, 71] on span "Kho hàng" at bounding box center [50, 71] width 35 height 10
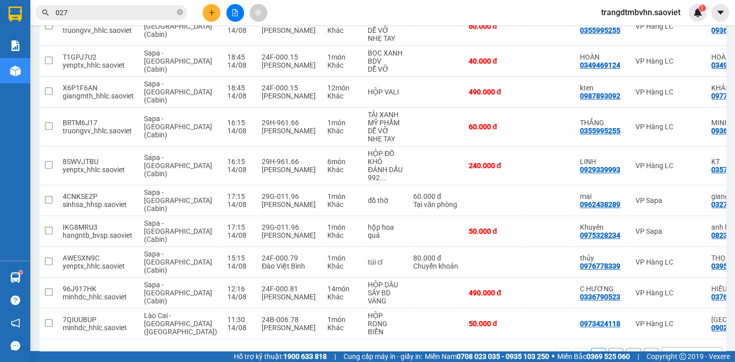
scroll to position [170, 0]
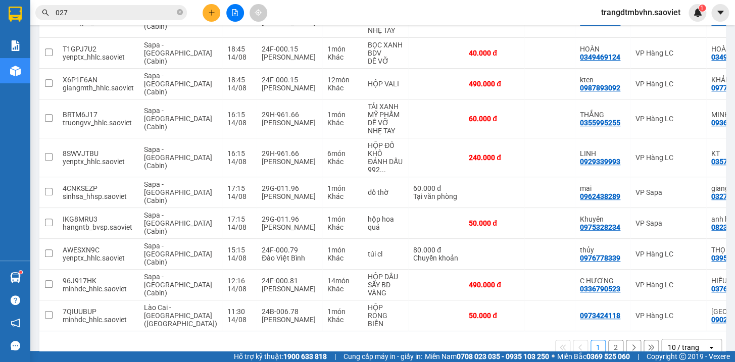
click at [608, 340] on button "2" at bounding box center [615, 347] width 15 height 15
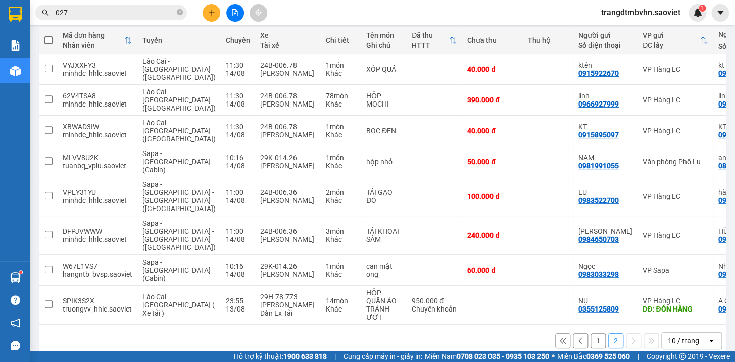
scroll to position [117, 0]
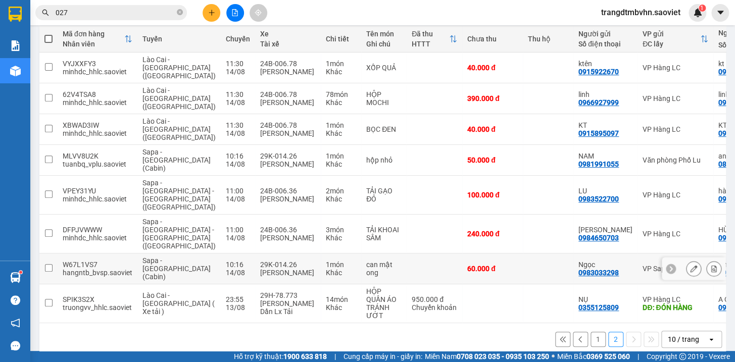
click at [710, 265] on icon at bounding box center [713, 268] width 7 height 7
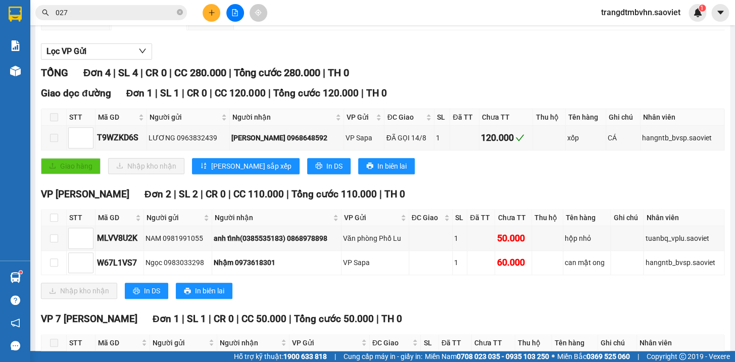
scroll to position [129, 0]
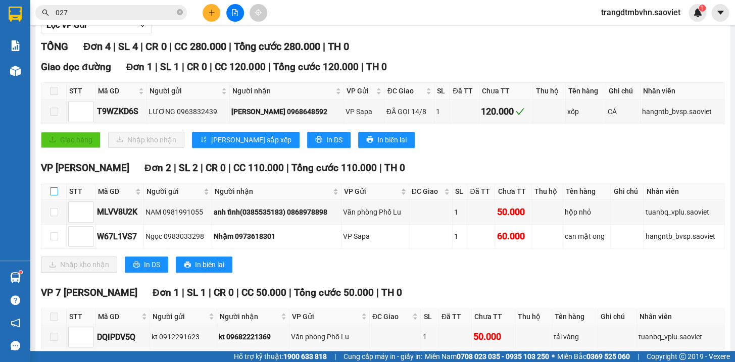
click at [52, 196] on input "checkbox" at bounding box center [54, 191] width 8 height 8
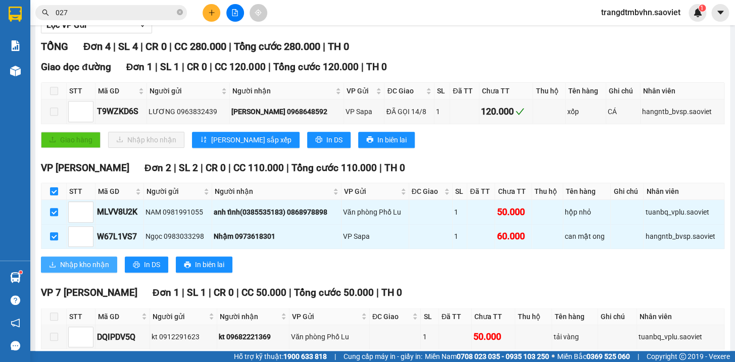
click at [107, 270] on span "Nhập kho nhận" at bounding box center [84, 264] width 49 height 11
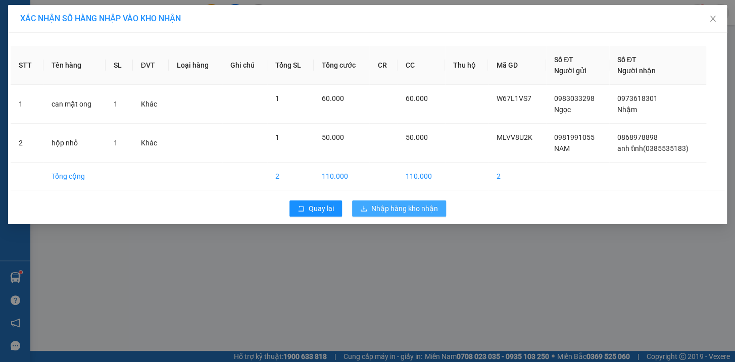
click at [434, 206] on span "Nhập hàng kho nhận" at bounding box center [404, 208] width 67 height 11
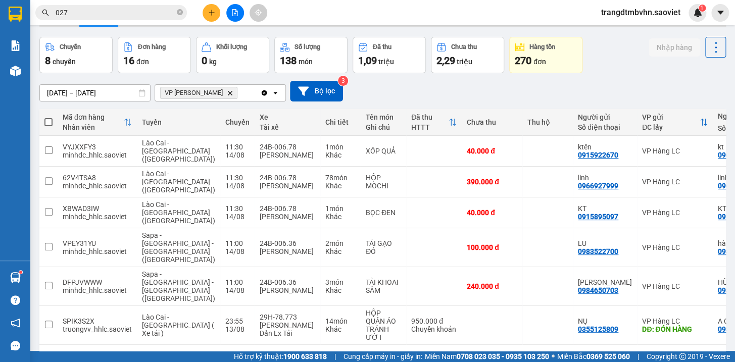
scroll to position [35, 0]
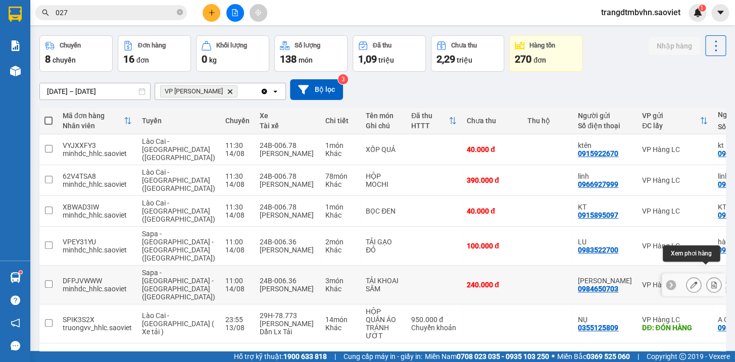
click at [710, 281] on icon at bounding box center [713, 284] width 7 height 7
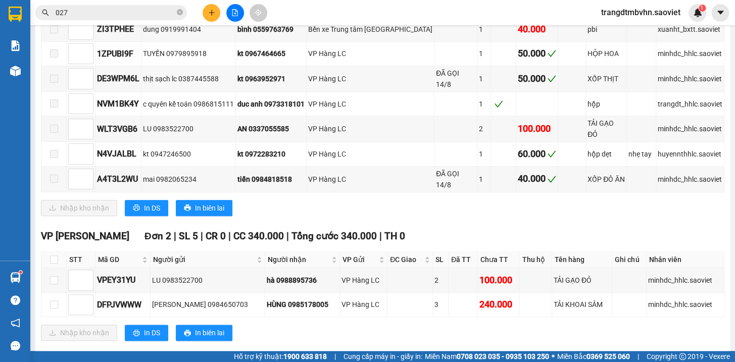
scroll to position [334, 0]
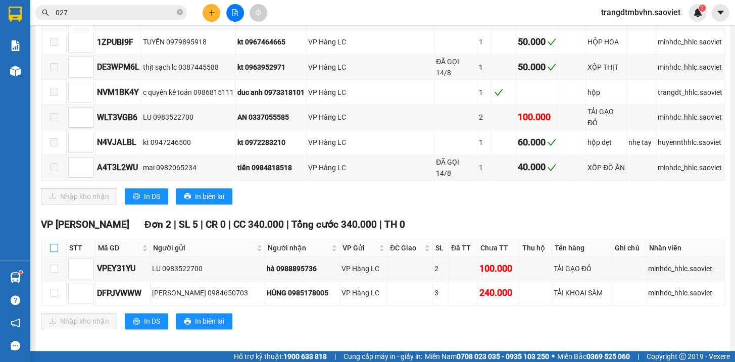
click at [51, 244] on input "checkbox" at bounding box center [54, 248] width 8 height 8
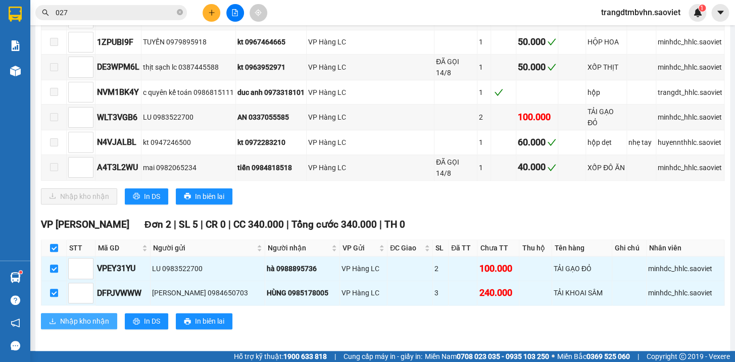
click at [108, 313] on button "Nhập kho nhận" at bounding box center [79, 321] width 76 height 16
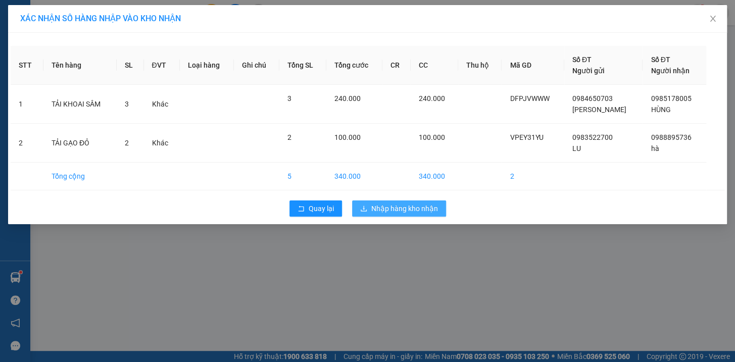
click at [428, 205] on span "Nhập hàng kho nhận" at bounding box center [404, 208] width 67 height 11
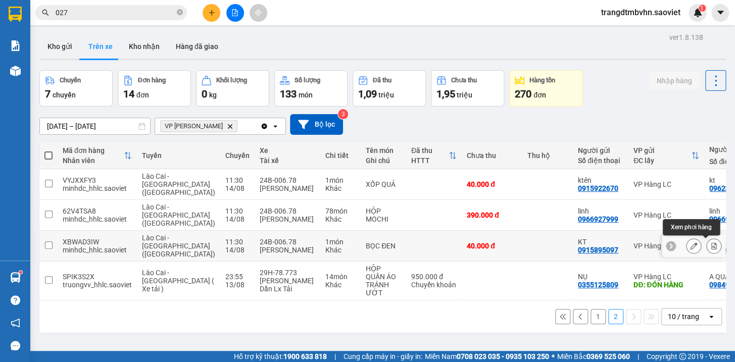
click at [711, 247] on icon at bounding box center [714, 246] width 6 height 7
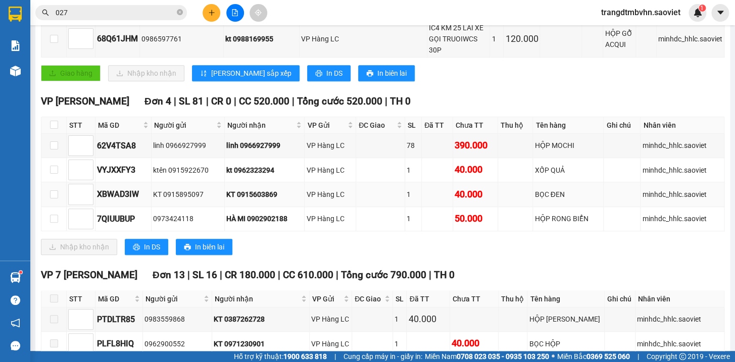
scroll to position [269, 0]
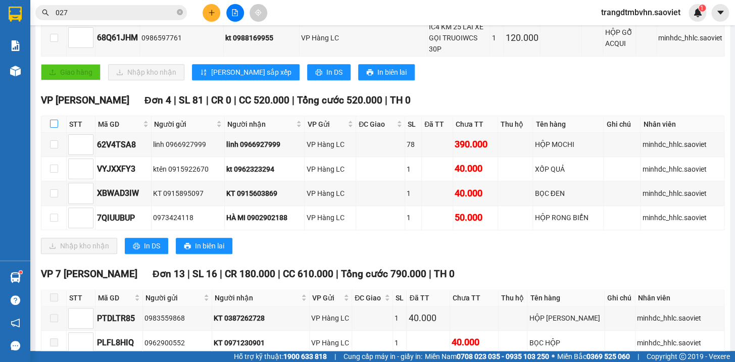
click at [52, 122] on input "checkbox" at bounding box center [54, 124] width 8 height 8
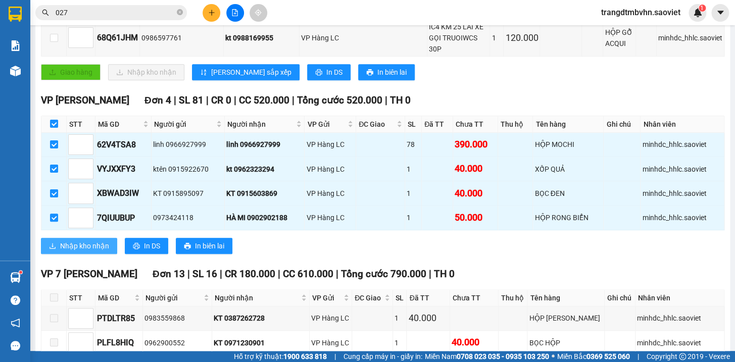
click at [106, 242] on span "Nhập kho nhận" at bounding box center [84, 246] width 49 height 11
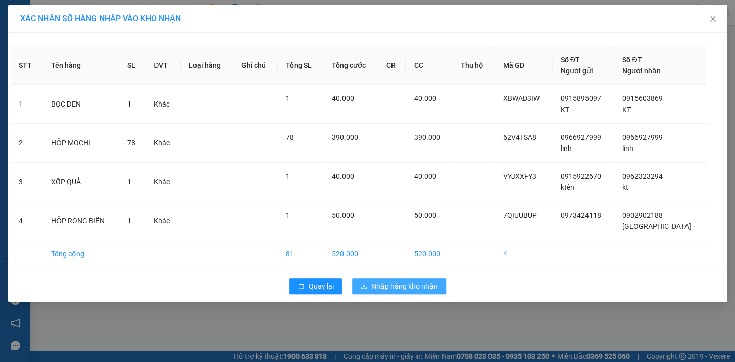
click at [424, 287] on span "Nhập hàng kho nhận" at bounding box center [404, 286] width 67 height 11
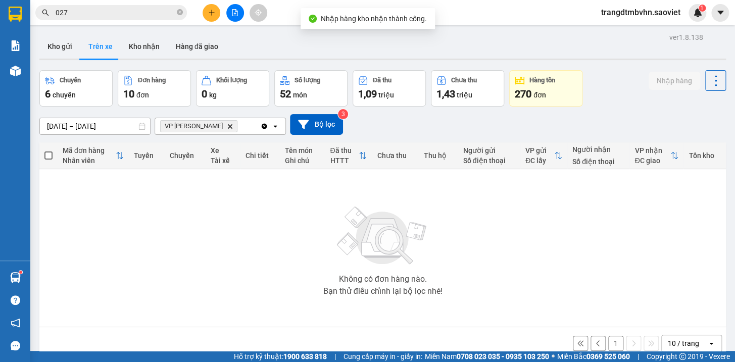
scroll to position [46, 0]
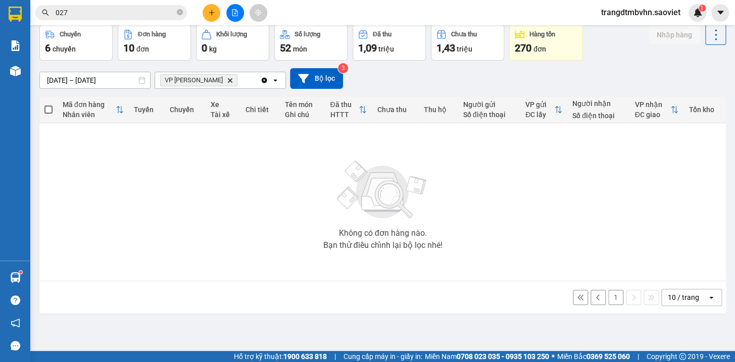
click at [608, 295] on button "1" at bounding box center [615, 297] width 15 height 15
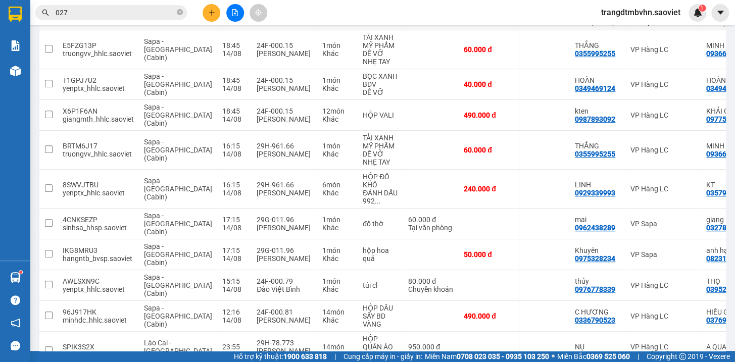
scroll to position [143, 0]
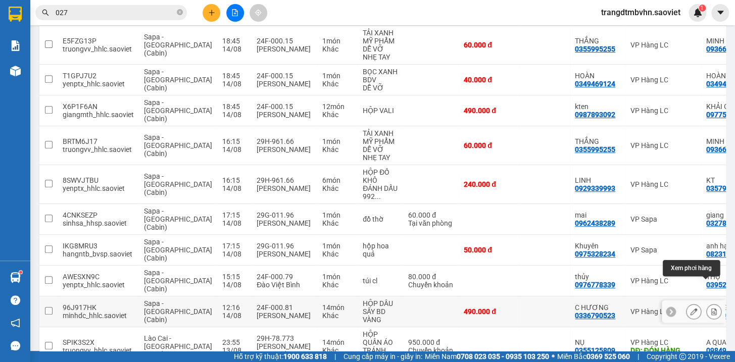
click at [711, 308] on icon at bounding box center [714, 311] width 6 height 7
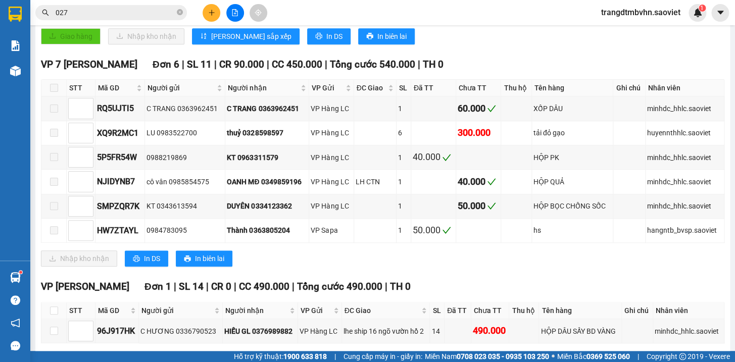
scroll to position [349, 0]
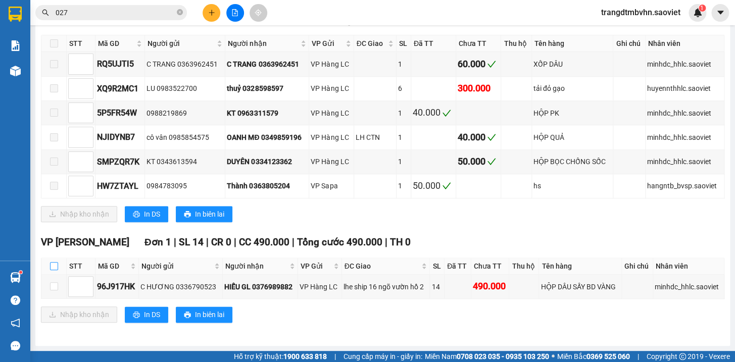
click at [55, 266] on input "checkbox" at bounding box center [54, 266] width 8 height 8
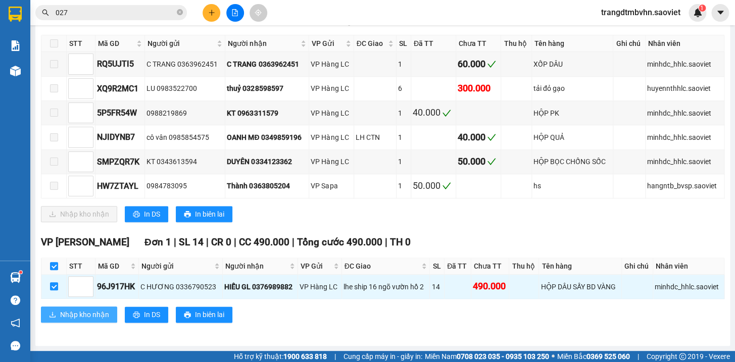
click at [77, 313] on span "Nhập kho nhận" at bounding box center [84, 314] width 49 height 11
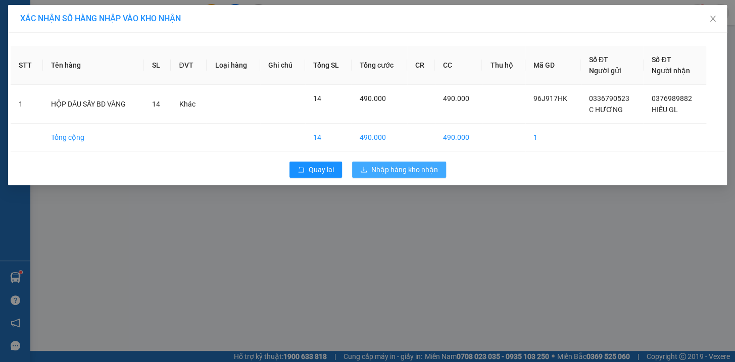
click at [403, 171] on span "Nhập hàng kho nhận" at bounding box center [404, 169] width 67 height 11
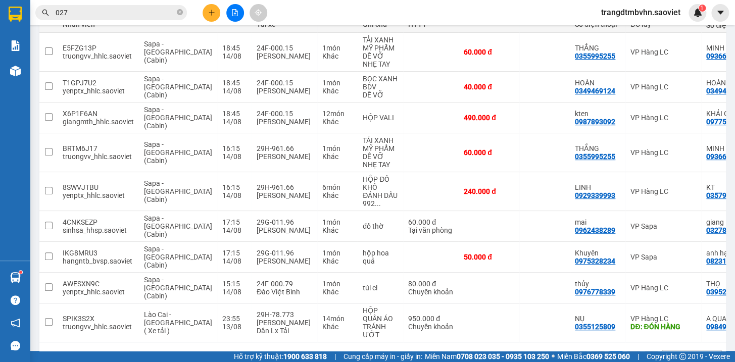
scroll to position [146, 0]
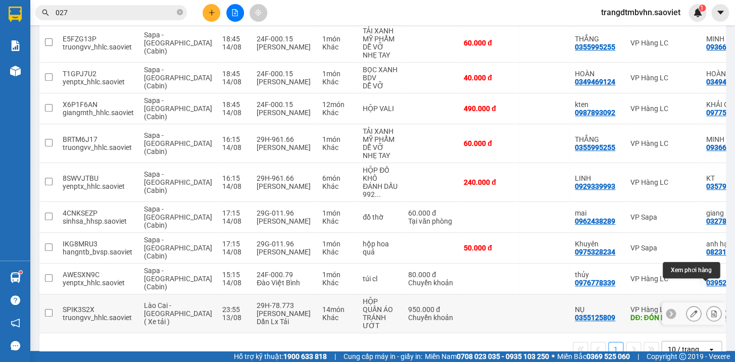
click at [710, 310] on icon at bounding box center [713, 313] width 7 height 7
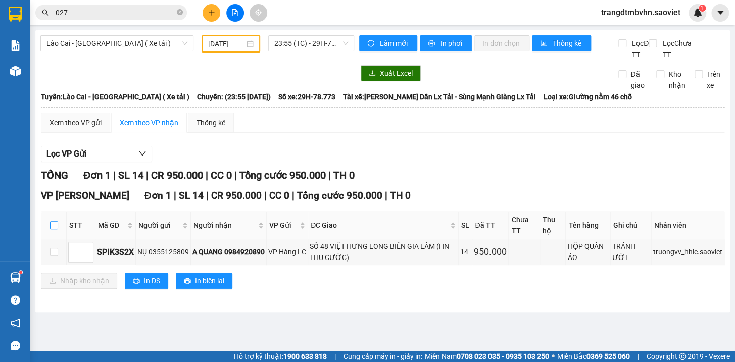
click at [53, 229] on input "checkbox" at bounding box center [54, 225] width 8 height 8
checkbox input "true"
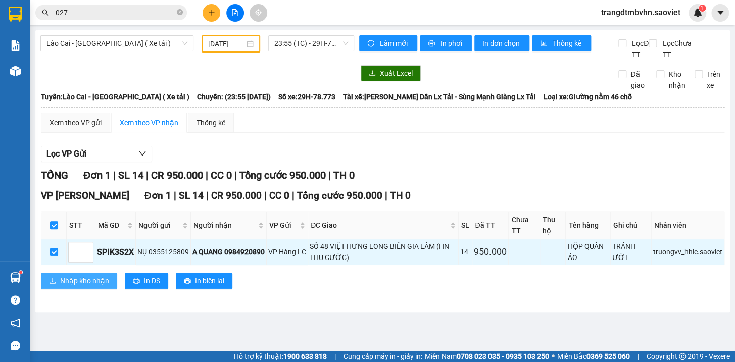
click at [77, 286] on span "Nhập kho nhận" at bounding box center [84, 280] width 49 height 11
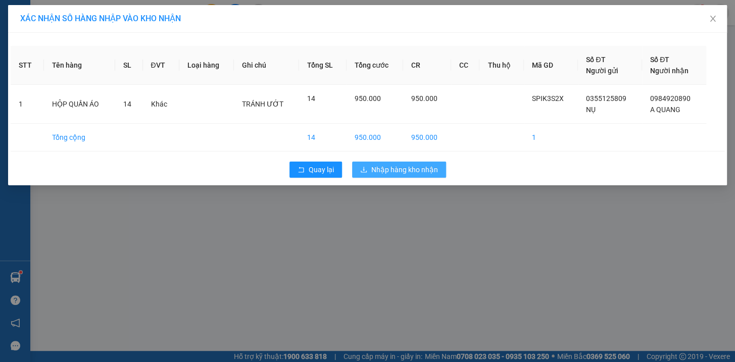
click at [388, 167] on span "Nhập hàng kho nhận" at bounding box center [404, 169] width 67 height 11
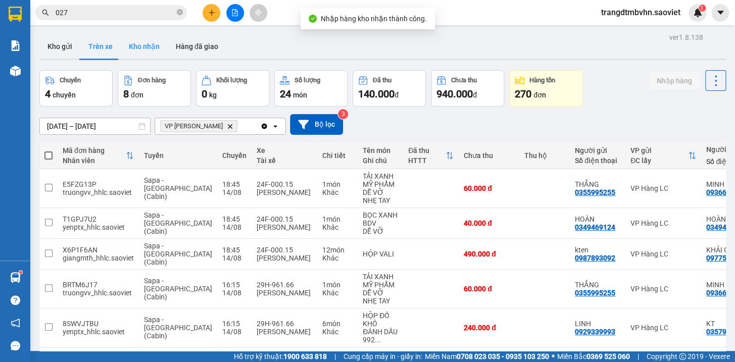
click at [148, 50] on button "Kho nhận" at bounding box center [144, 46] width 47 height 24
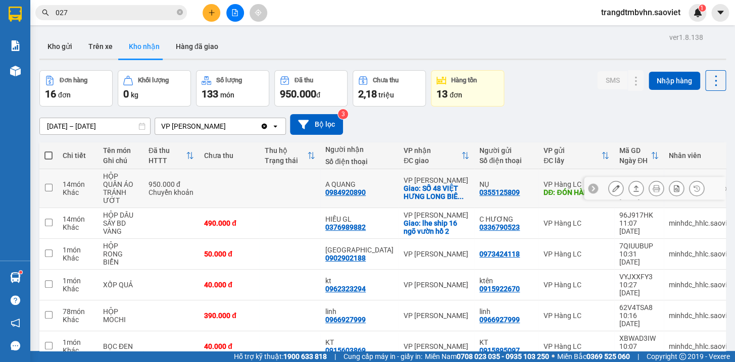
click at [612, 190] on icon at bounding box center [615, 188] width 7 height 7
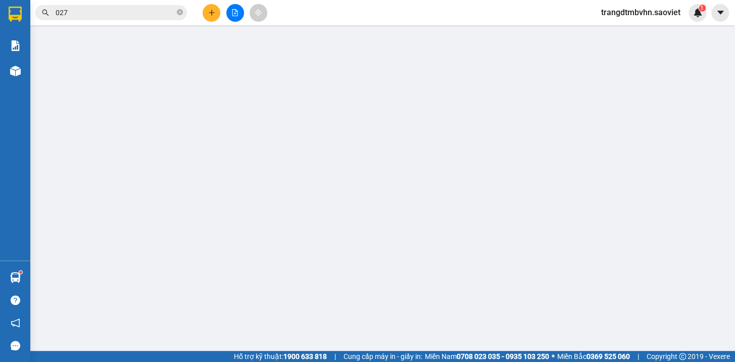
type input "0355125809"
type input "NỤ"
type input "ĐÓN HÀNG"
type input "100.000"
type input "0984920890"
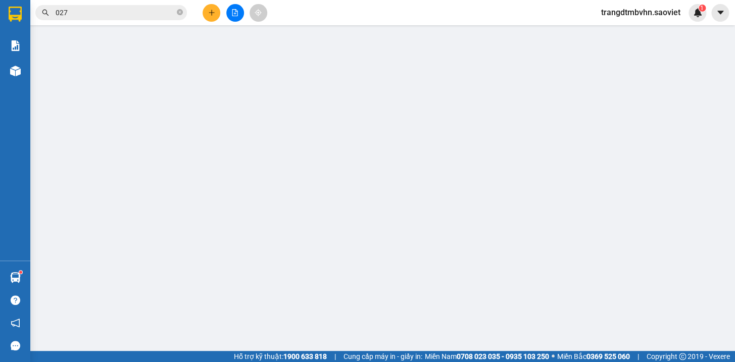
type input "A QUANG"
checkbox input "true"
type input "SỐ 48 VIỆT HƯNG LONG BIÊN GIA LÂM (HN THU CƯỚC)"
type input "950.000"
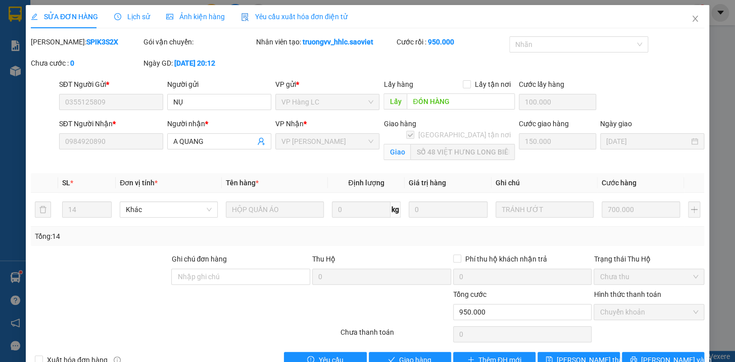
scroll to position [25, 0]
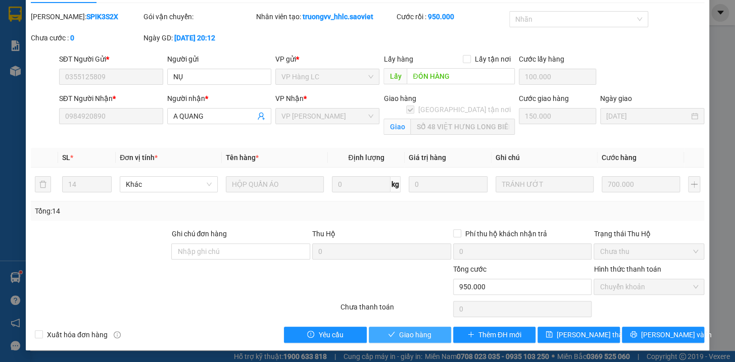
click at [422, 333] on span "Giao hàng" at bounding box center [415, 334] width 32 height 11
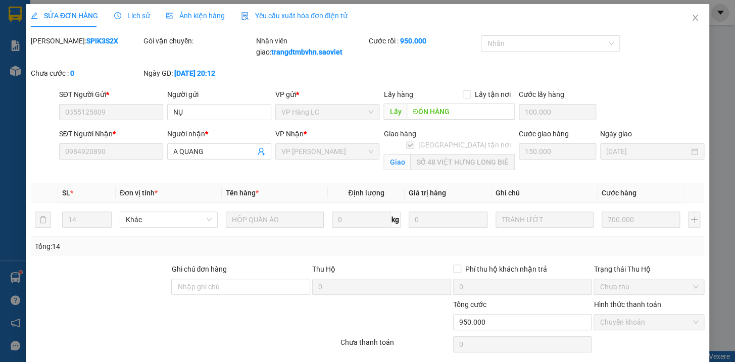
scroll to position [0, 0]
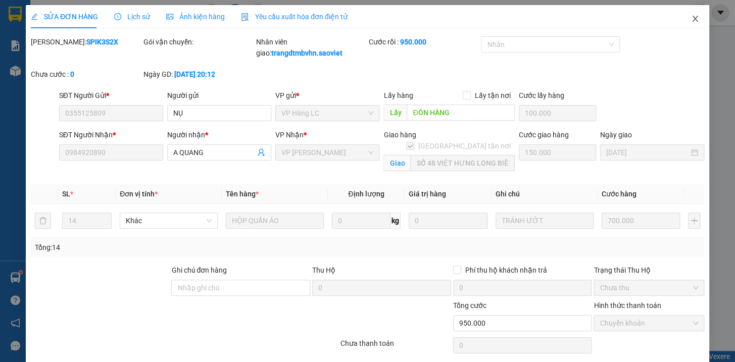
click at [691, 20] on icon "close" at bounding box center [695, 19] width 8 height 8
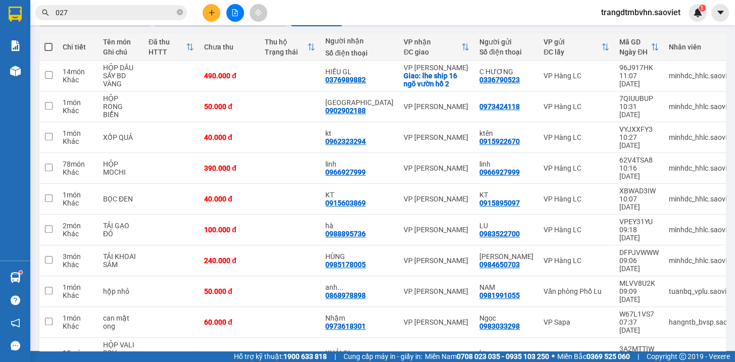
scroll to position [78, 0]
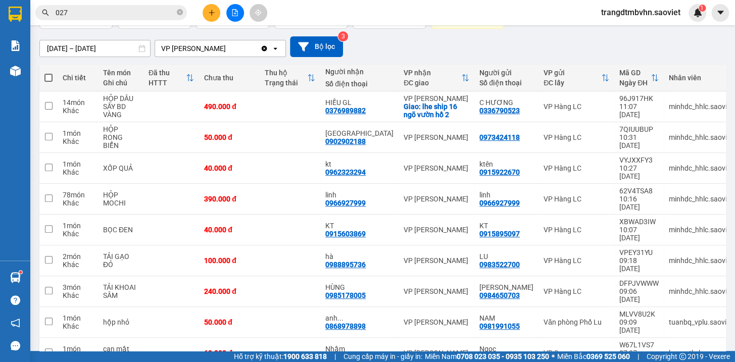
click at [49, 77] on span at bounding box center [48, 78] width 8 height 8
click at [49, 73] on input "checkbox" at bounding box center [49, 73] width 0 height 0
checkbox input "true"
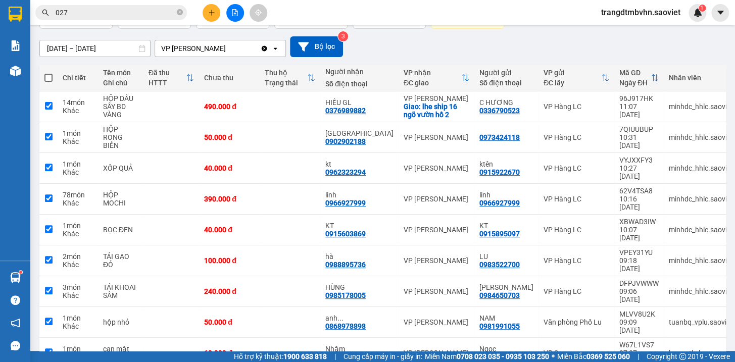
checkbox input "true"
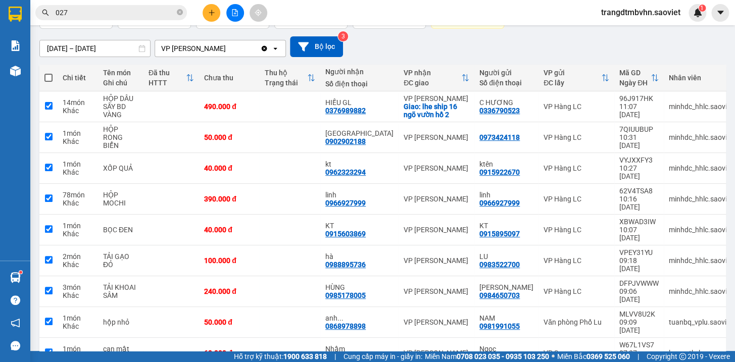
checkbox input "true"
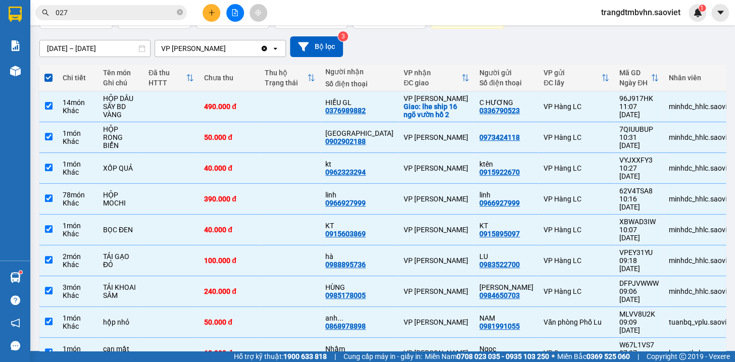
scroll to position [122, 0]
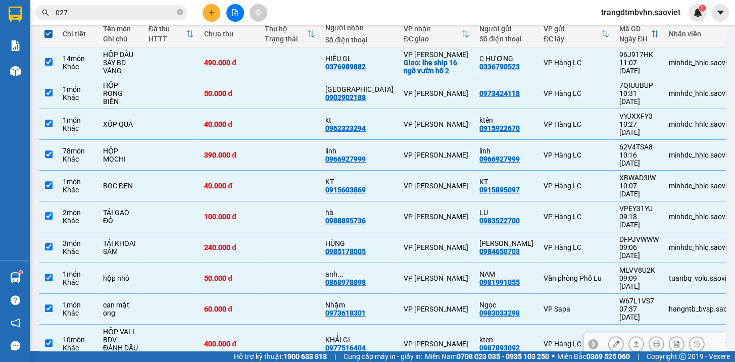
click at [437, 325] on td "VP [PERSON_NAME]" at bounding box center [437, 344] width 76 height 39
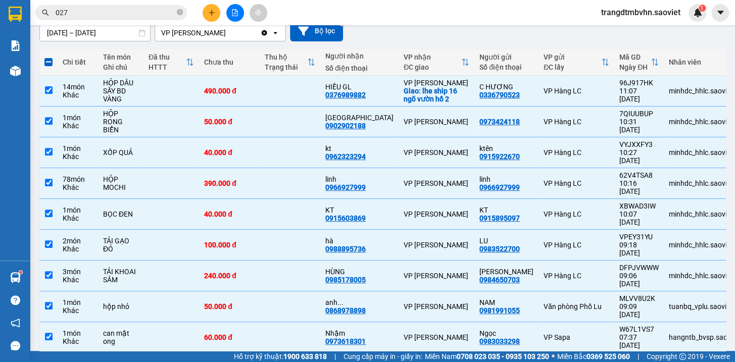
scroll to position [44, 0]
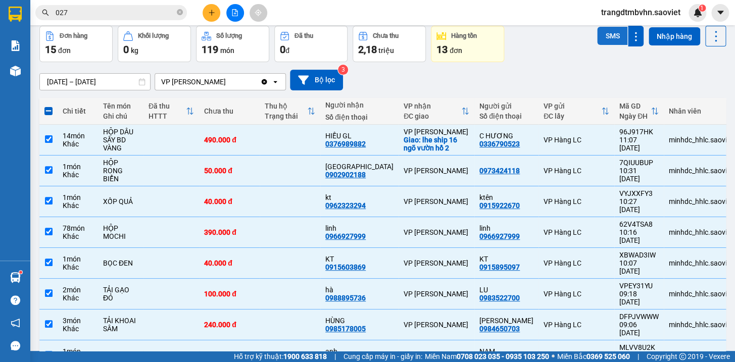
click at [610, 35] on button "SMS" at bounding box center [612, 36] width 30 height 18
click at [50, 111] on span at bounding box center [48, 111] width 8 height 8
click at [49, 106] on input "checkbox" at bounding box center [49, 106] width 0 height 0
checkbox input "true"
click at [50, 111] on span at bounding box center [48, 111] width 8 height 8
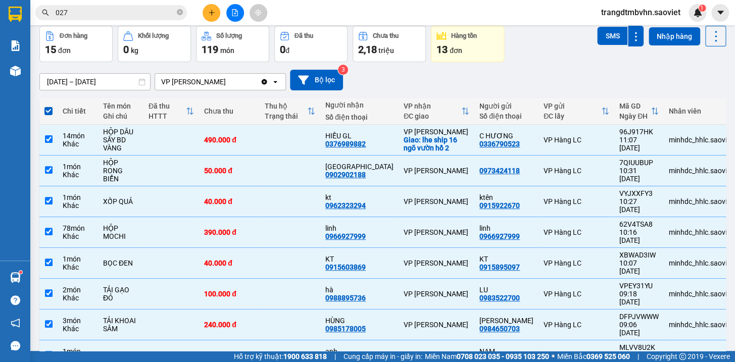
click at [49, 106] on input "checkbox" at bounding box center [49, 106] width 0 height 0
checkbox input "false"
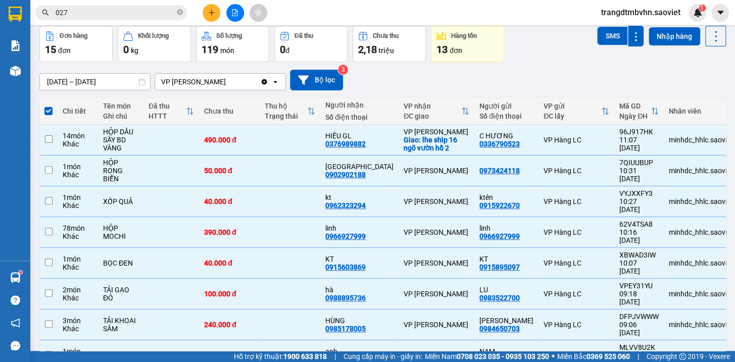
checkbox input "false"
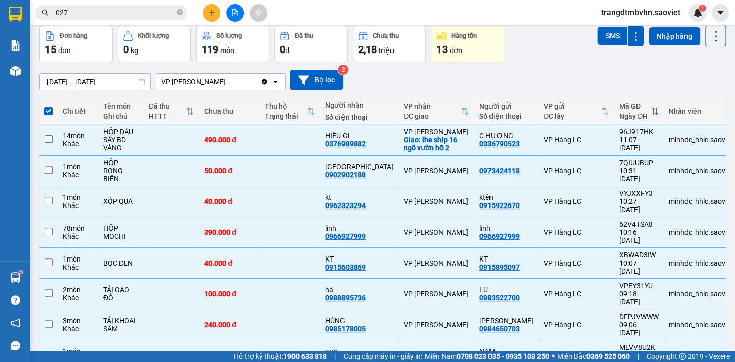
checkbox input "false"
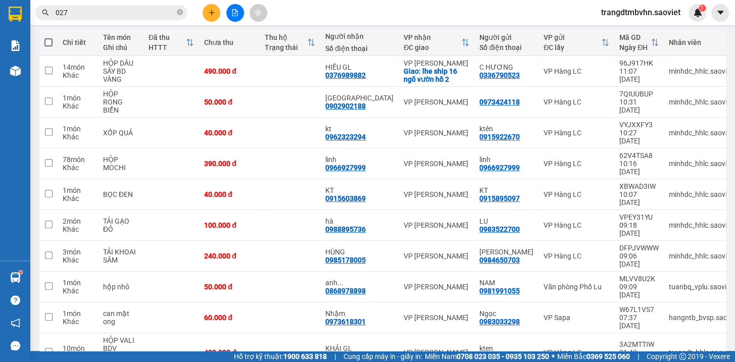
scroll to position [122, 0]
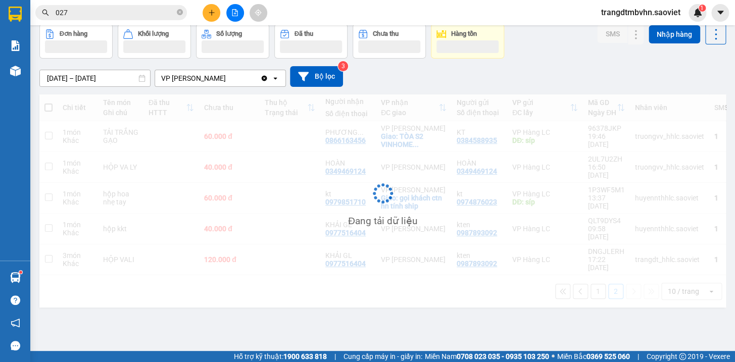
scroll to position [46, 0]
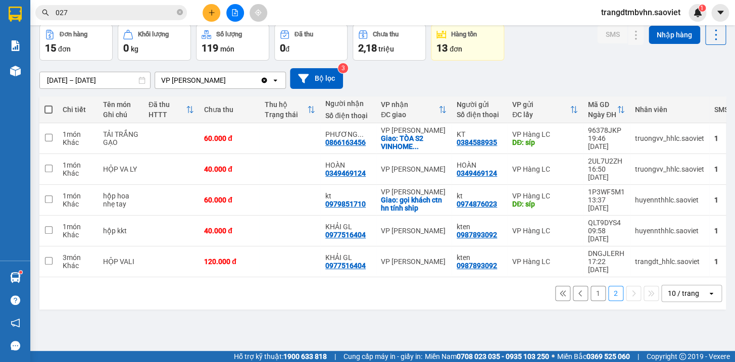
click at [591, 286] on button "1" at bounding box center [598, 293] width 15 height 15
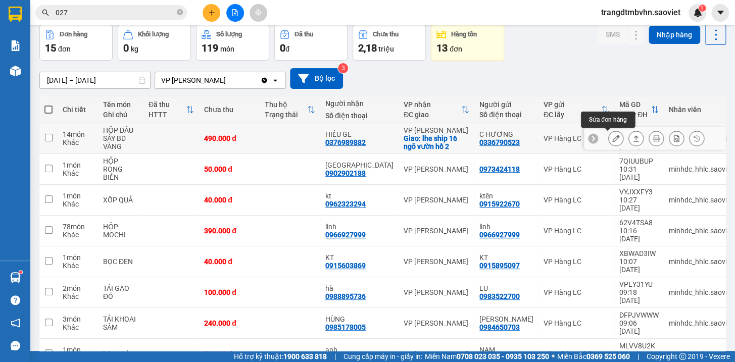
click at [612, 136] on icon at bounding box center [615, 138] width 7 height 7
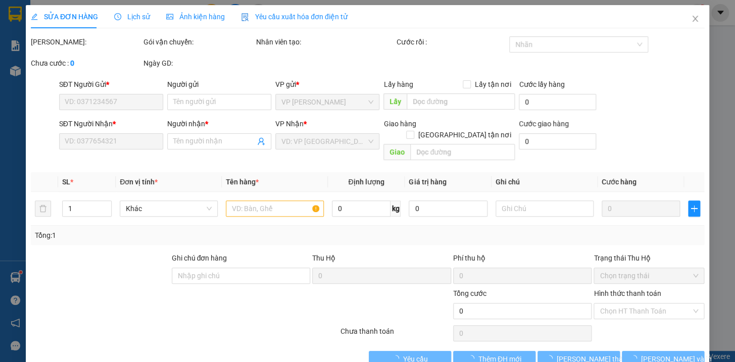
type input "0336790523"
type input "C HƯƠNG"
type input "0376989882"
type input "HIẾU GL"
checkbox input "true"
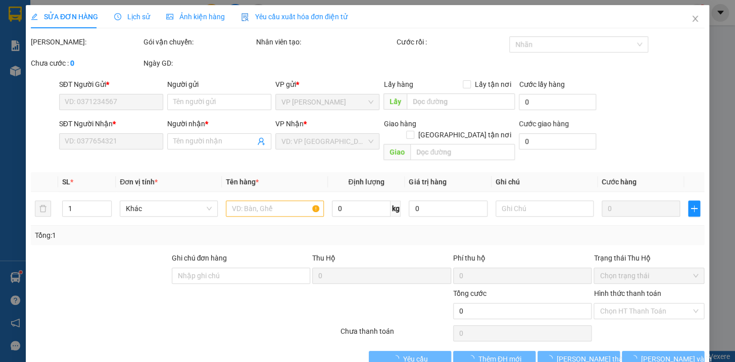
type input "lhe ship 16 ngõ vườn hồ 2"
type input "490.000"
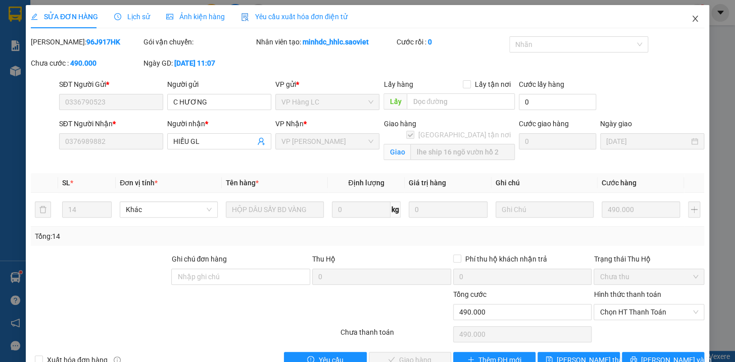
click at [692, 18] on icon "close" at bounding box center [695, 19] width 6 height 6
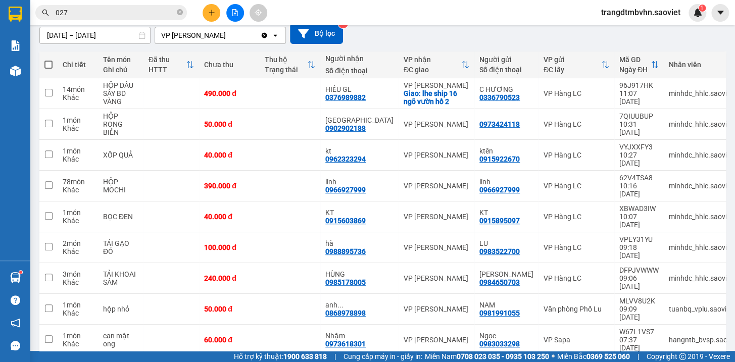
scroll to position [122, 0]
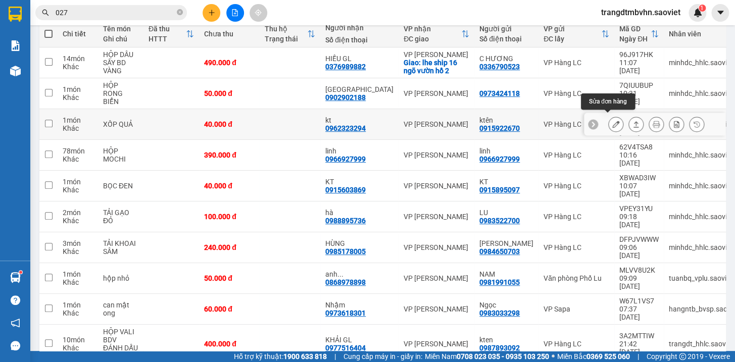
click at [612, 122] on icon at bounding box center [615, 124] width 7 height 7
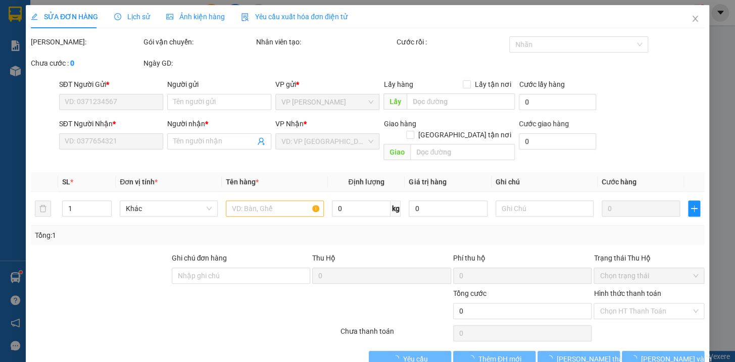
type input "0915922670"
type input "ktên"
type input "0962323294"
type input "kt"
type input "40.000"
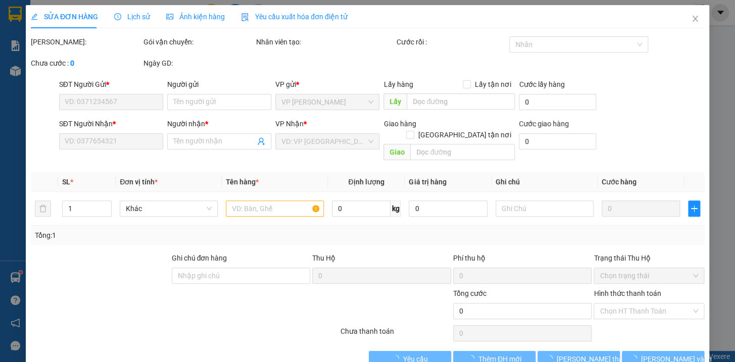
type input "40.000"
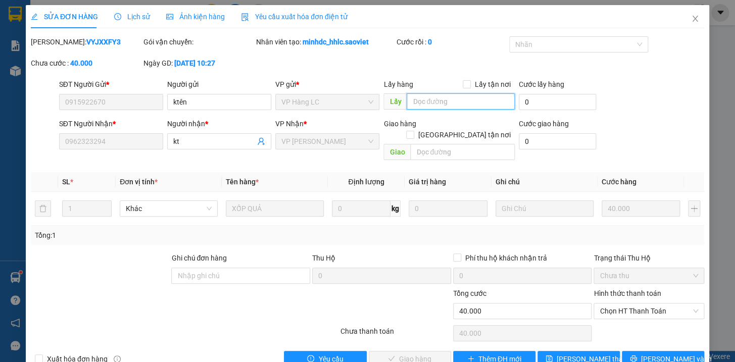
click at [430, 103] on input "text" at bounding box center [461, 101] width 108 height 16
type input "k nghe"
click at [573, 354] on span "[PERSON_NAME] thay đổi" at bounding box center [597, 359] width 81 height 11
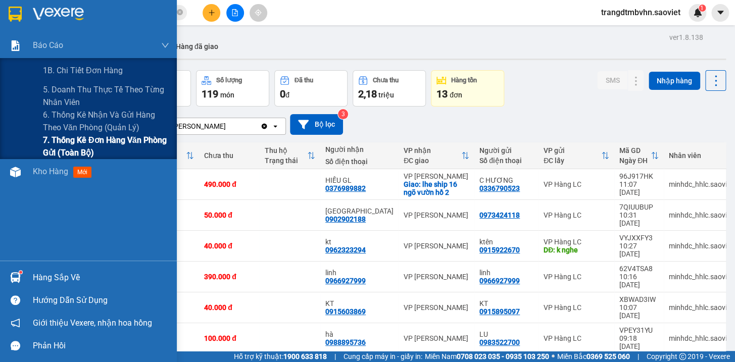
click at [116, 139] on span "7. Thống kê đơn hàng văn phòng gửi (toàn bộ)" at bounding box center [106, 146] width 126 height 25
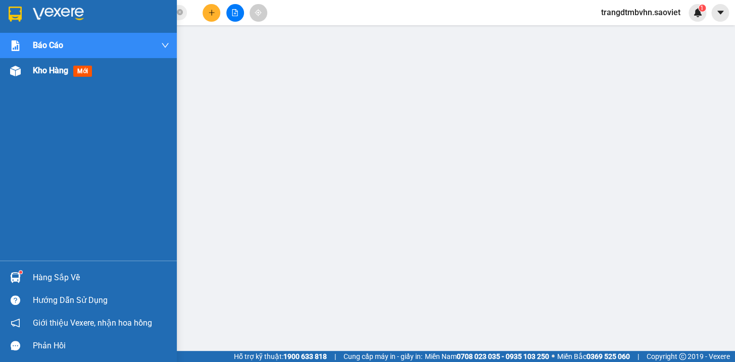
click at [58, 69] on span "Kho hàng" at bounding box center [50, 71] width 35 height 10
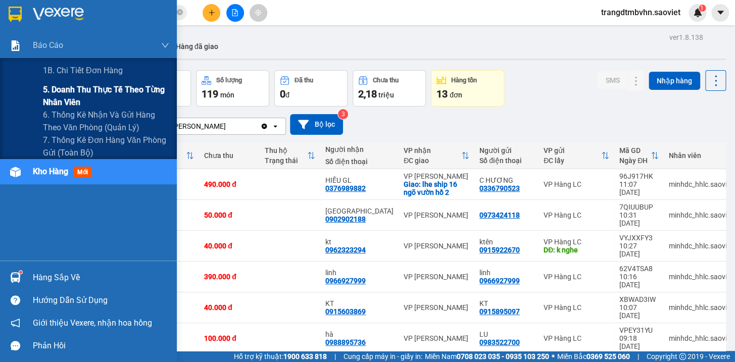
click at [93, 88] on span "5. Doanh thu thực tế theo từng nhân viên" at bounding box center [106, 95] width 126 height 25
